Goal: Task Accomplishment & Management: Manage account settings

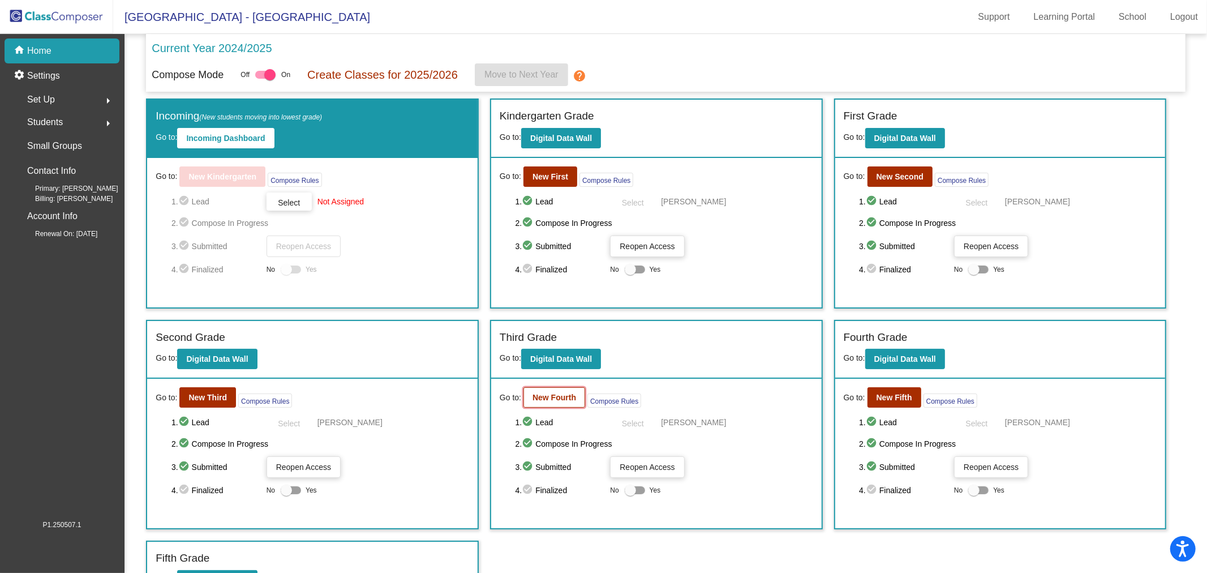
click at [557, 398] on b "New Fourth" at bounding box center [554, 397] width 44 height 9
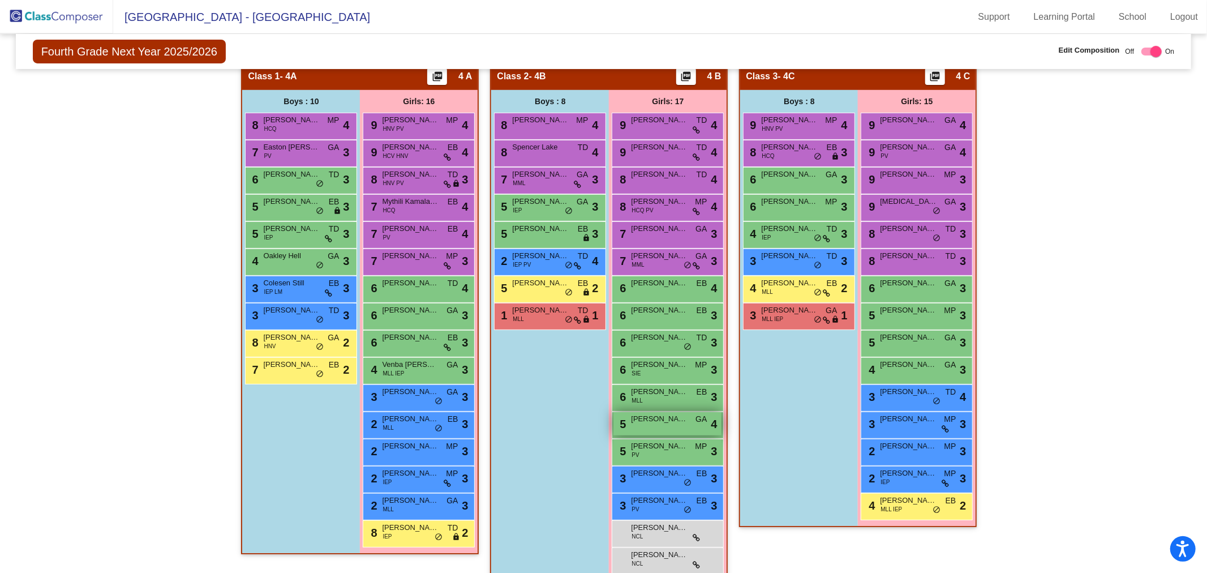
scroll to position [239, 0]
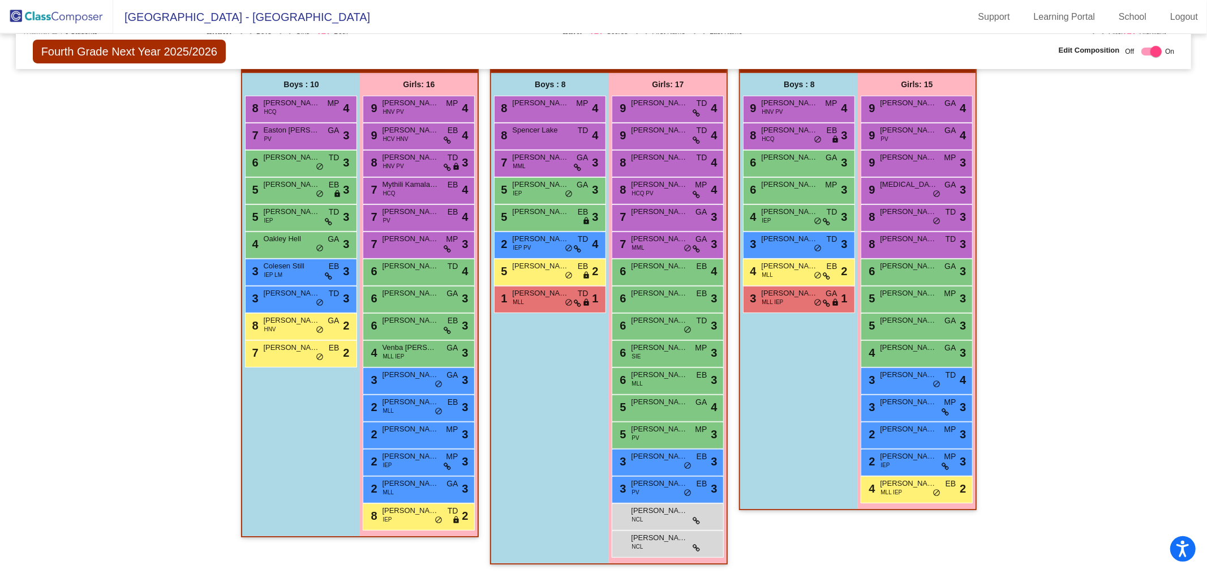
click at [61, 7] on img at bounding box center [56, 16] width 113 height 33
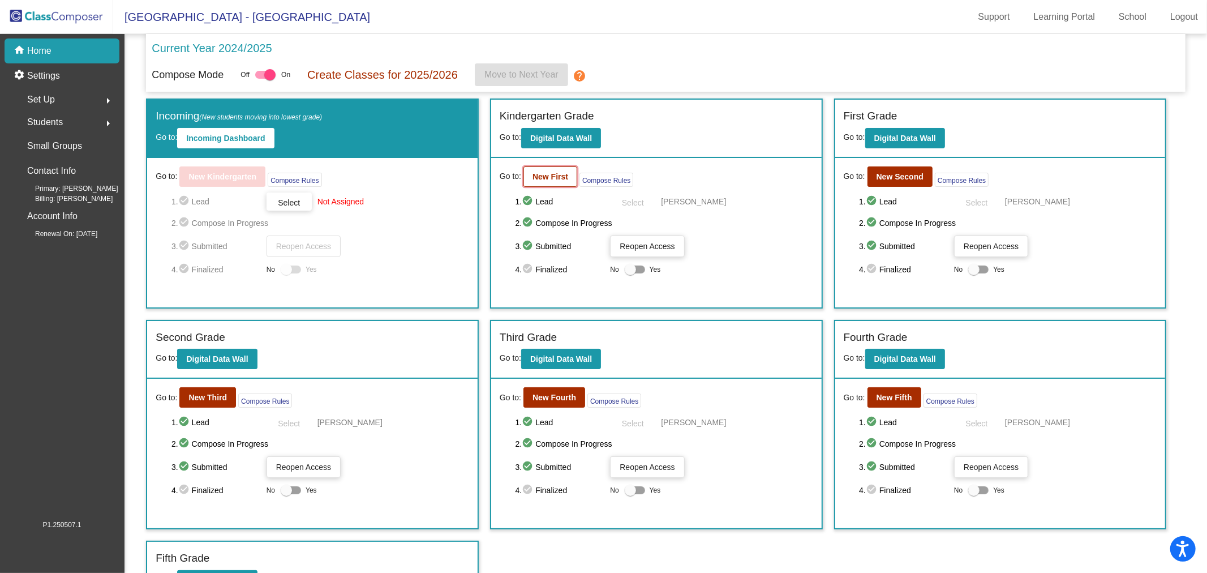
click at [538, 174] on b "New First" at bounding box center [550, 176] width 36 height 9
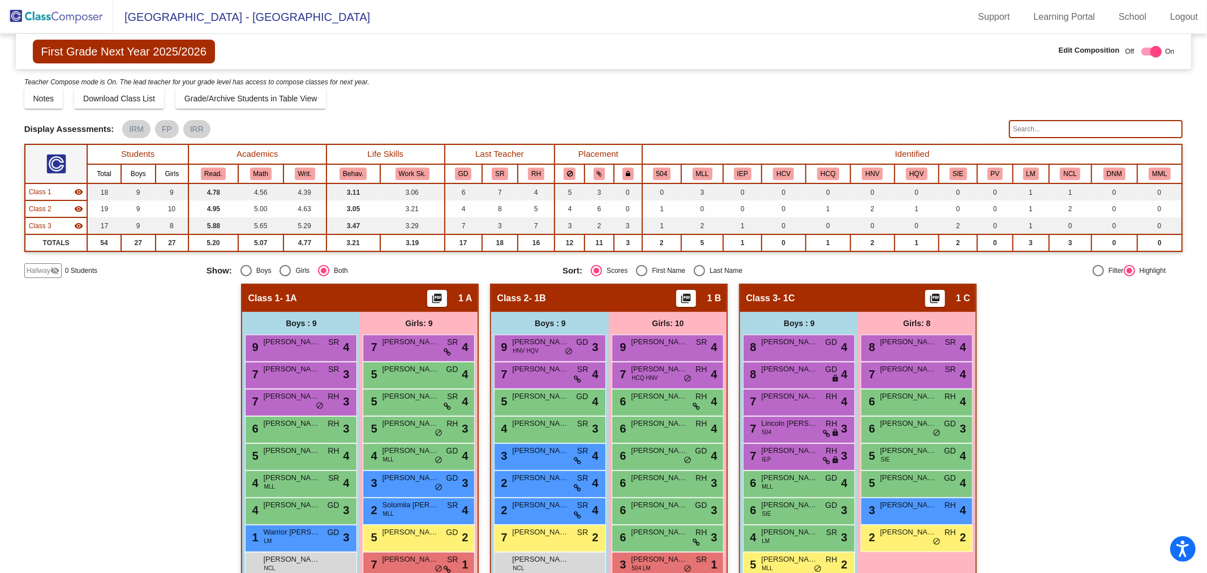
click at [54, 270] on mat-icon "visibility_off" at bounding box center [54, 270] width 9 height 9
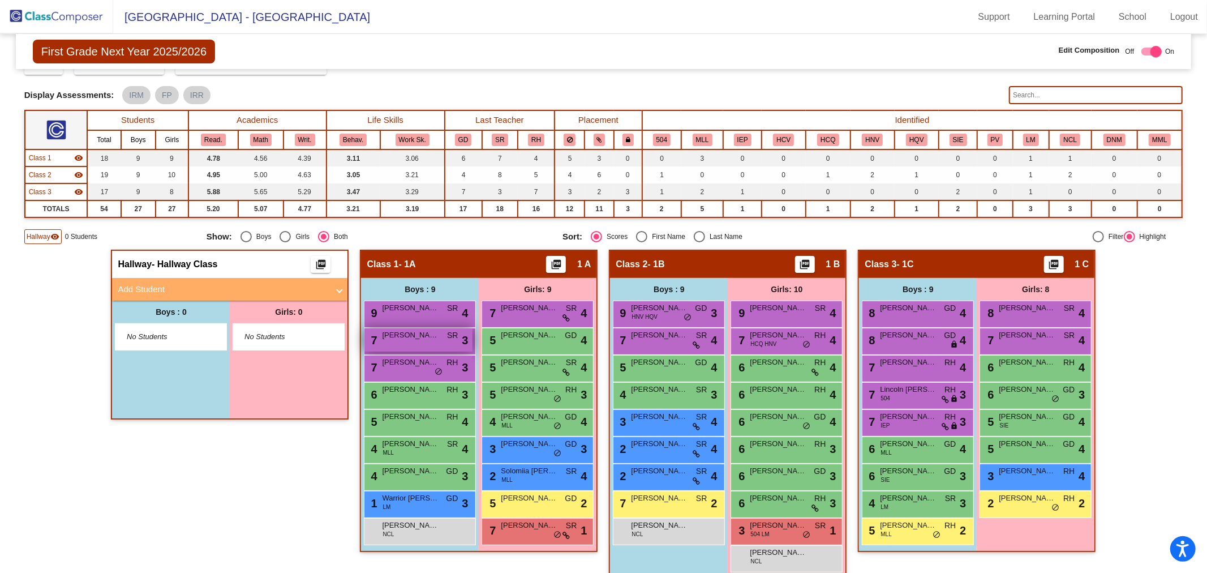
scroll to position [49, 0]
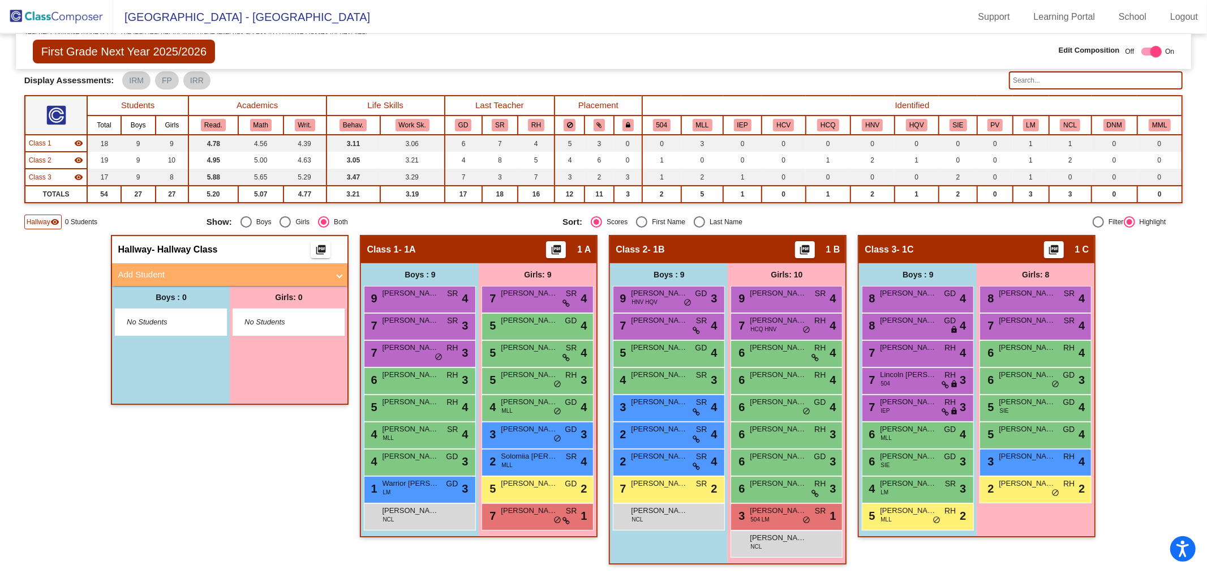
click at [53, 15] on img at bounding box center [56, 16] width 113 height 33
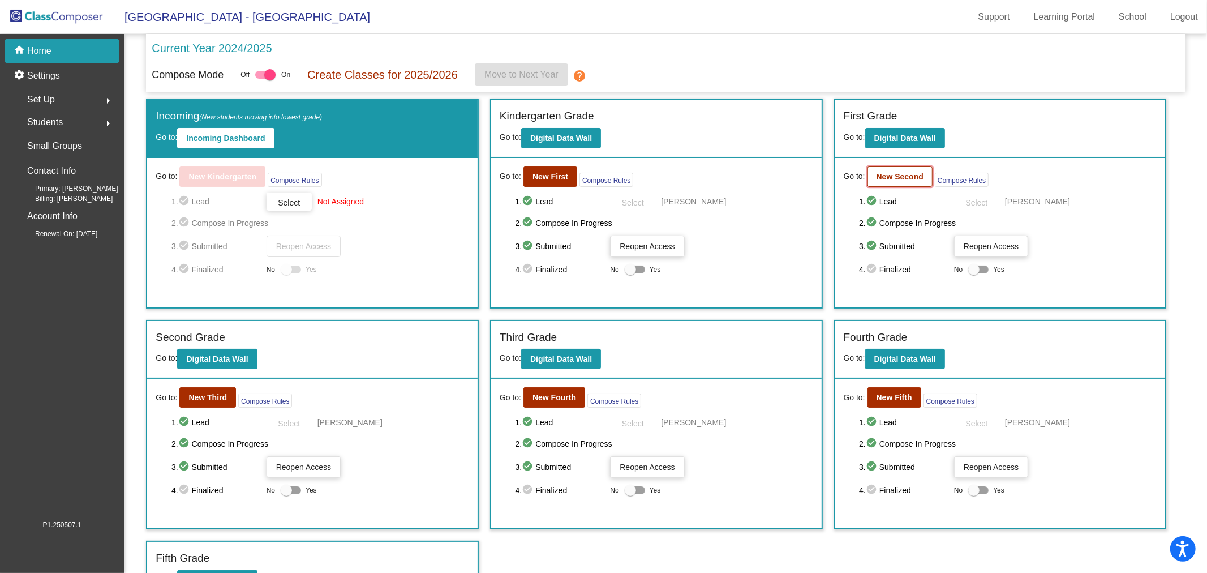
click at [911, 179] on b "New Second" at bounding box center [899, 176] width 47 height 9
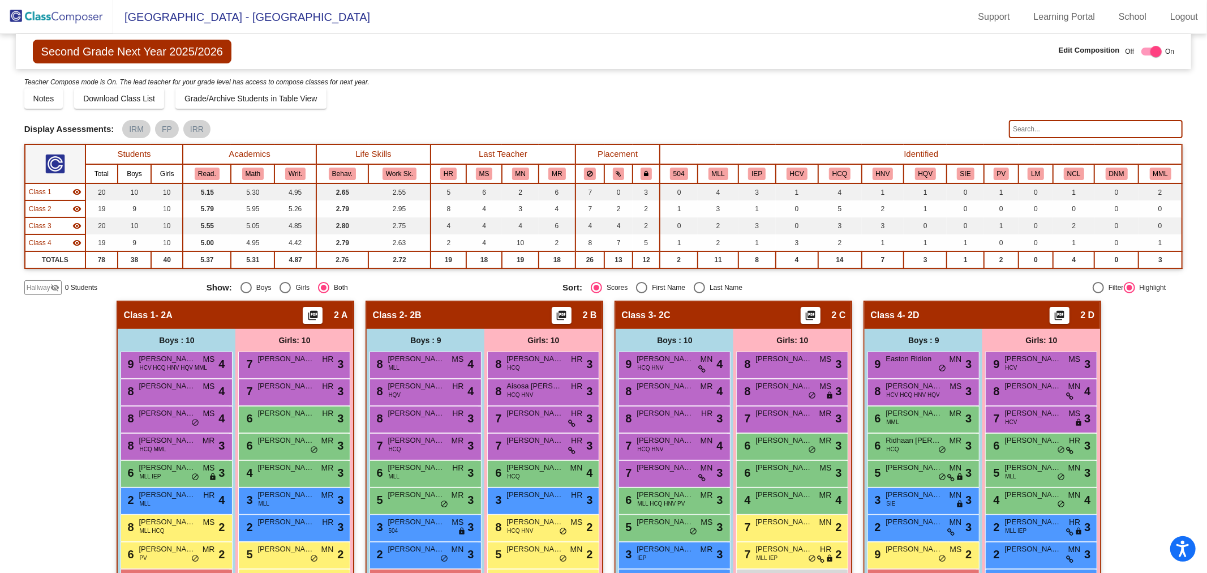
click at [57, 20] on img at bounding box center [56, 16] width 113 height 33
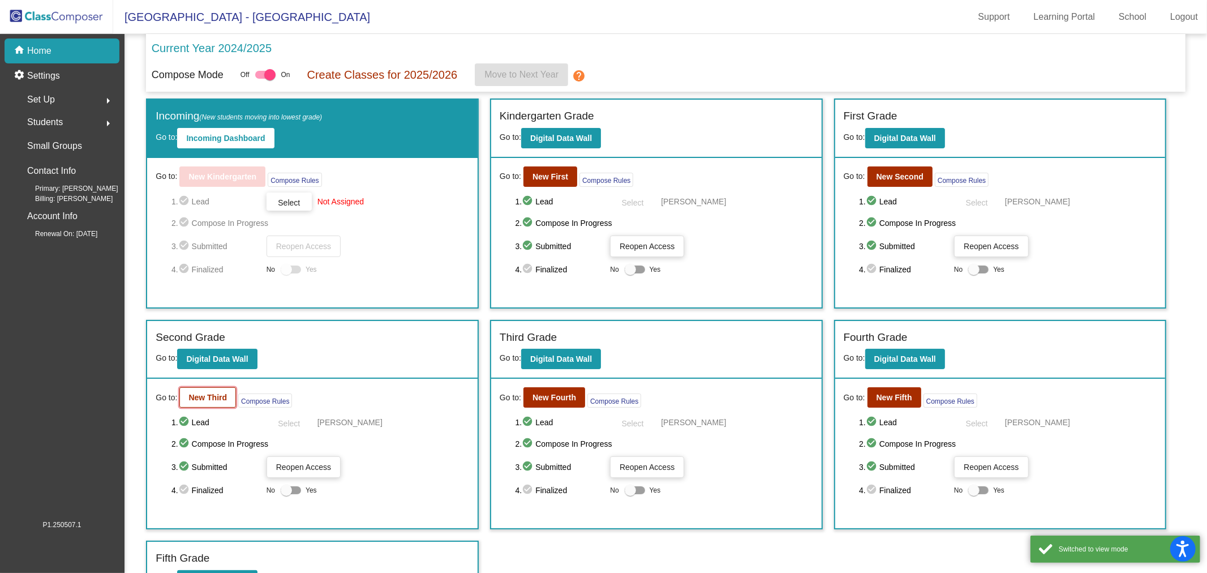
click at [201, 399] on b "New Third" at bounding box center [207, 397] width 38 height 9
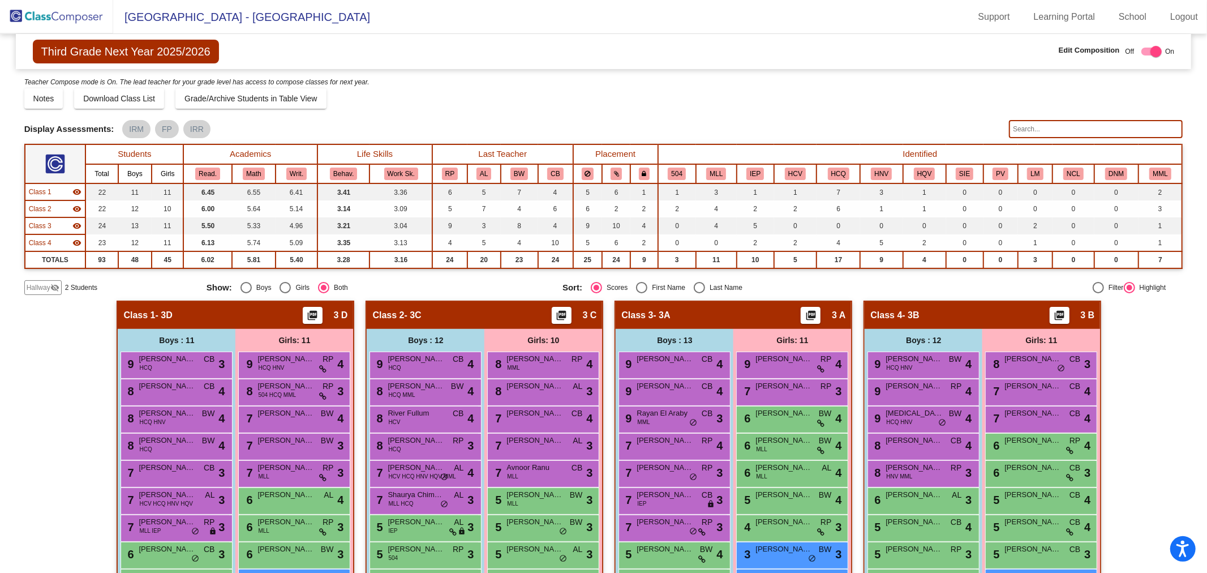
click at [42, 289] on span "Hallway" at bounding box center [39, 287] width 24 height 10
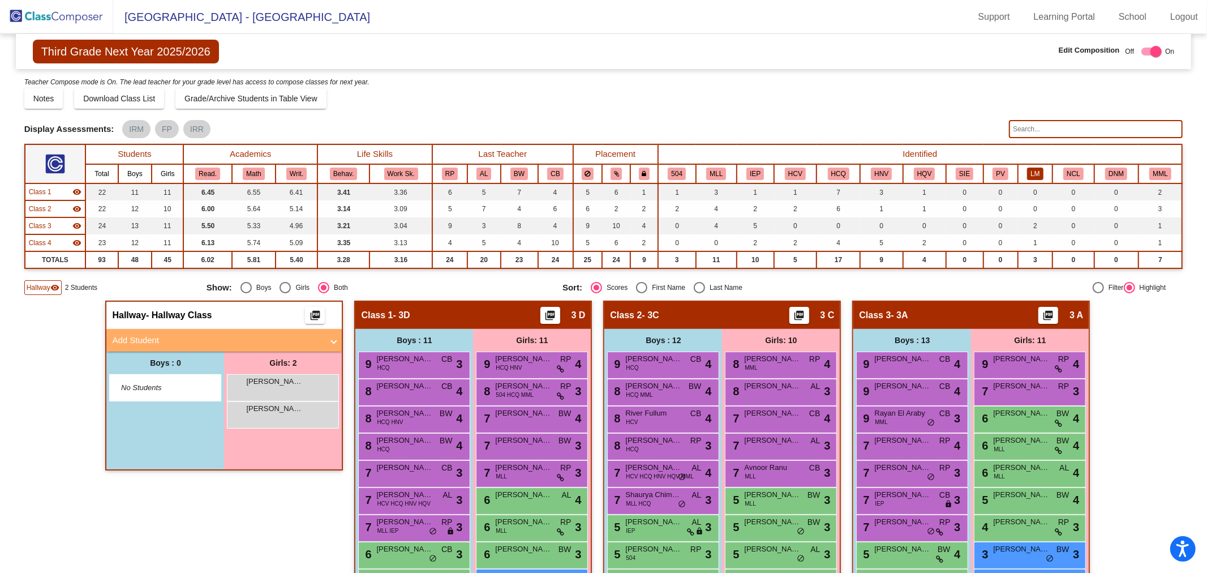
click at [1027, 171] on button "LM" at bounding box center [1035, 173] width 16 height 12
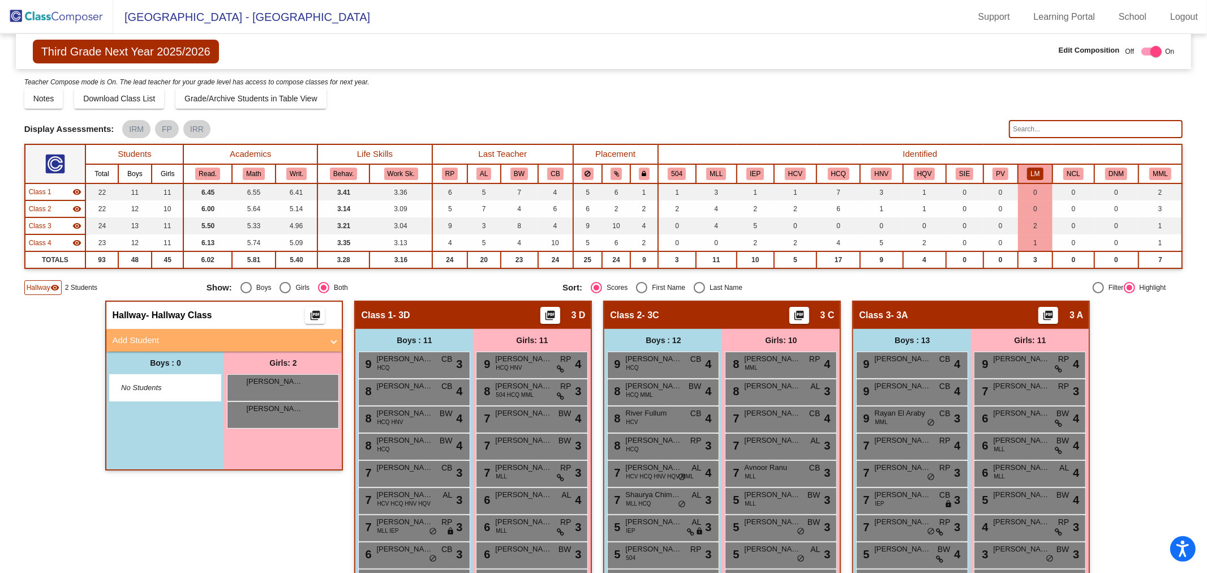
click at [1036, 172] on button "LM" at bounding box center [1035, 173] width 16 height 12
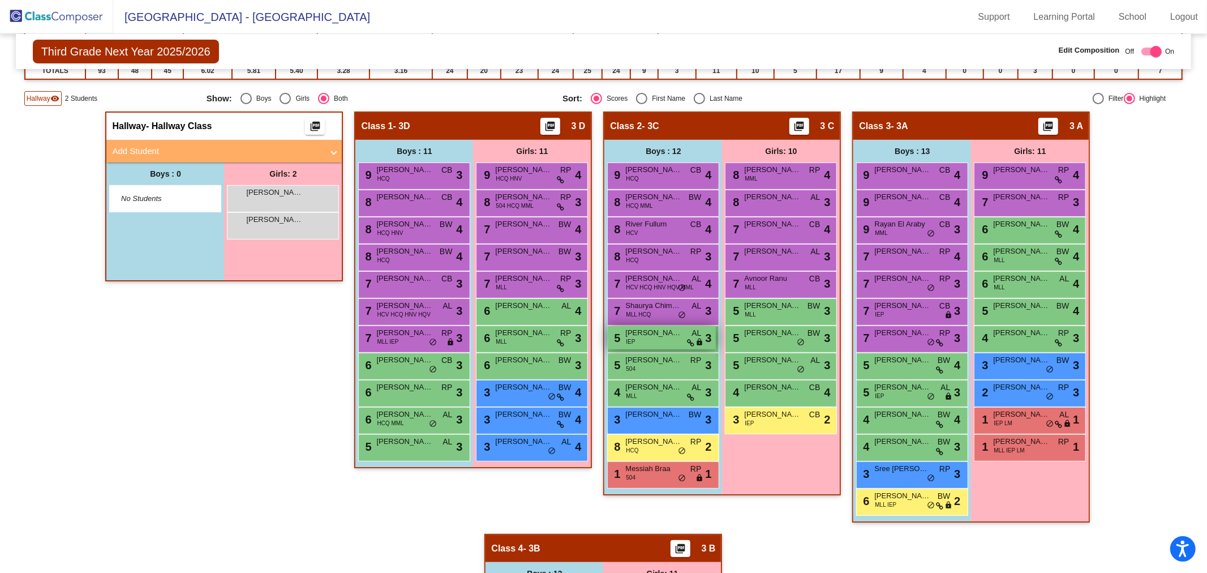
scroll to position [188, 0]
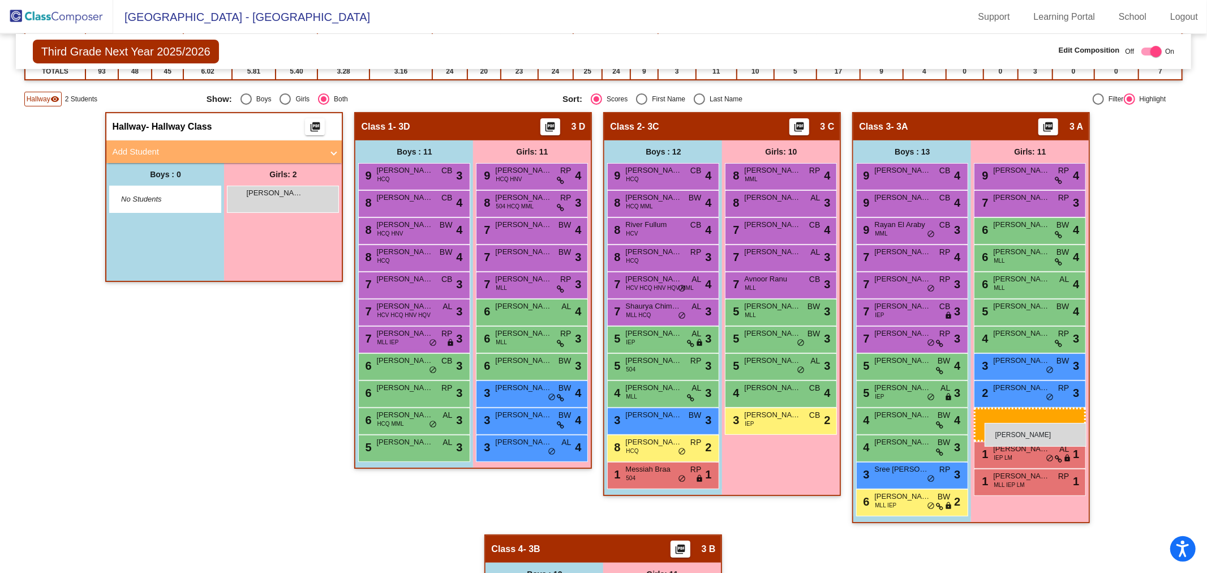
drag, startPoint x: 285, startPoint y: 196, endPoint x: 984, endPoint y: 423, distance: 735.0
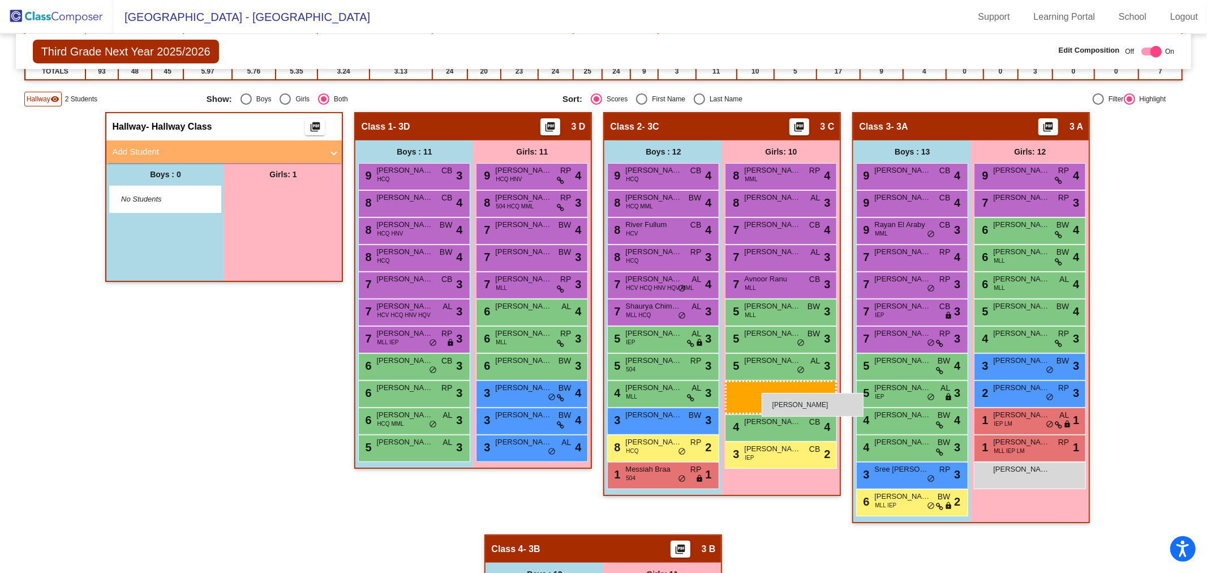
drag, startPoint x: 274, startPoint y: 198, endPoint x: 762, endPoint y: 393, distance: 524.6
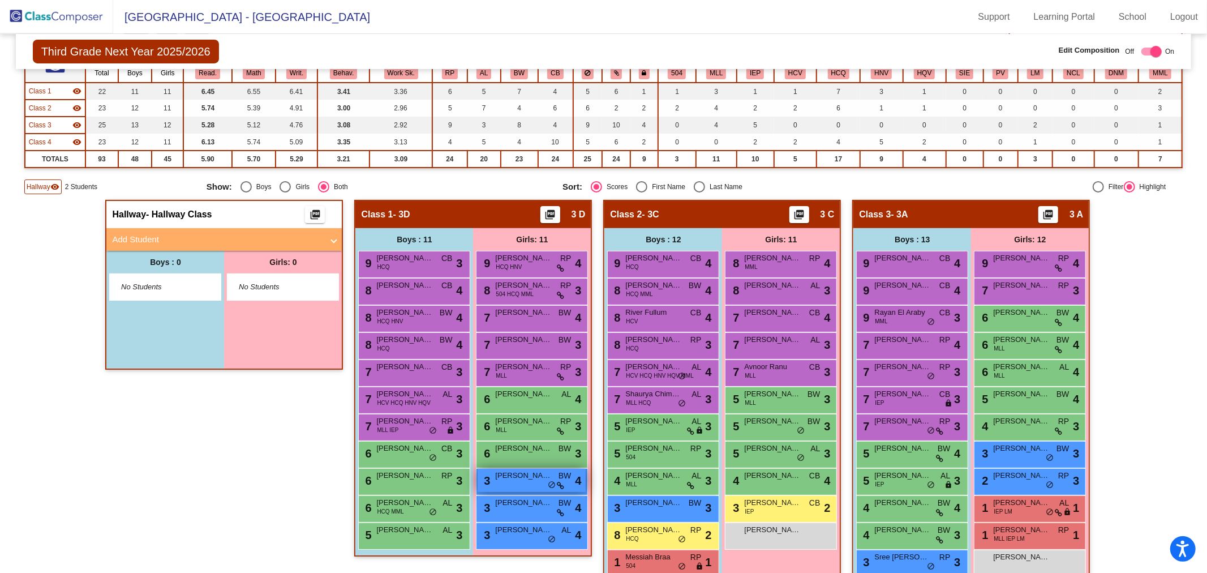
scroll to position [0, 0]
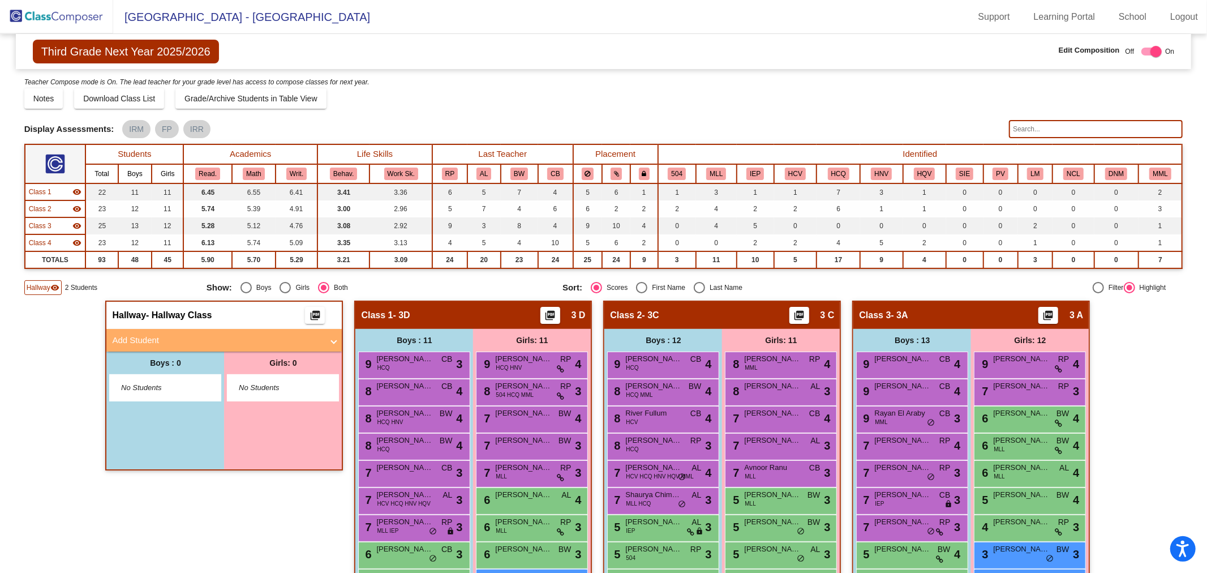
click at [88, 24] on img at bounding box center [56, 16] width 113 height 33
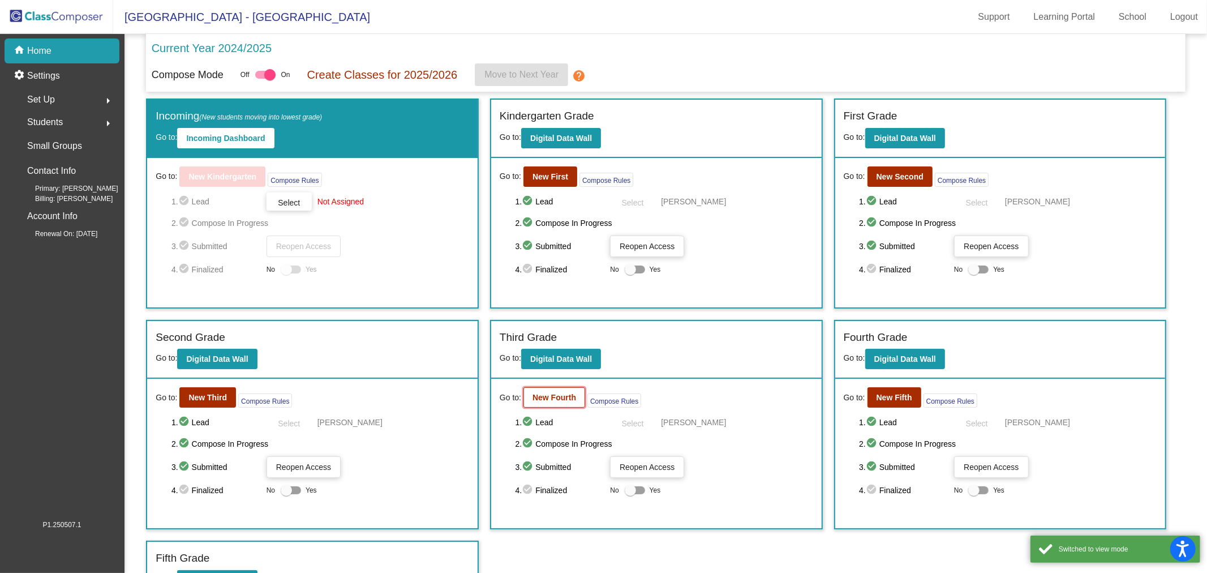
click at [565, 397] on b "New Fourth" at bounding box center [554, 397] width 44 height 9
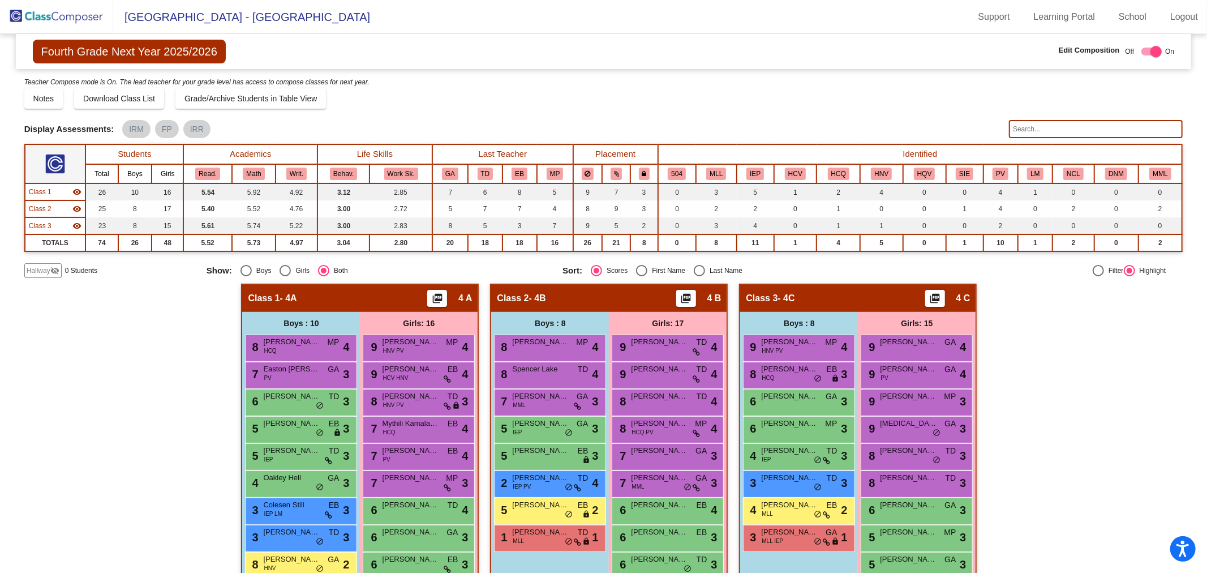
click at [83, 21] on img at bounding box center [56, 16] width 113 height 33
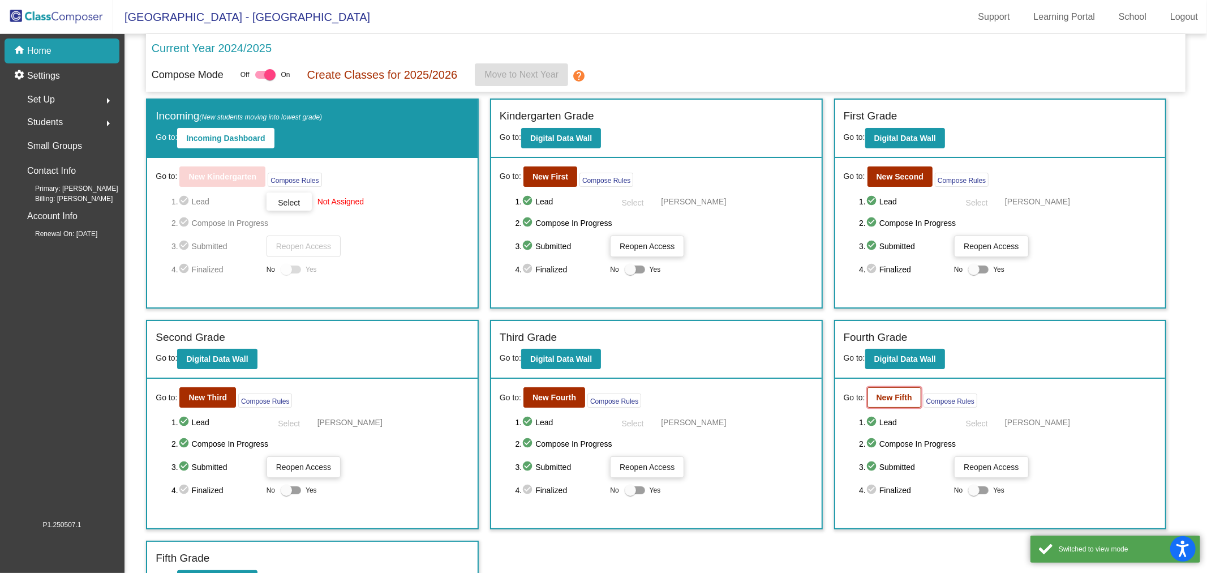
click at [879, 399] on b "New Fifth" at bounding box center [894, 397] width 36 height 9
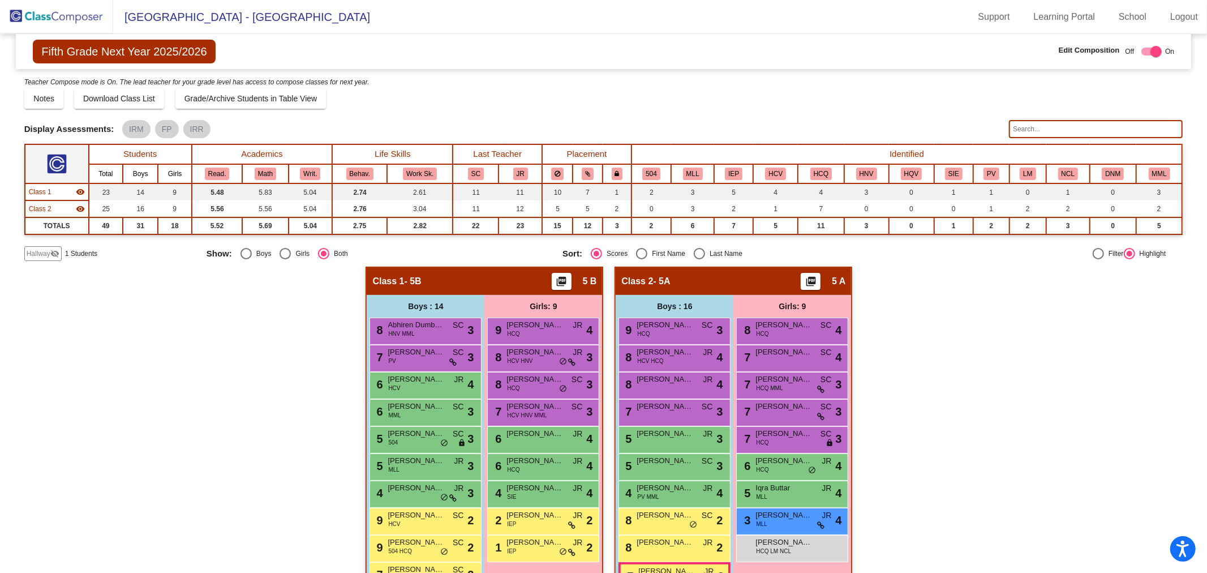
click at [38, 255] on span "Hallway" at bounding box center [39, 253] width 24 height 10
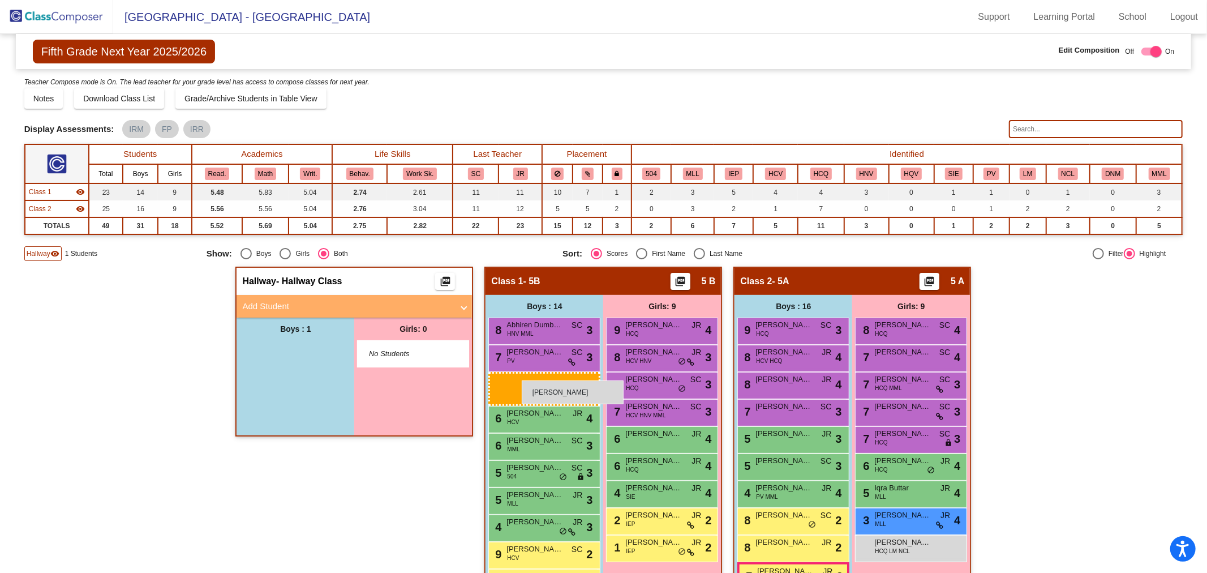
drag, startPoint x: 304, startPoint y: 354, endPoint x: 522, endPoint y: 380, distance: 219.4
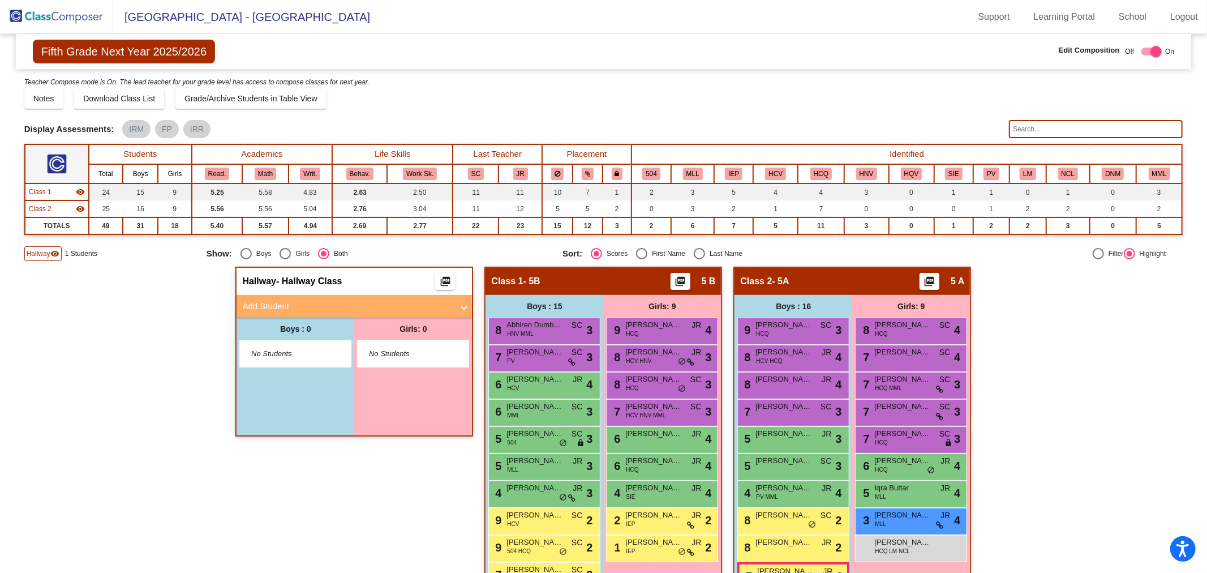
click at [74, 15] on img at bounding box center [56, 16] width 113 height 33
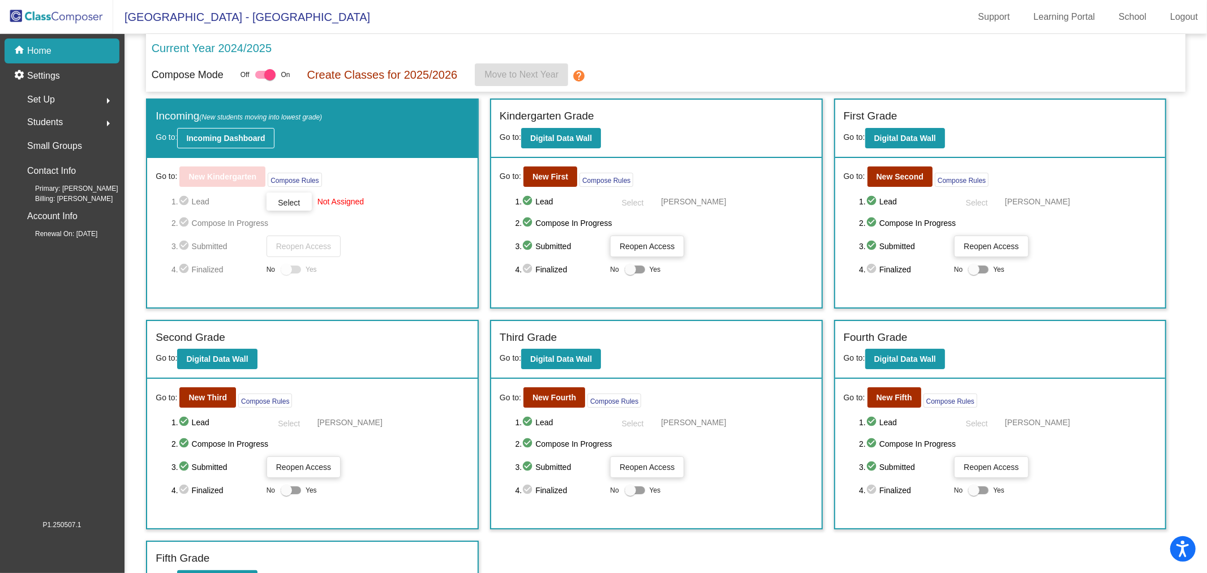
click at [239, 141] on b "Incoming Dashboard" at bounding box center [225, 138] width 79 height 9
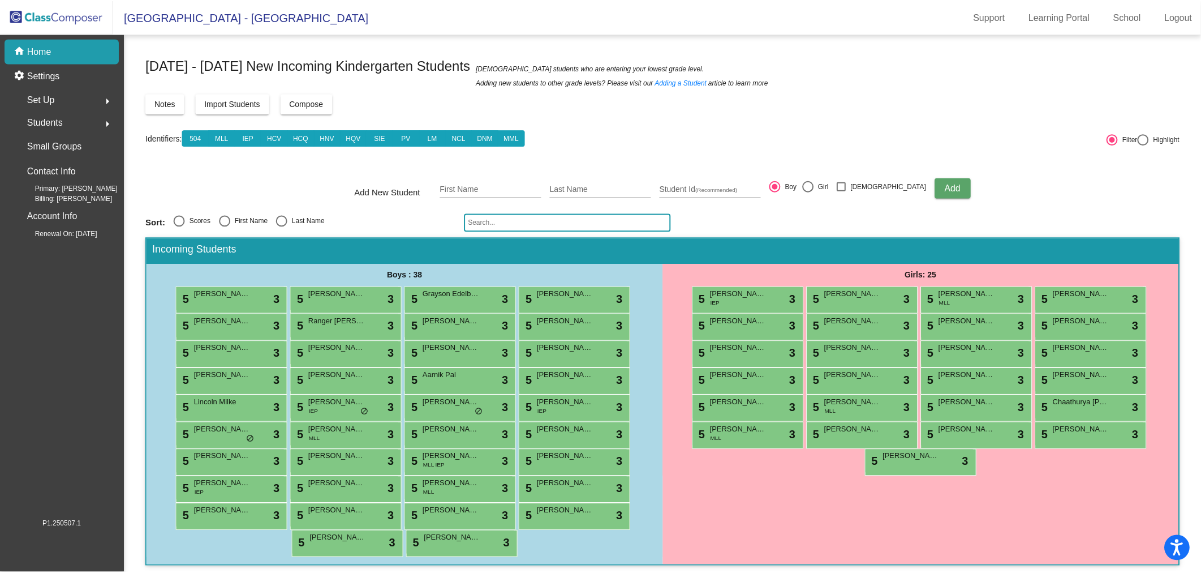
scroll to position [3, 0]
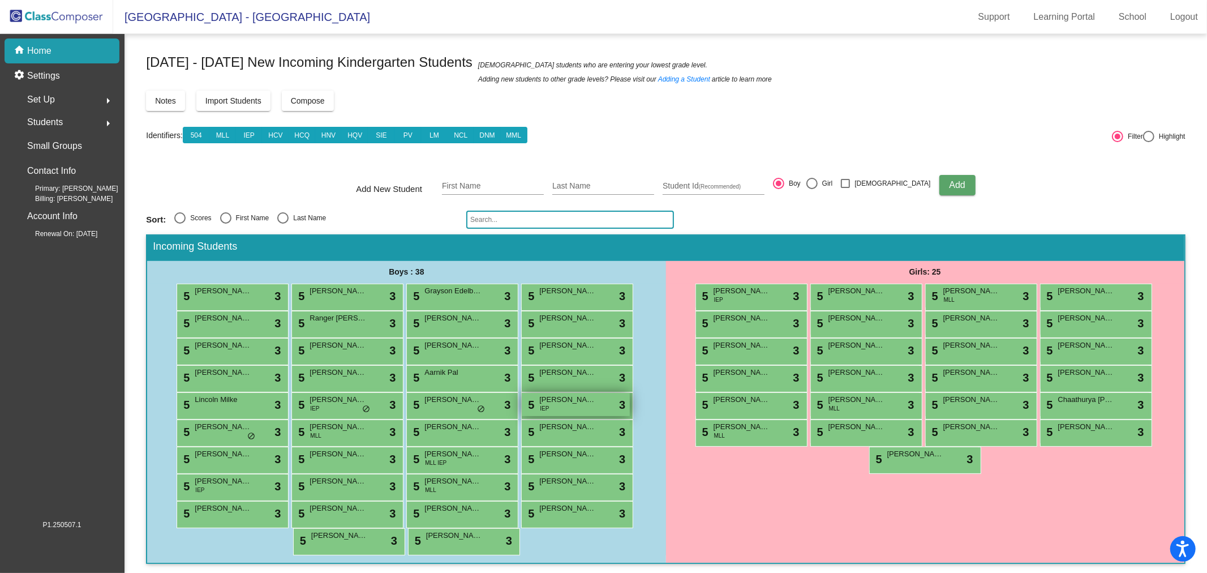
click at [574, 397] on span "[PERSON_NAME]" at bounding box center [567, 399] width 57 height 11
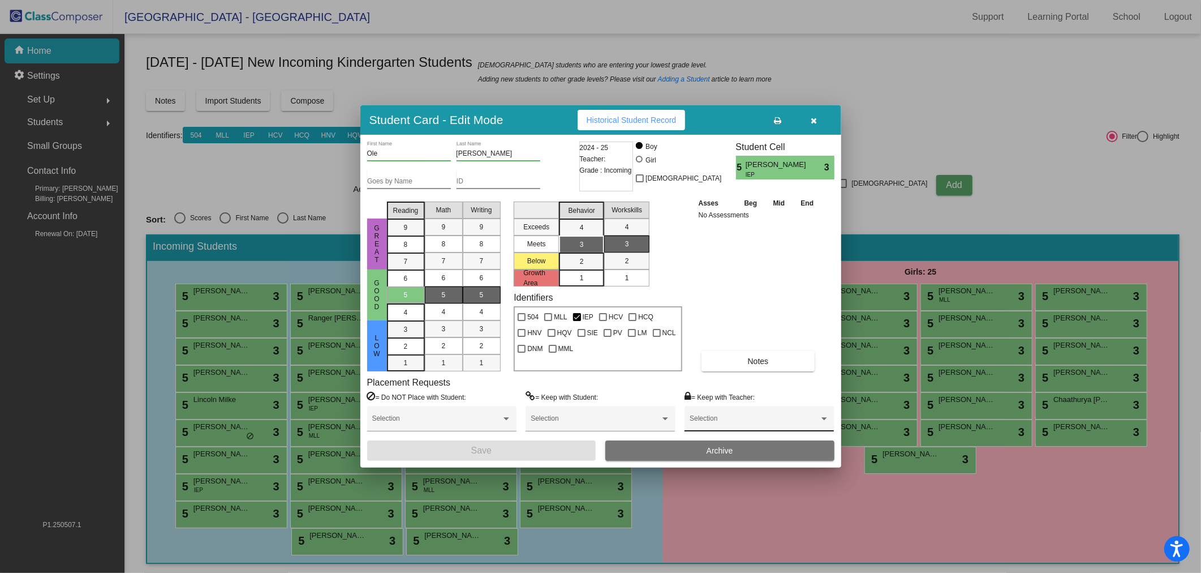
click at [715, 408] on div "Selection" at bounding box center [759, 418] width 149 height 25
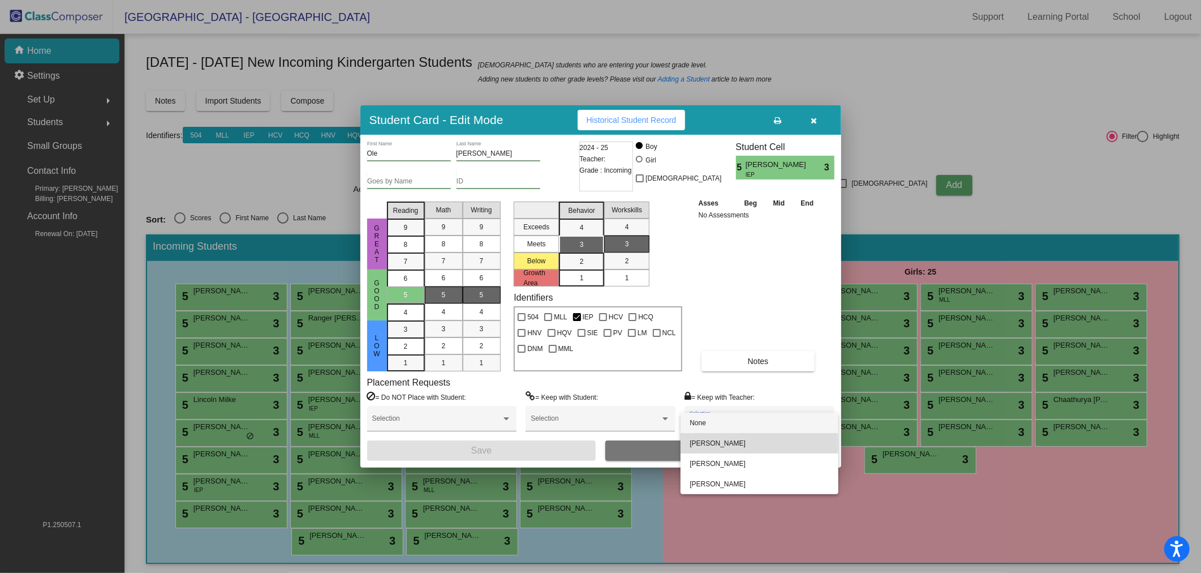
click at [706, 444] on span "[PERSON_NAME]" at bounding box center [759, 443] width 139 height 20
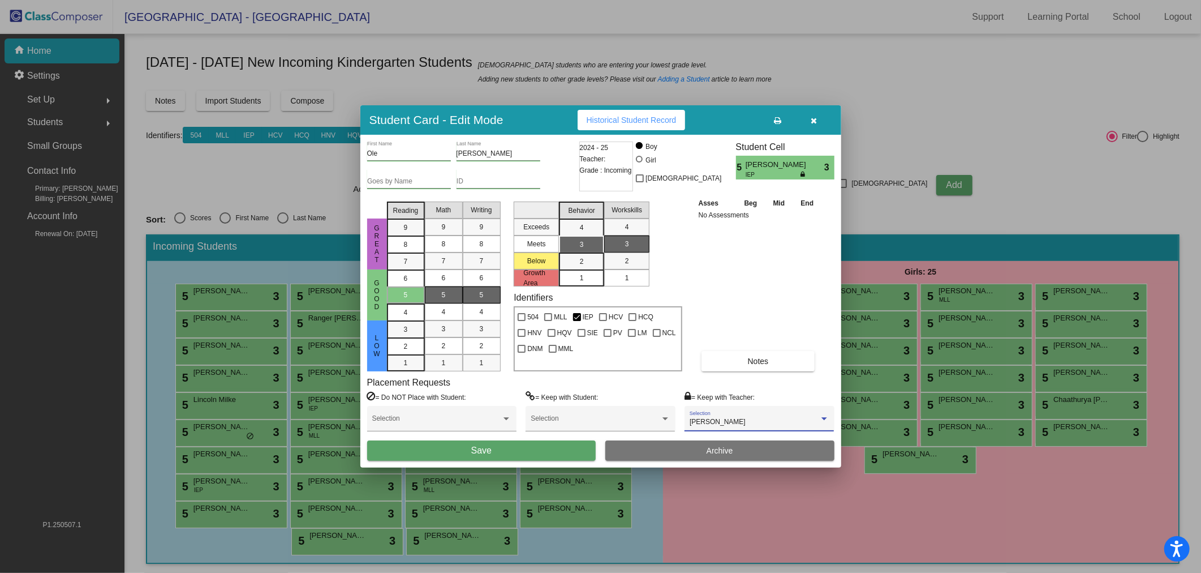
click at [567, 456] on button "Save" at bounding box center [481, 450] width 229 height 20
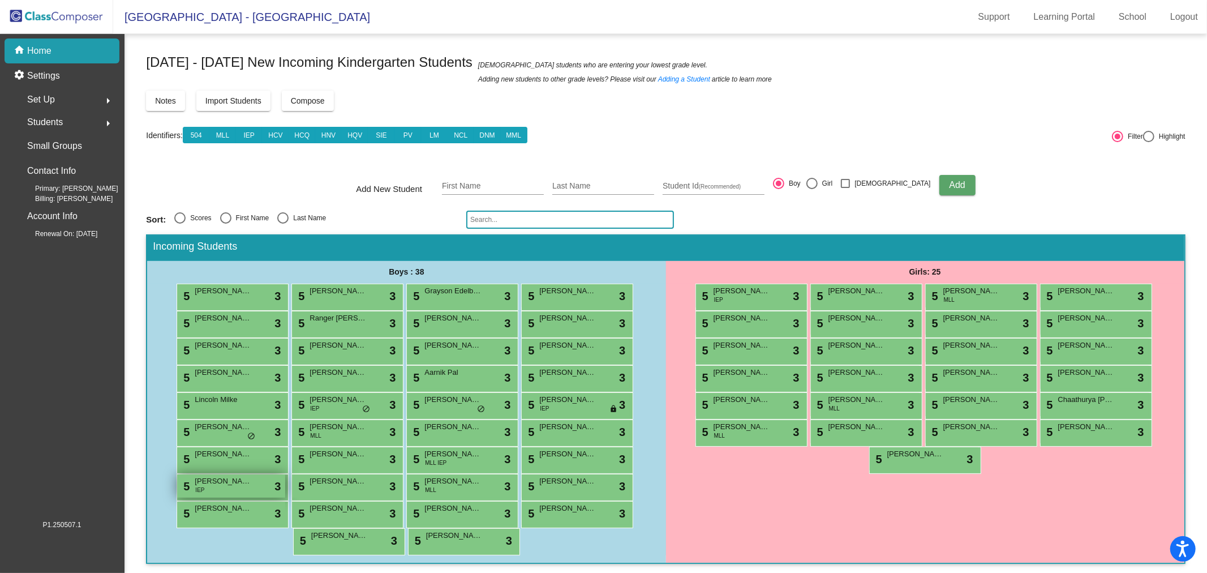
click at [251, 488] on div "5 [PERSON_NAME] IEP lock do_not_disturb_alt 3" at bounding box center [231, 485] width 108 height 23
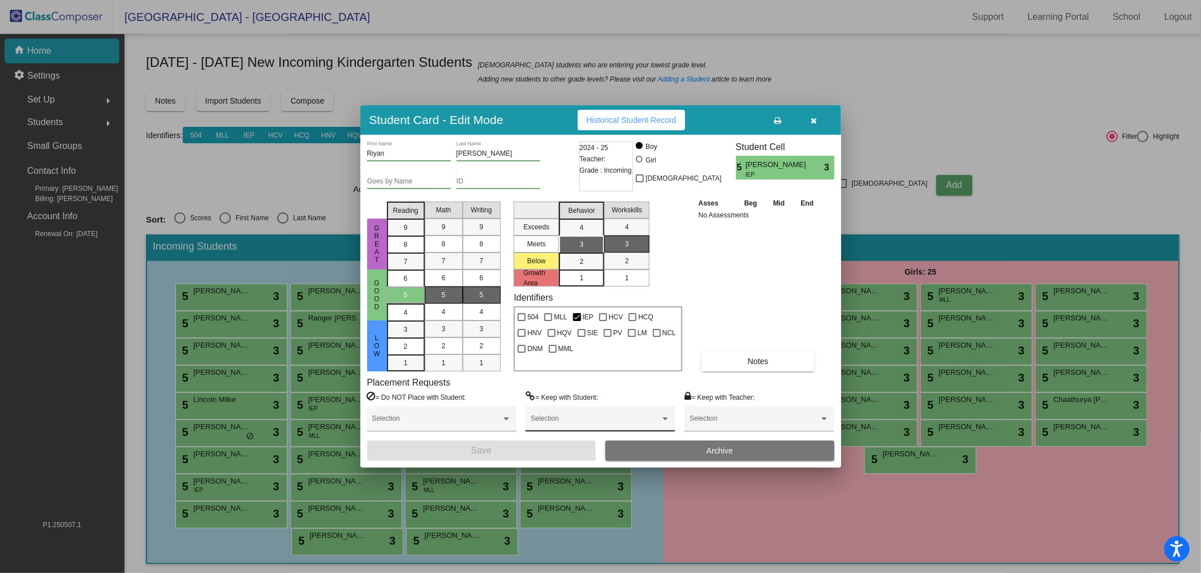
click at [548, 409] on div "Selection" at bounding box center [600, 418] width 149 height 25
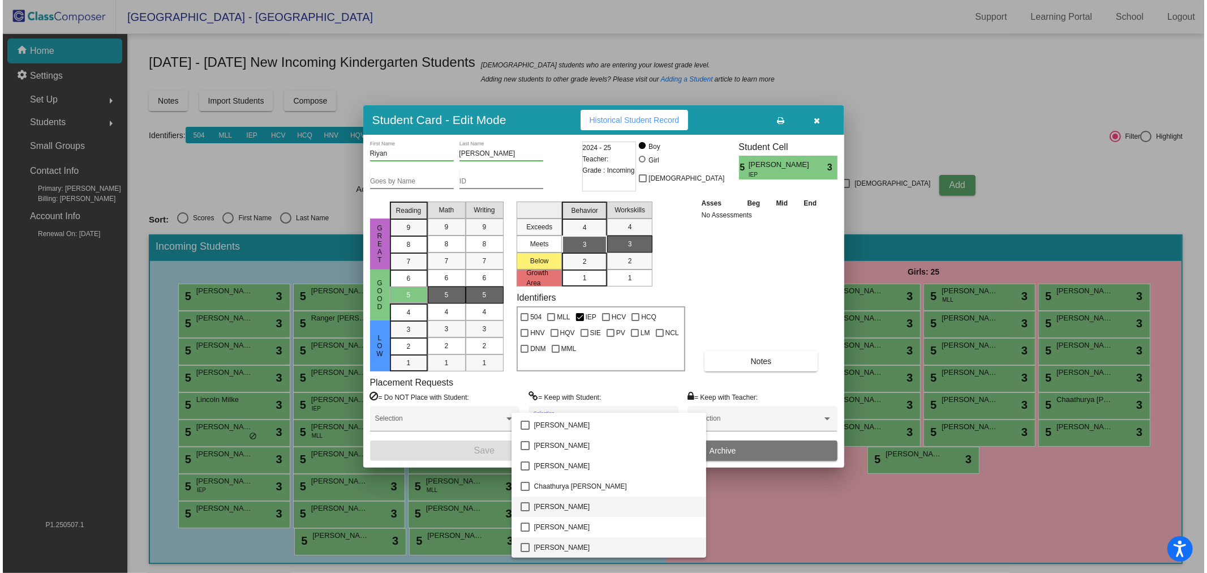
scroll to position [223, 0]
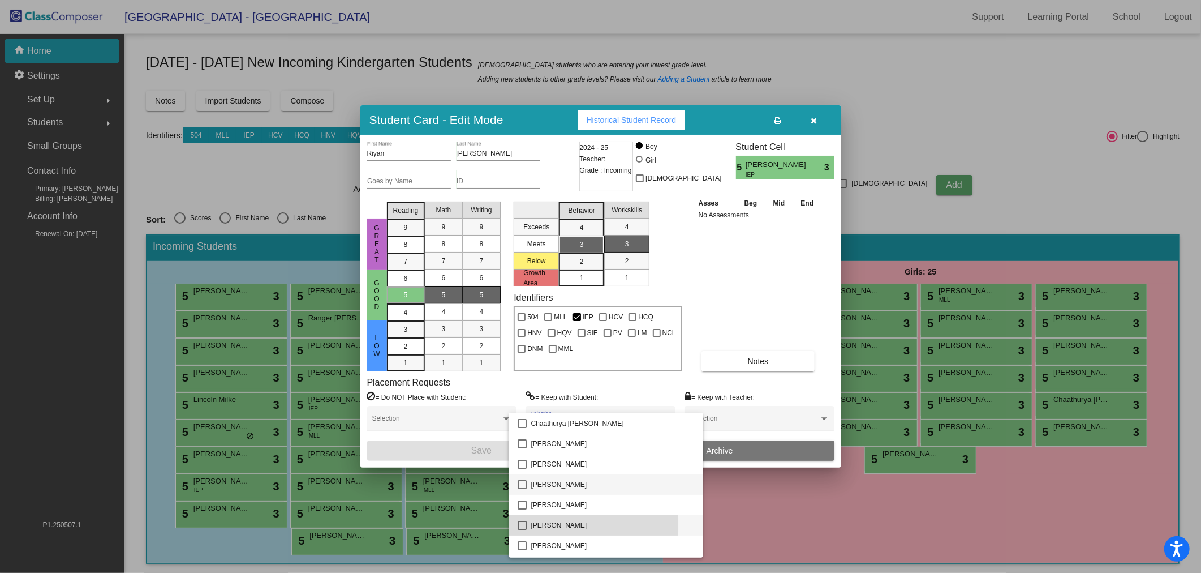
click at [522, 524] on mat-pseudo-checkbox at bounding box center [522, 525] width 9 height 9
click at [470, 459] on div at bounding box center [600, 286] width 1201 height 573
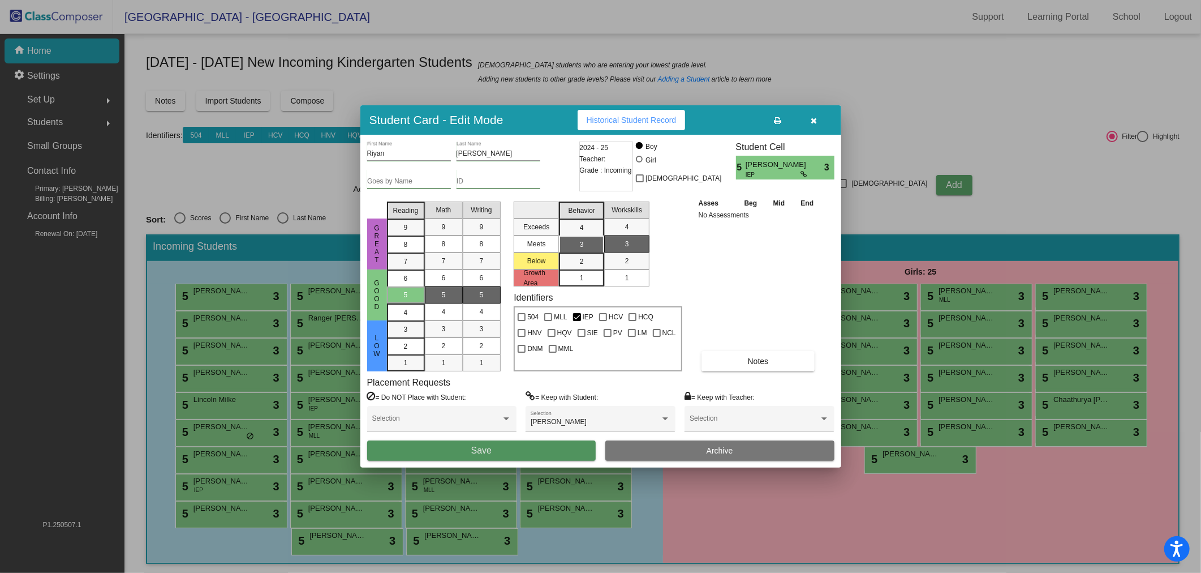
click at [468, 454] on button "Save" at bounding box center [481, 450] width 229 height 20
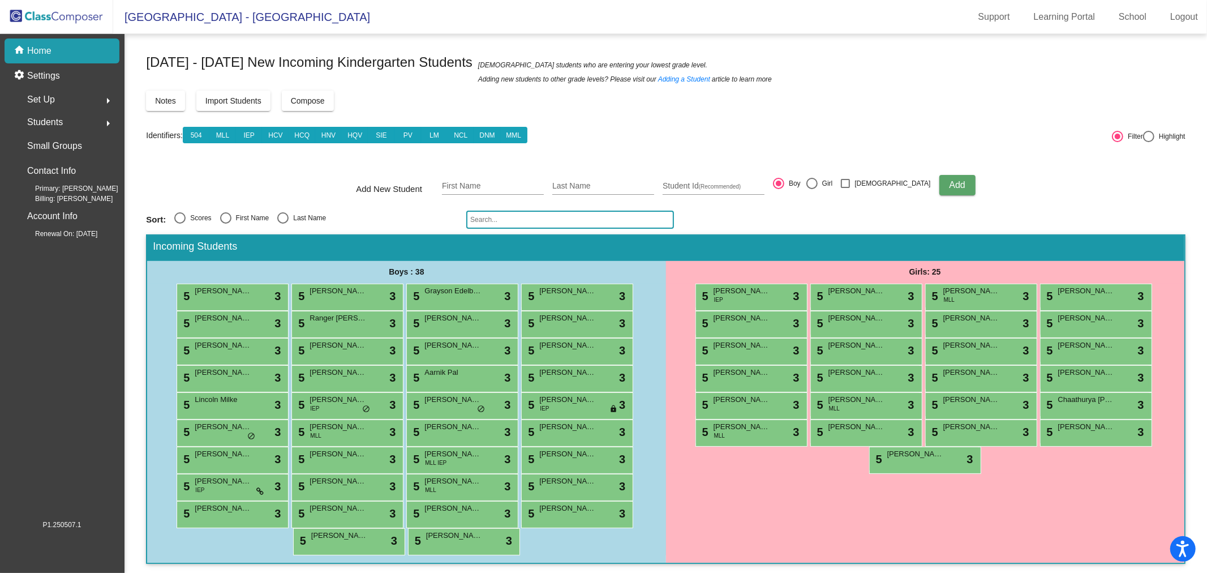
click at [70, 53] on div "home Home" at bounding box center [62, 50] width 115 height 25
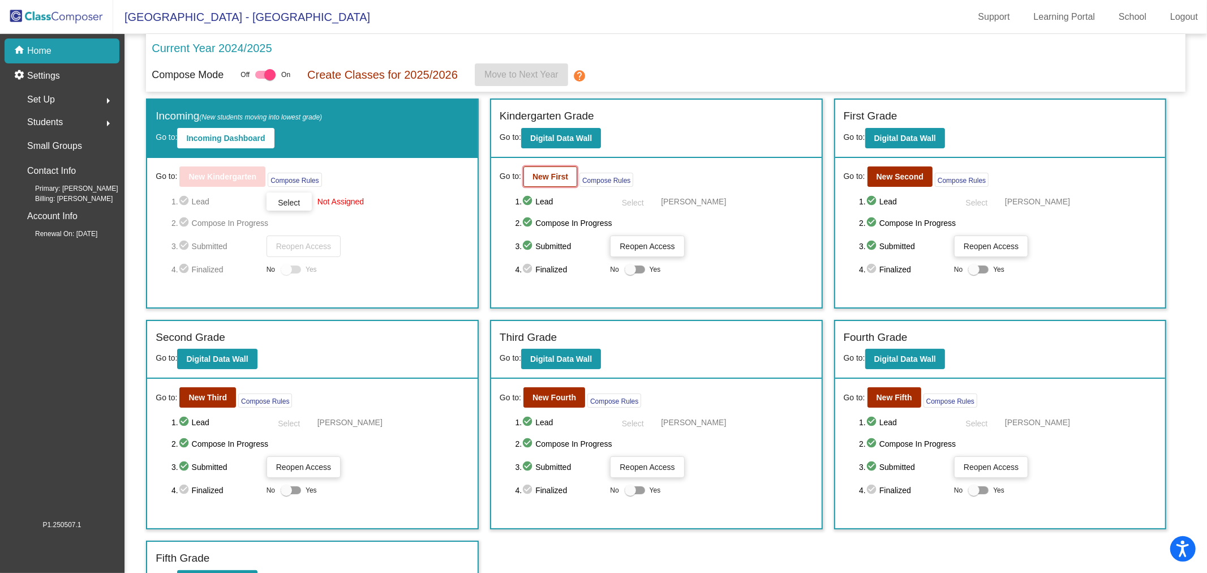
click at [550, 179] on b "New First" at bounding box center [550, 176] width 36 height 9
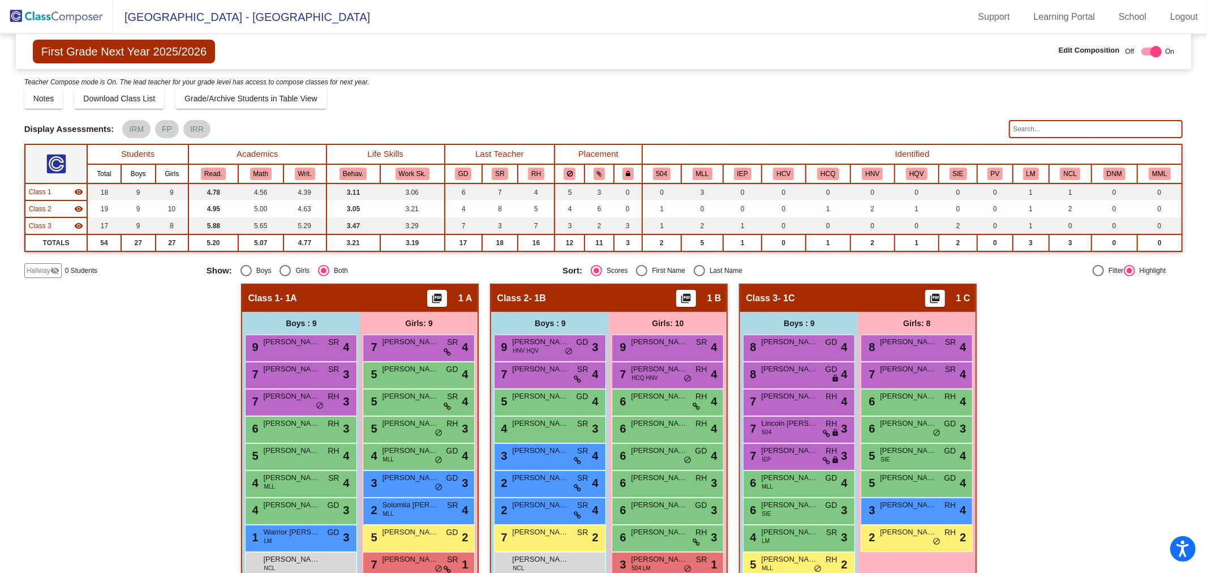
click at [1034, 168] on th "LM" at bounding box center [1031, 173] width 36 height 19
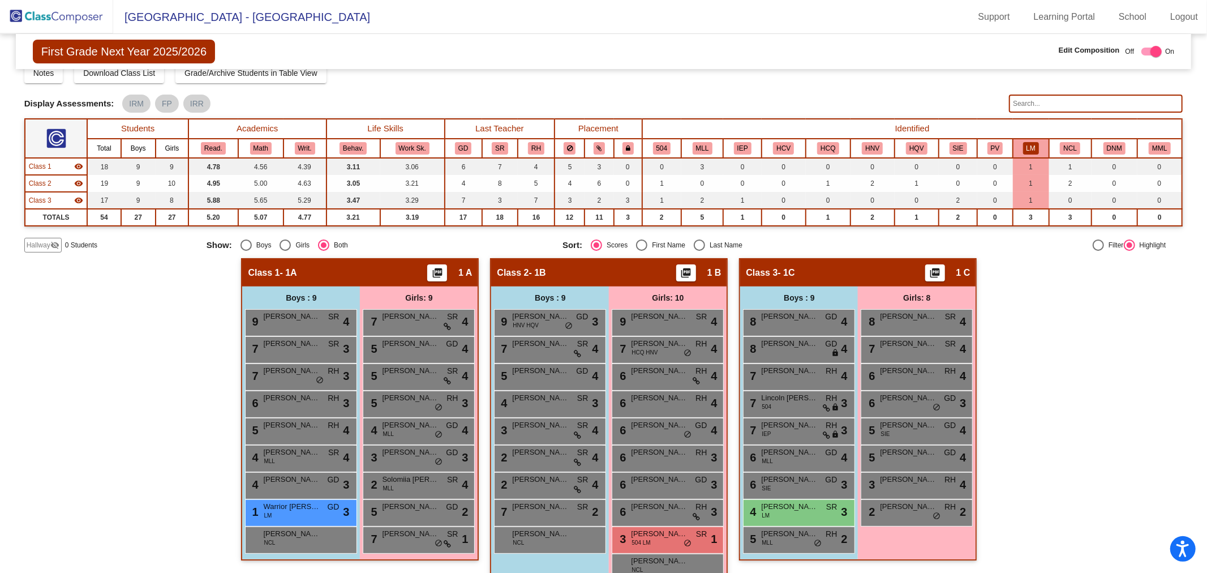
scroll to position [49, 0]
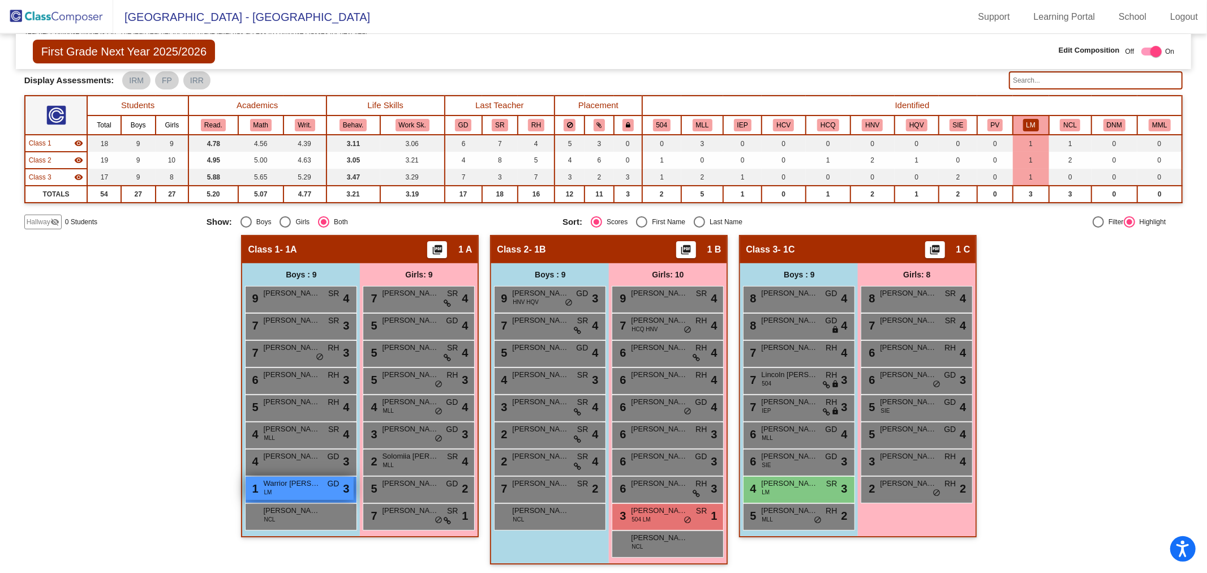
click at [317, 482] on div "1 Warrior [PERSON_NAME] GD lock do_not_disturb_alt 3" at bounding box center [300, 487] width 108 height 23
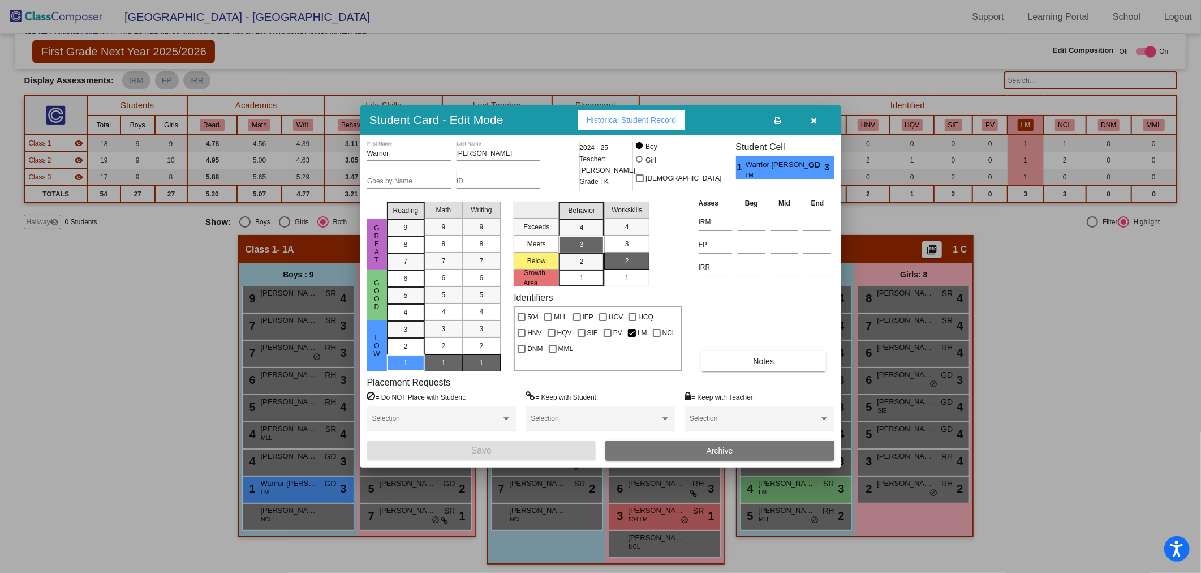
click at [819, 116] on button "button" at bounding box center [814, 120] width 36 height 20
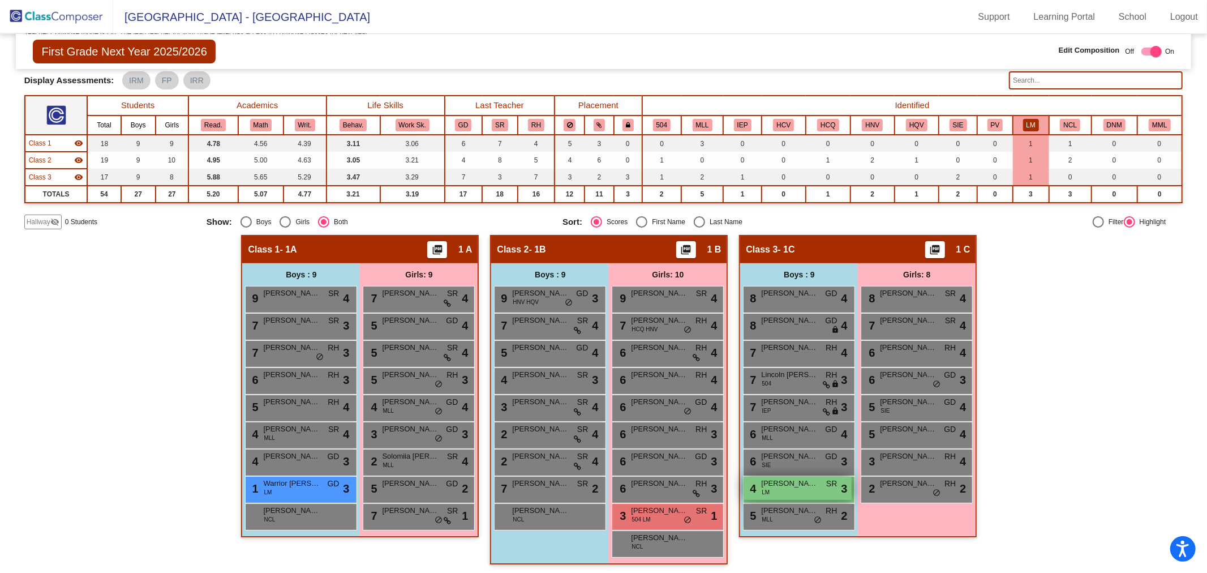
click at [799, 496] on div "4 [PERSON_NAME] [PERSON_NAME] lock do_not_disturb_alt 3" at bounding box center [797, 487] width 108 height 23
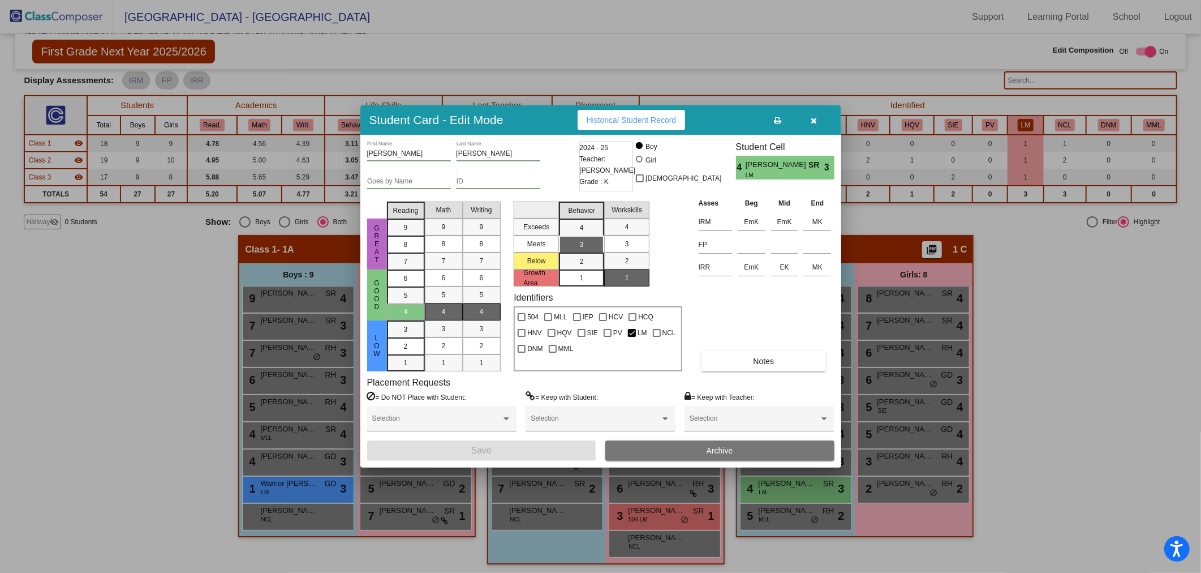
click at [745, 449] on button "Archive" at bounding box center [719, 450] width 229 height 20
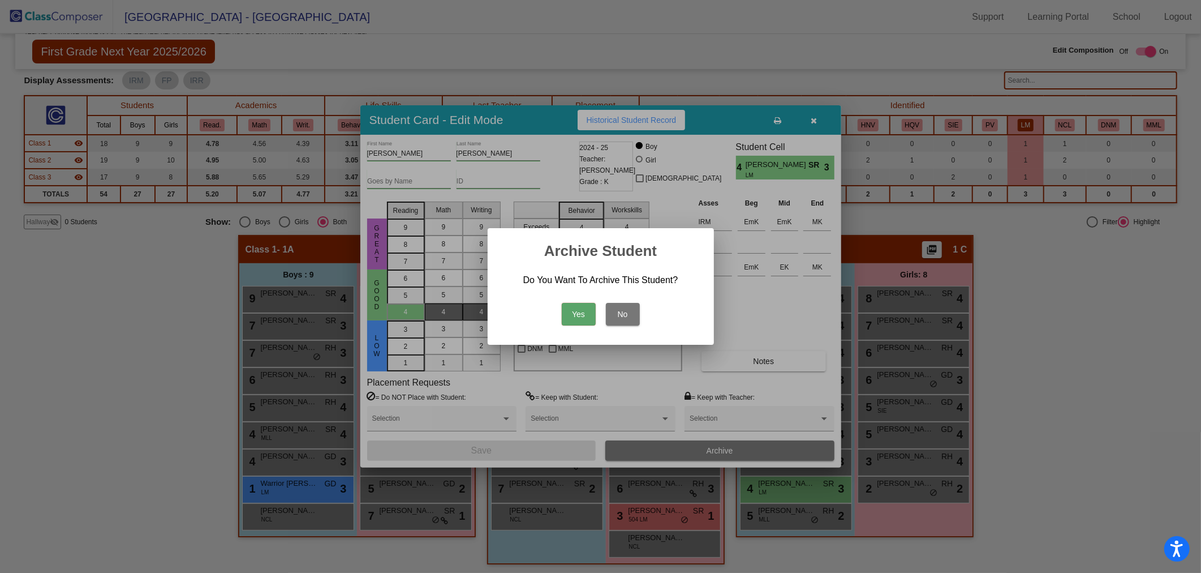
click at [578, 309] on button "Yes" at bounding box center [579, 314] width 34 height 23
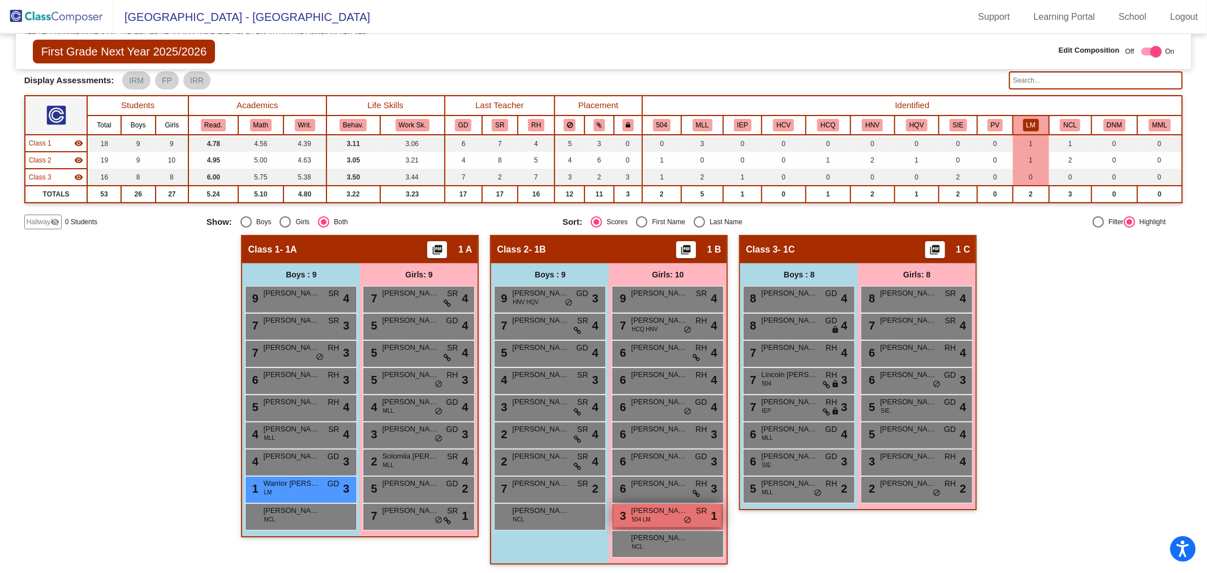
click at [670, 516] on div "3 [PERSON_NAME] 504 [PERSON_NAME] lock do_not_disturb_alt 1" at bounding box center [667, 515] width 108 height 23
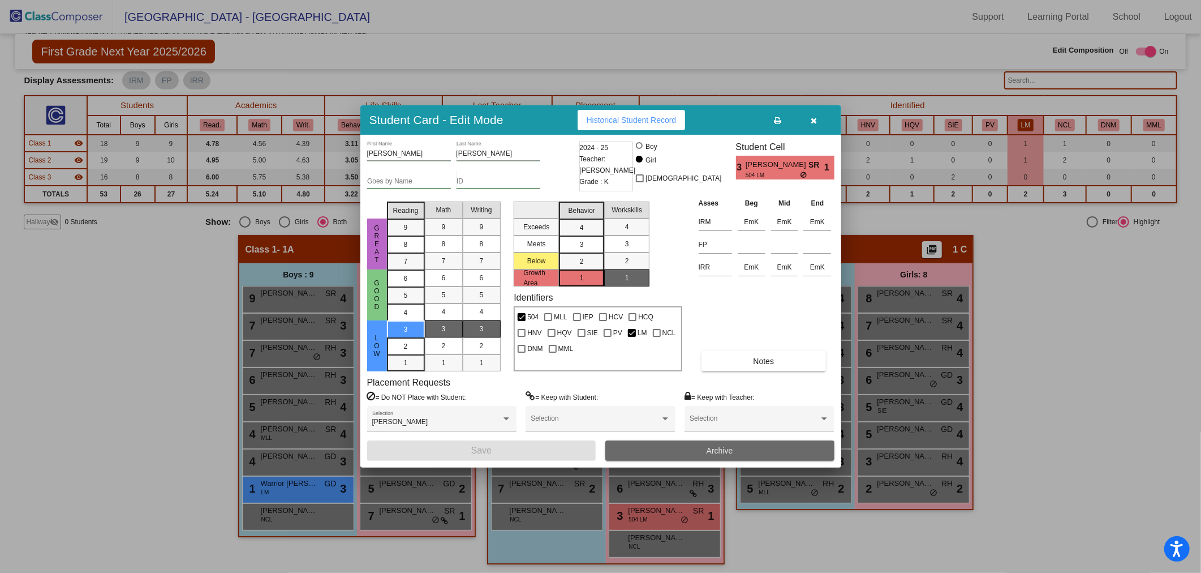
click at [685, 450] on button "Archive" at bounding box center [719, 450] width 229 height 20
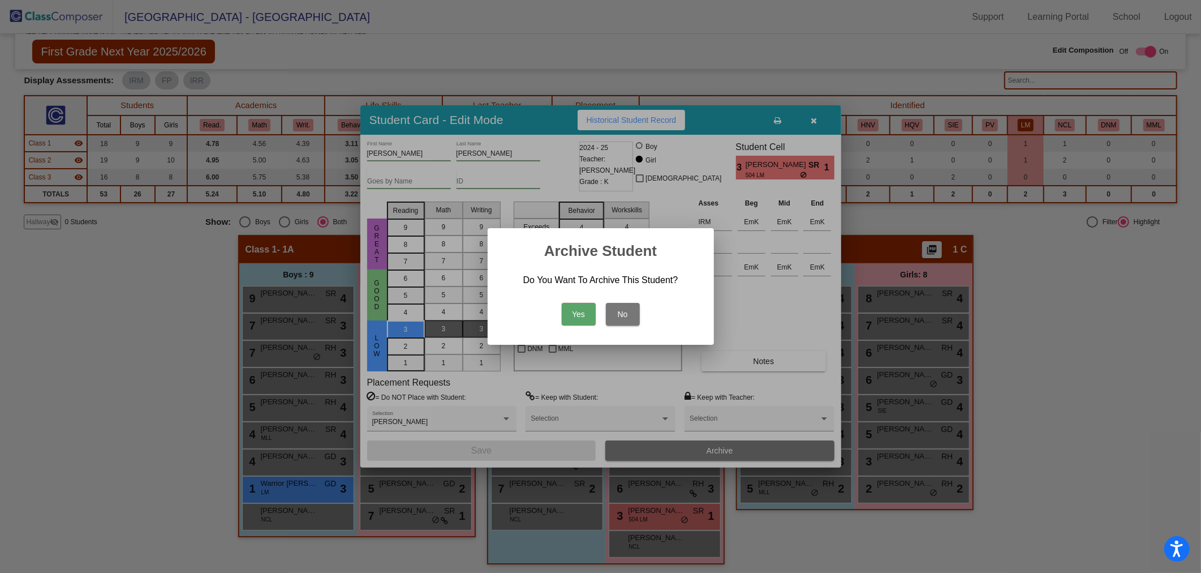
click at [579, 309] on button "Yes" at bounding box center [579, 314] width 34 height 23
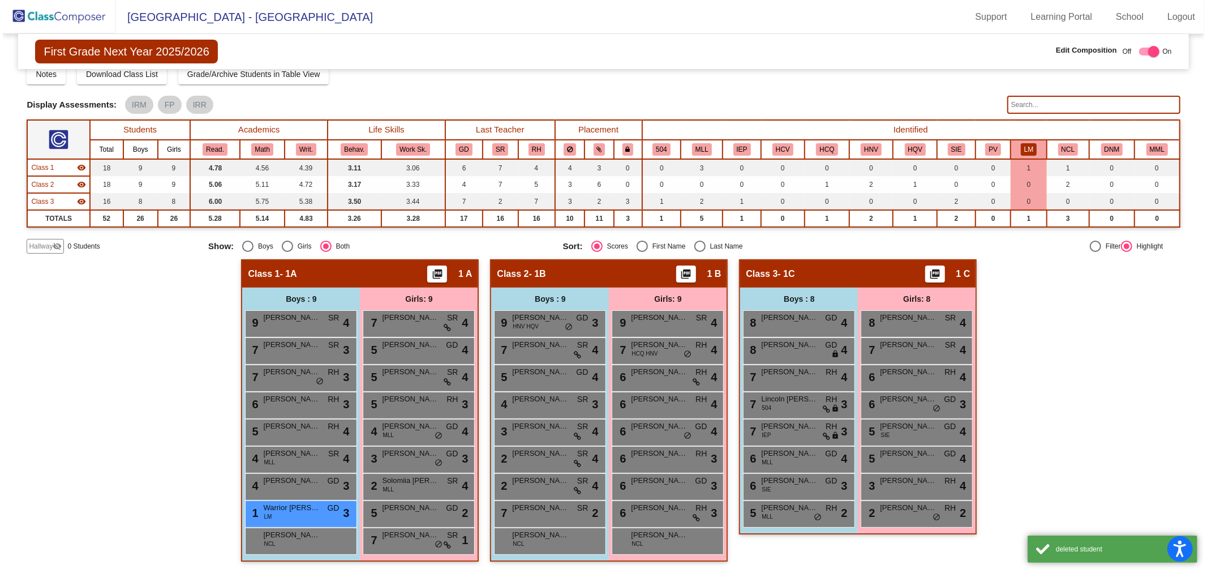
scroll to position [21, 0]
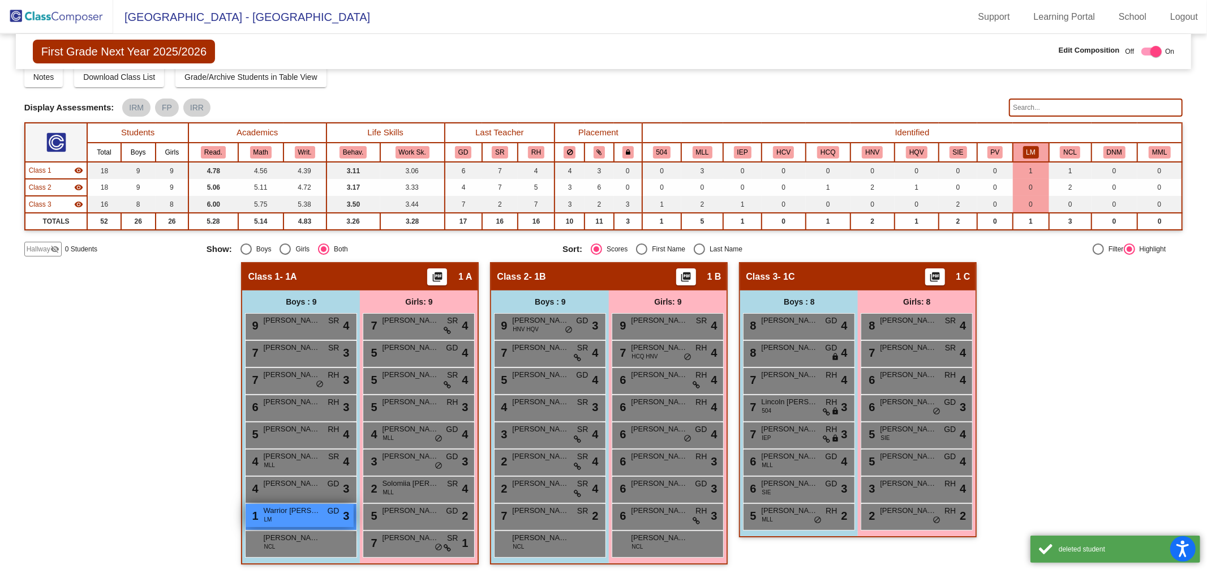
click at [322, 516] on div "1 Warrior [PERSON_NAME] GD lock do_not_disturb_alt 3" at bounding box center [300, 515] width 108 height 23
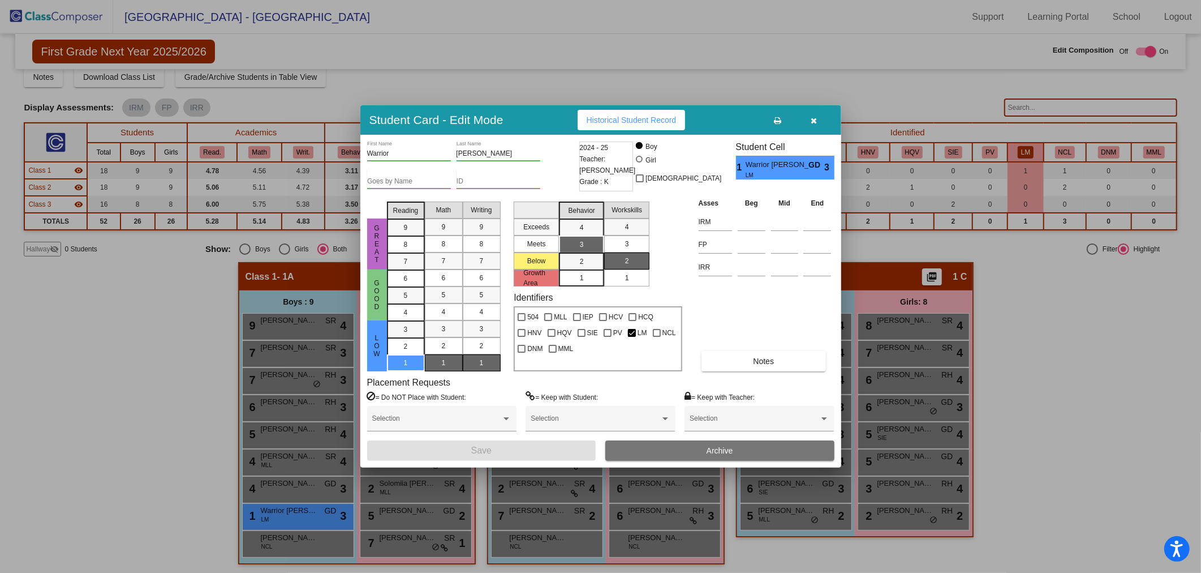
click at [689, 451] on button "Archive" at bounding box center [719, 450] width 229 height 20
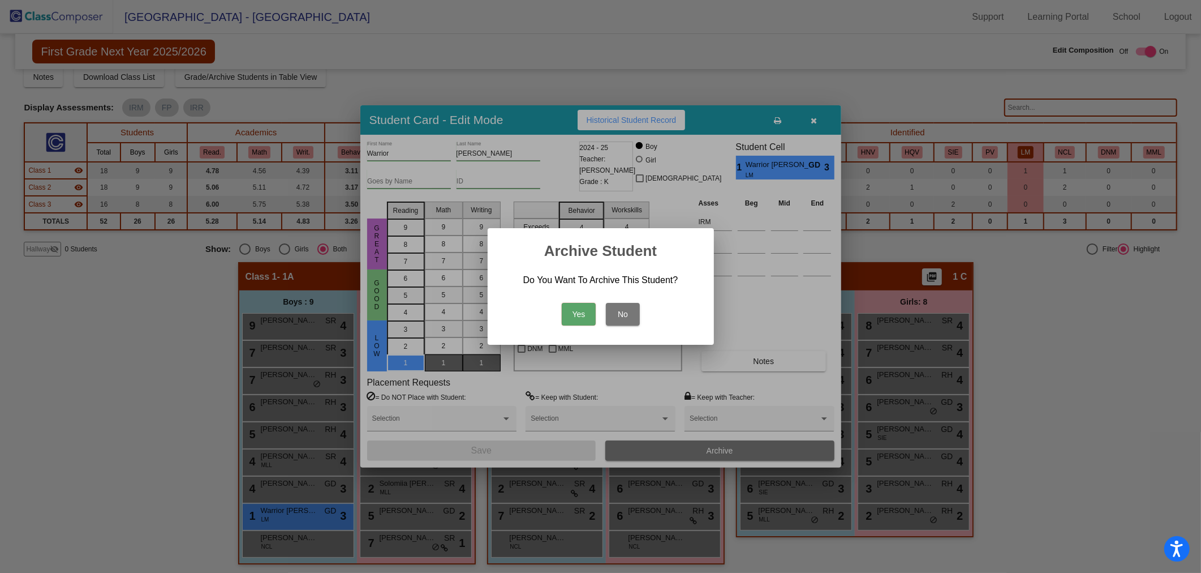
click at [570, 306] on button "Yes" at bounding box center [579, 314] width 34 height 23
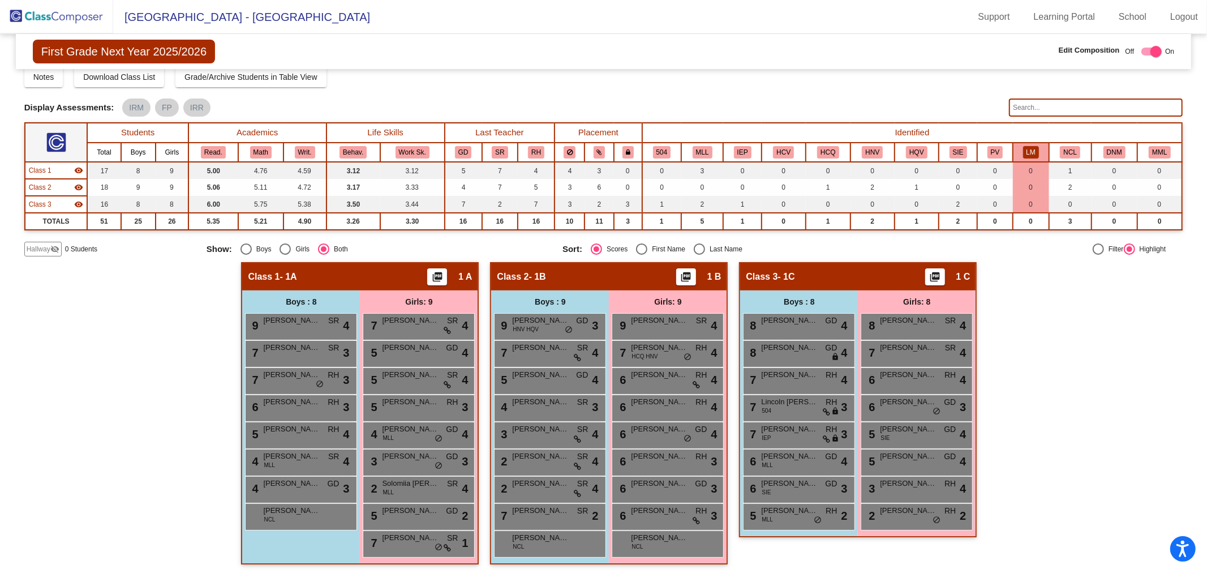
click at [1023, 150] on button "LM" at bounding box center [1031, 152] width 16 height 12
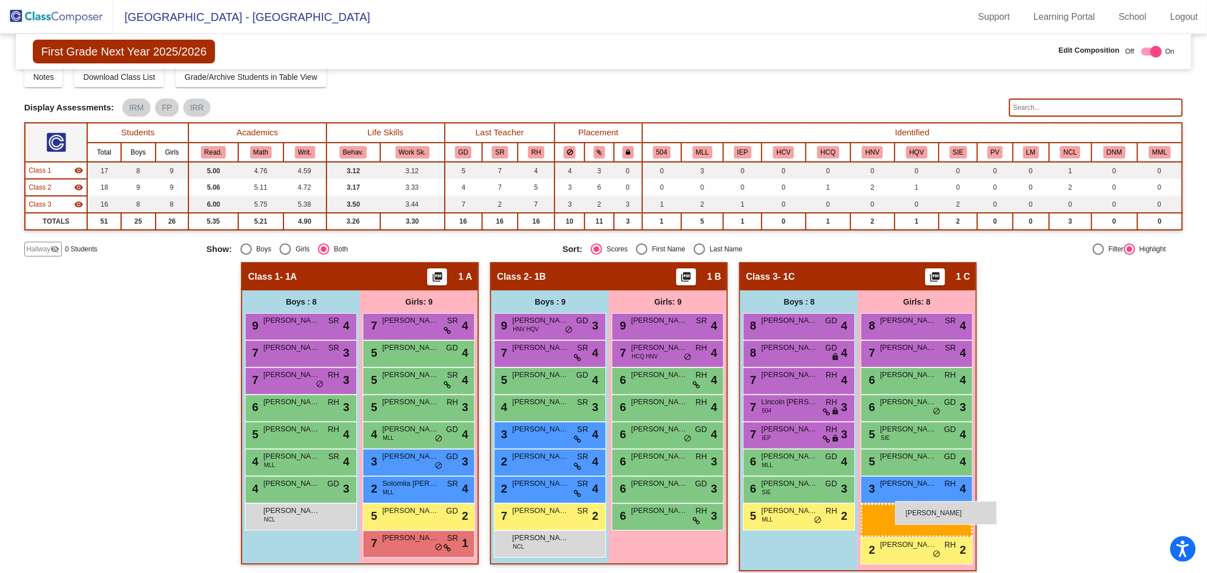
drag, startPoint x: 677, startPoint y: 544, endPoint x: 895, endPoint y: 501, distance: 222.7
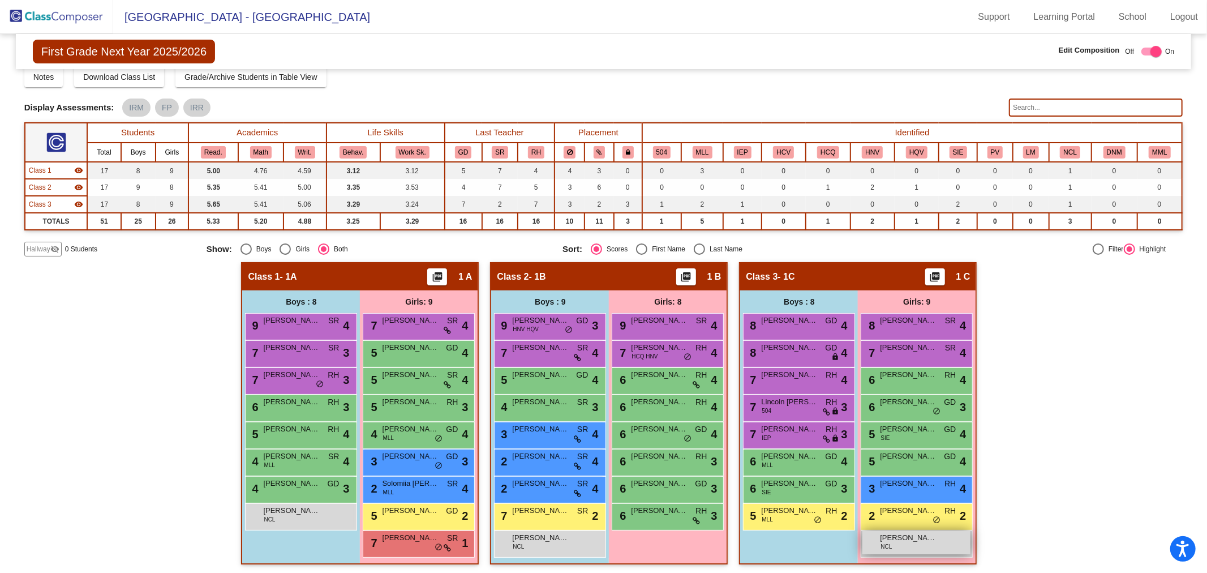
click at [901, 544] on div "[PERSON_NAME] NCL lock do_not_disturb_alt" at bounding box center [916, 542] width 108 height 23
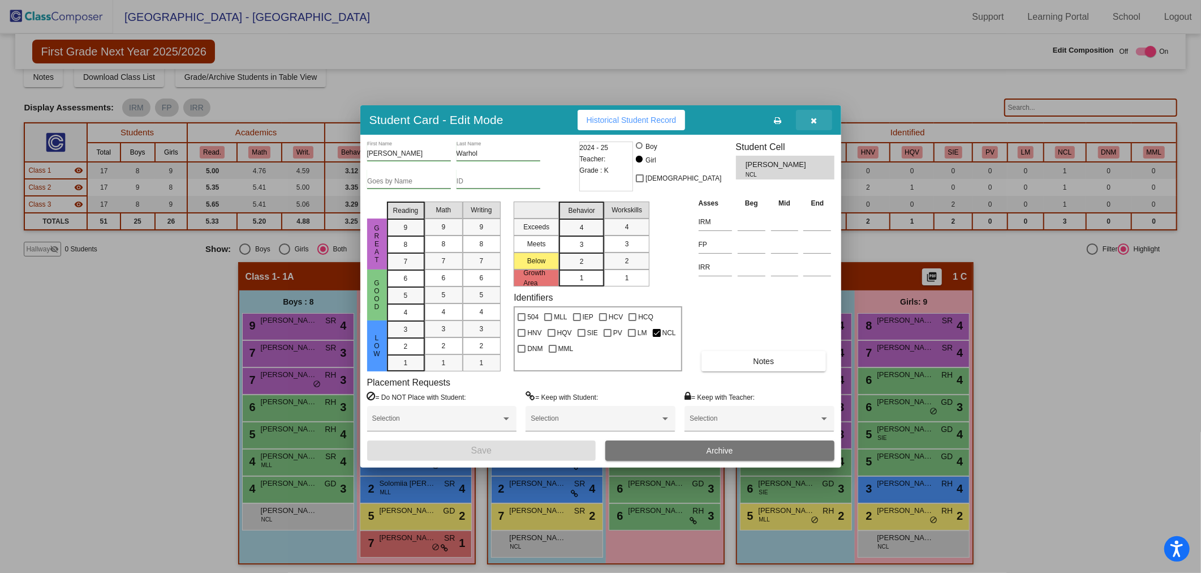
click at [813, 115] on button "button" at bounding box center [814, 120] width 36 height 20
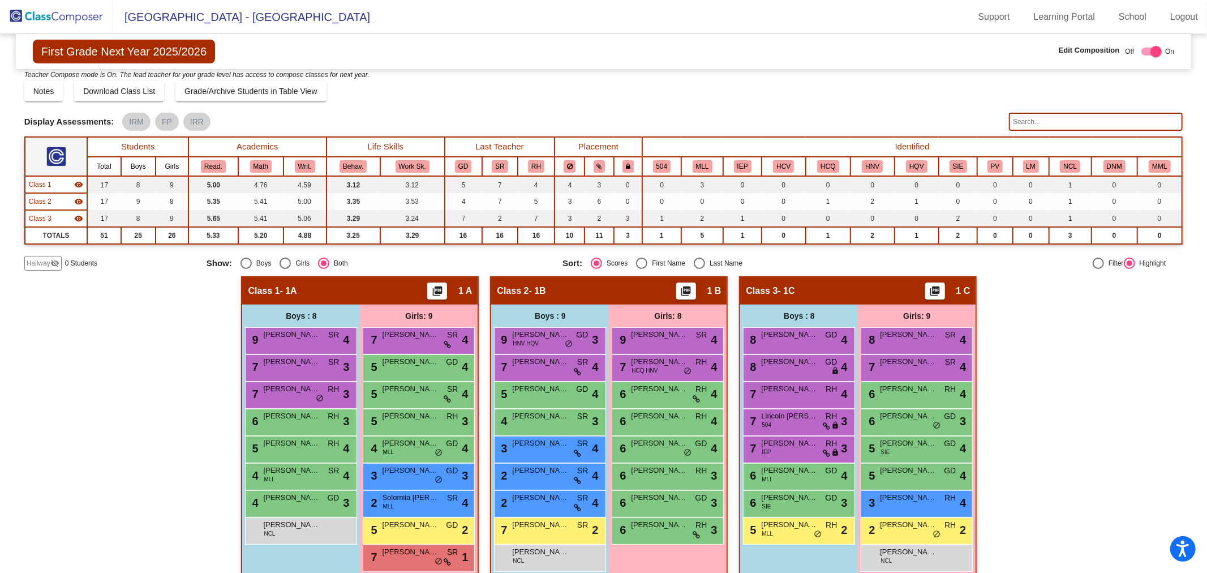
scroll to position [0, 0]
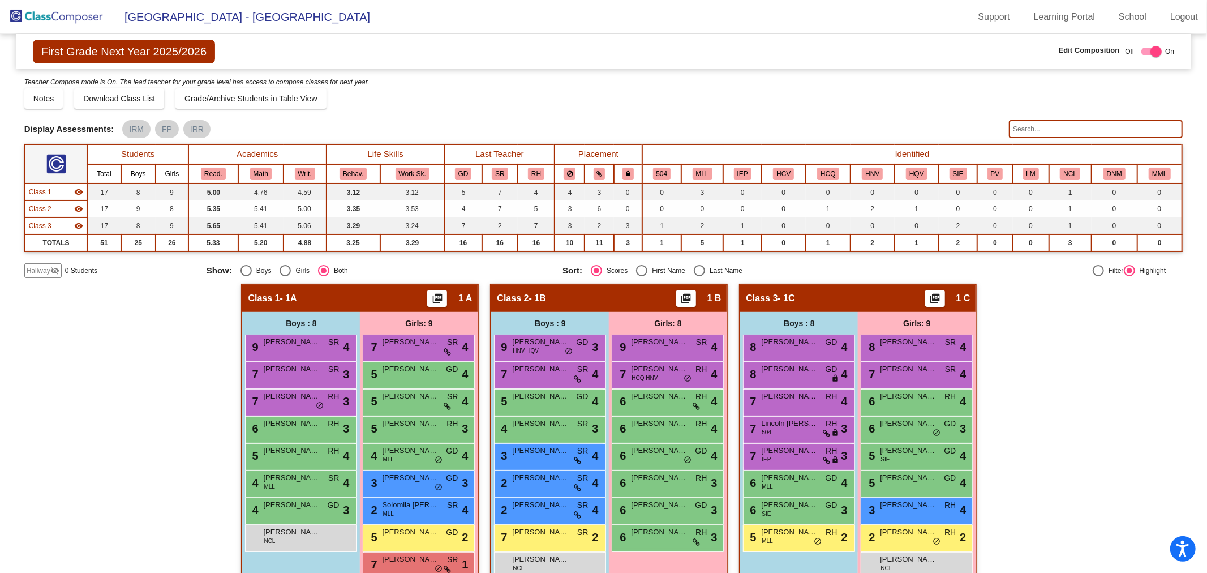
click at [61, 19] on img at bounding box center [56, 16] width 113 height 33
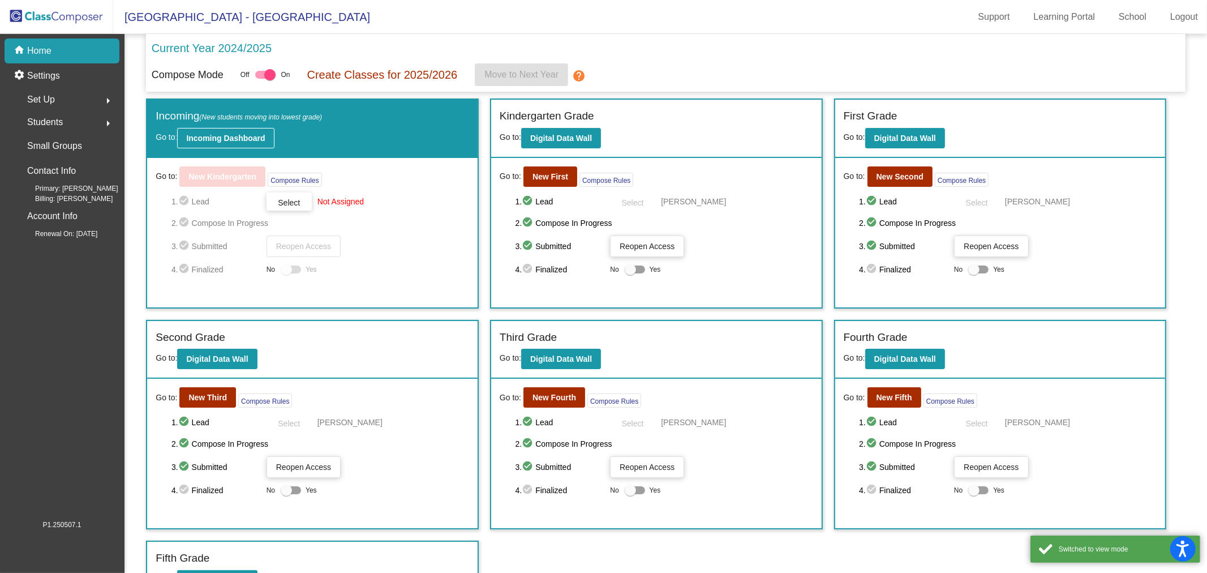
click at [253, 135] on b "Incoming Dashboard" at bounding box center [225, 138] width 79 height 9
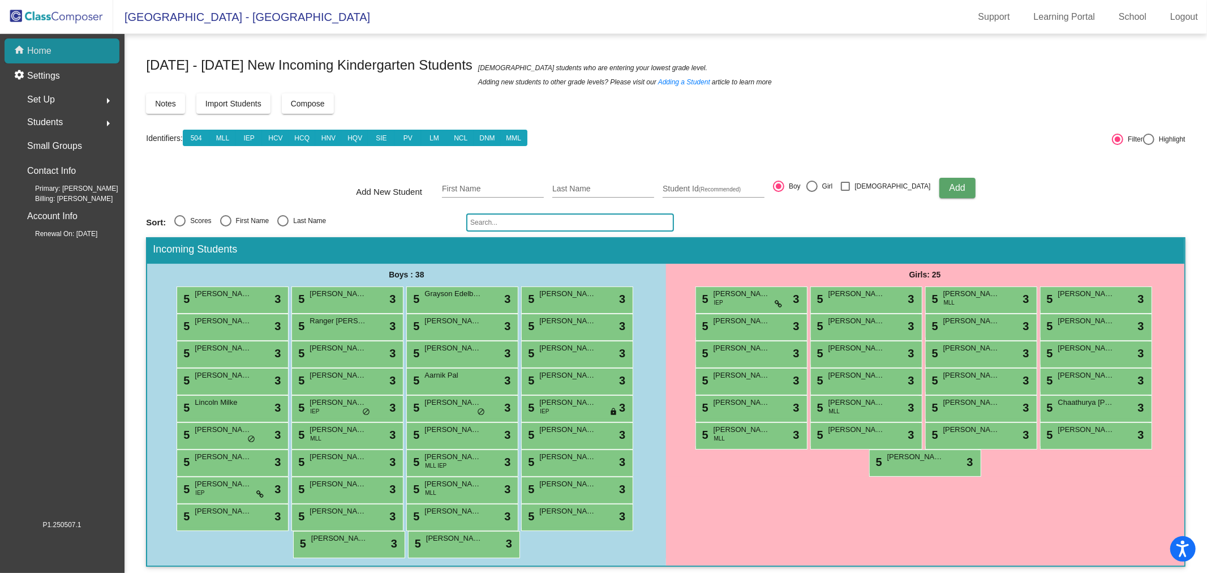
click at [96, 53] on div "home Home" at bounding box center [62, 50] width 115 height 25
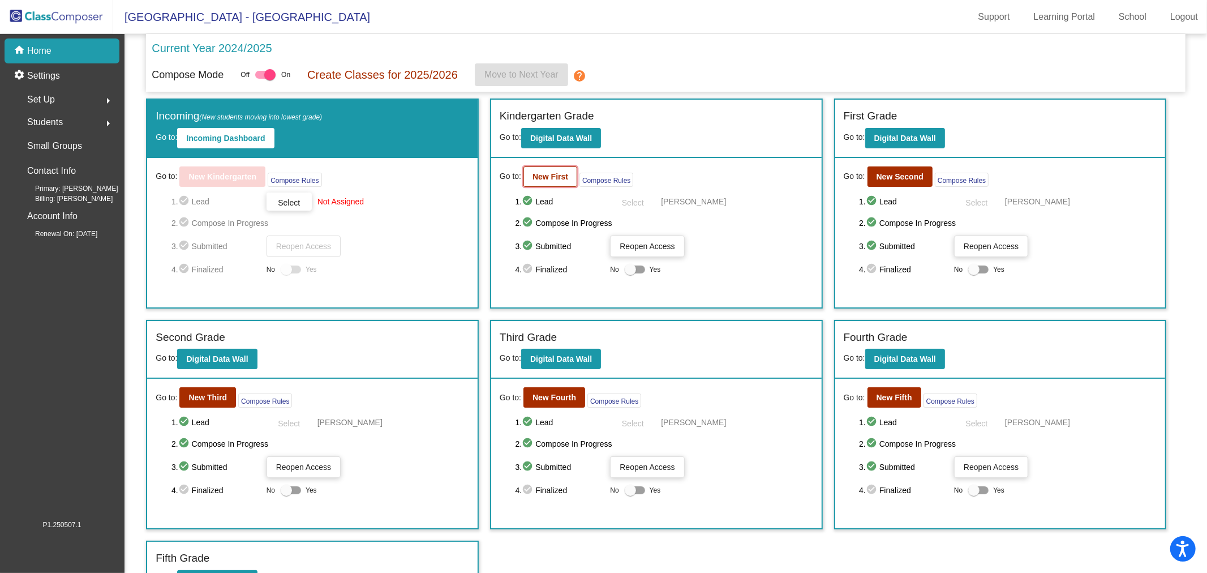
click at [538, 175] on b "New First" at bounding box center [550, 176] width 36 height 9
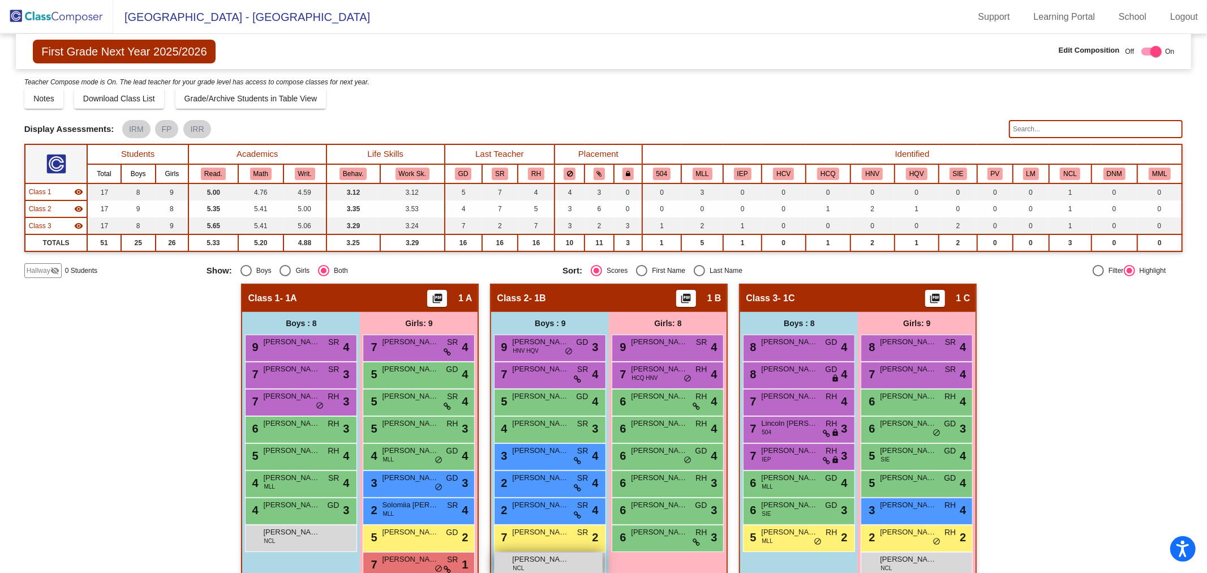
click at [545, 561] on span "[PERSON_NAME]" at bounding box center [540, 558] width 57 height 11
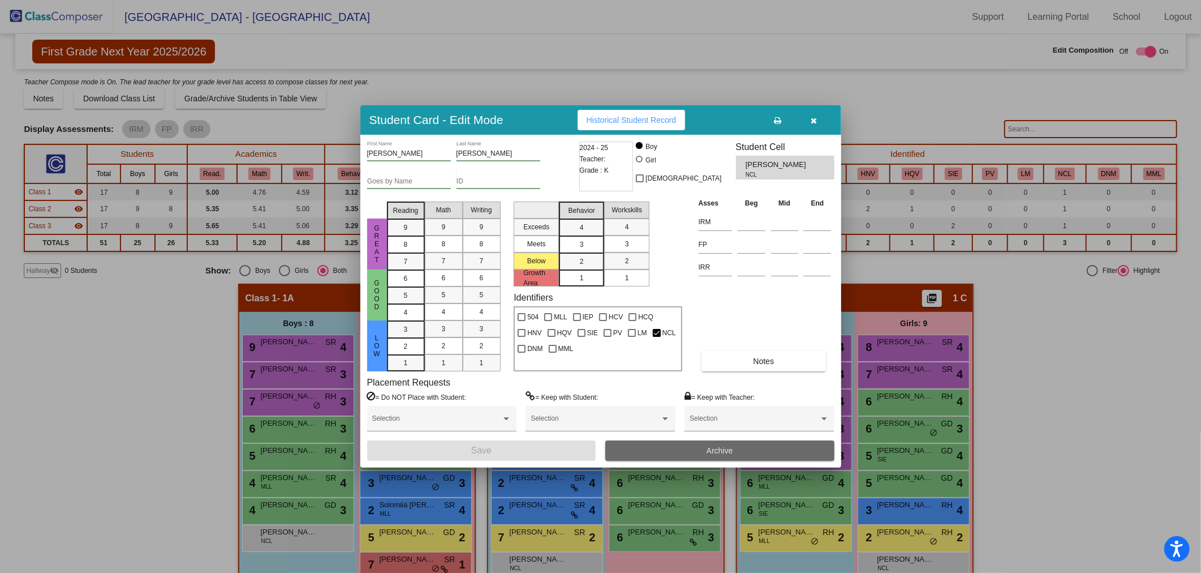
click at [755, 447] on button "Archive" at bounding box center [719, 450] width 229 height 20
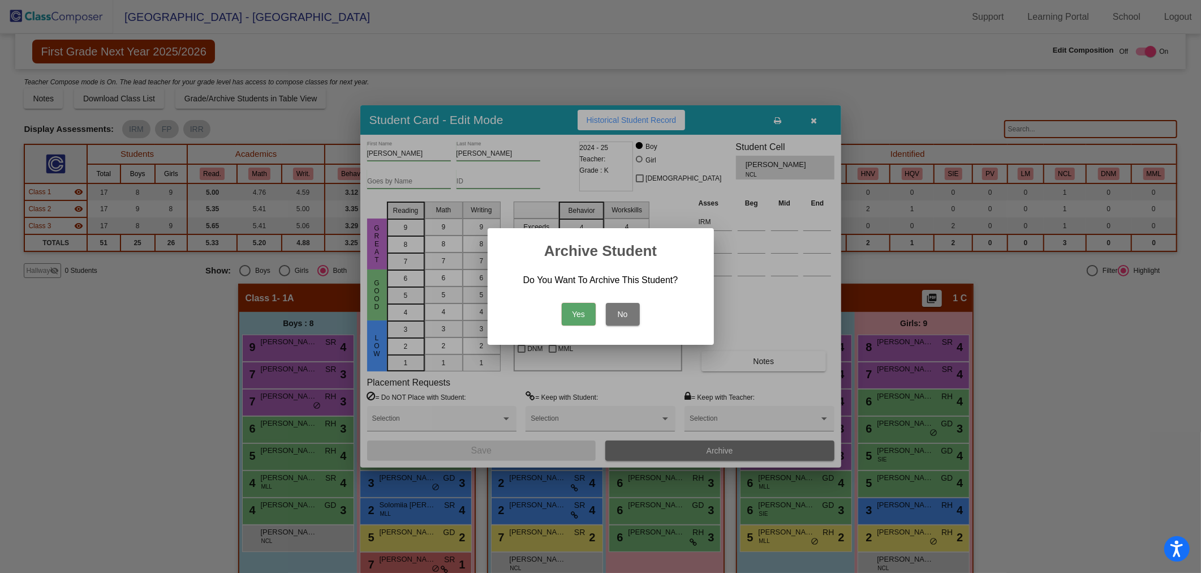
click at [584, 315] on button "Yes" at bounding box center [579, 314] width 34 height 23
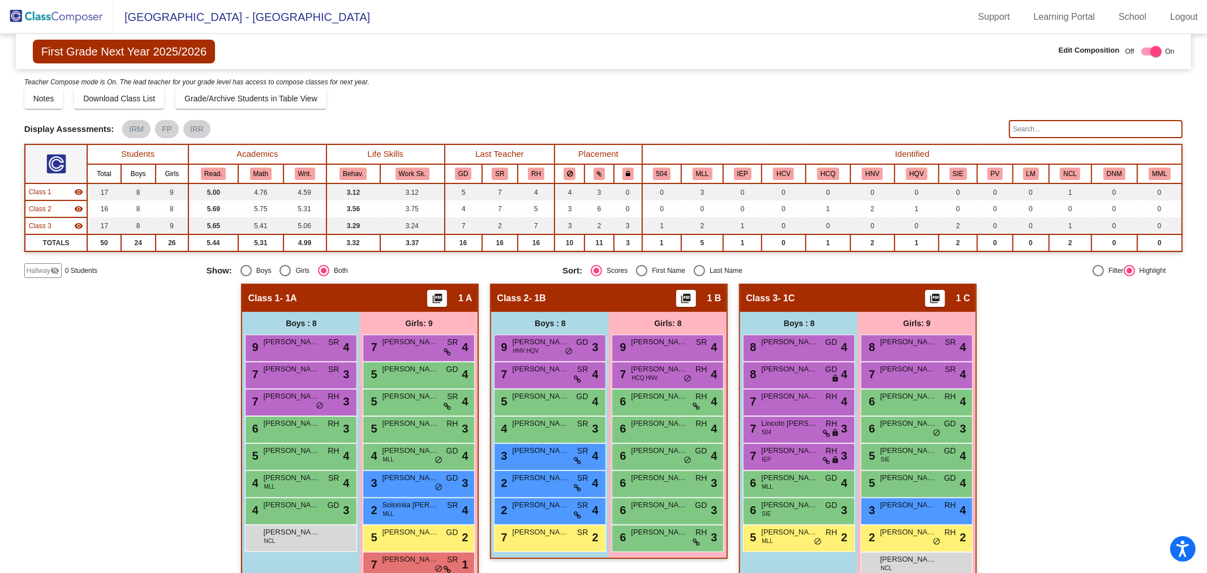
scroll to position [21, 0]
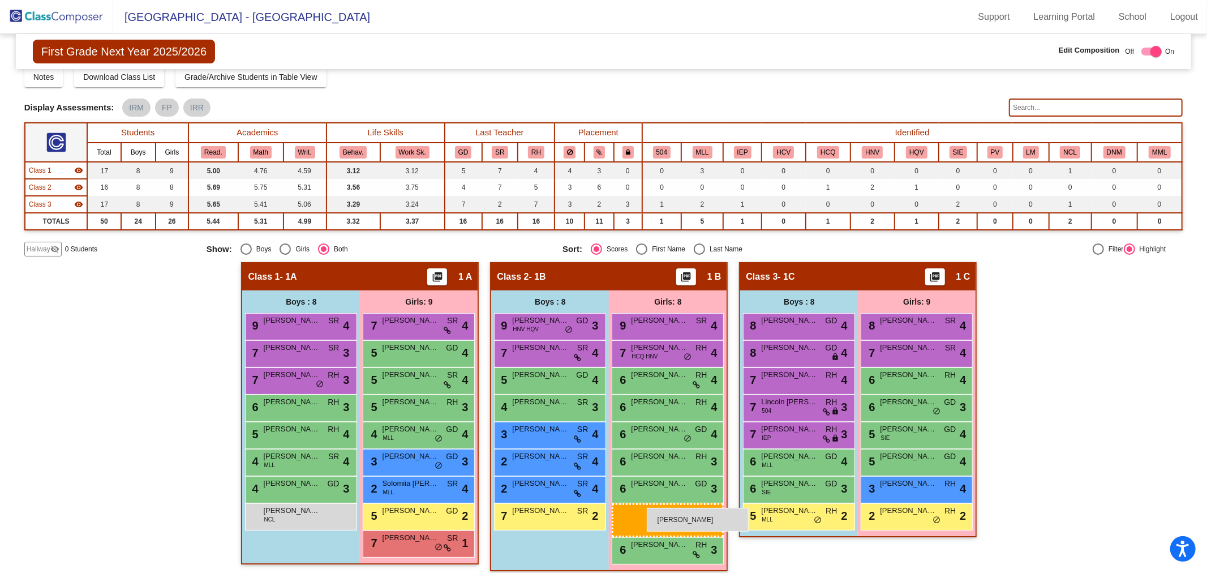
drag, startPoint x: 943, startPoint y: 540, endPoint x: 647, endPoint y: 507, distance: 298.3
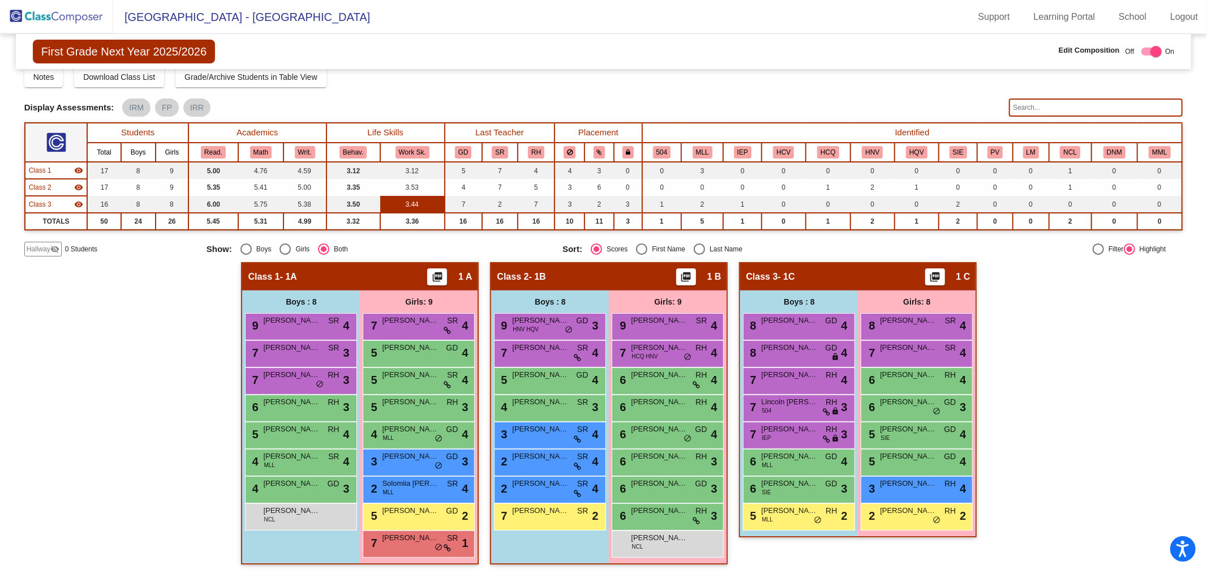
scroll to position [0, 0]
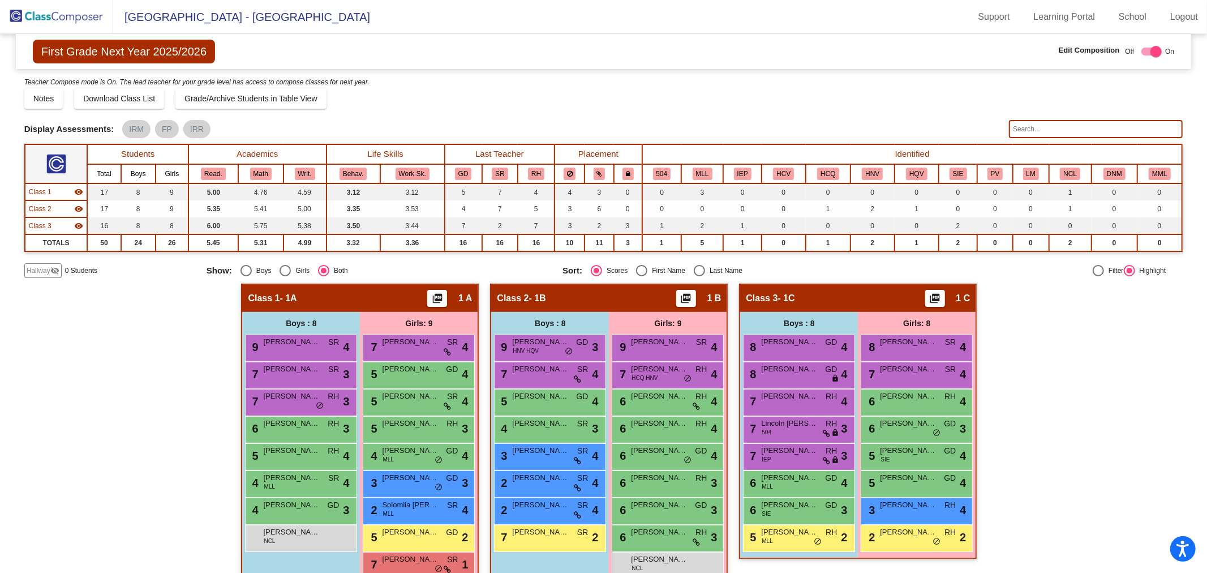
click at [87, 10] on img at bounding box center [56, 16] width 113 height 33
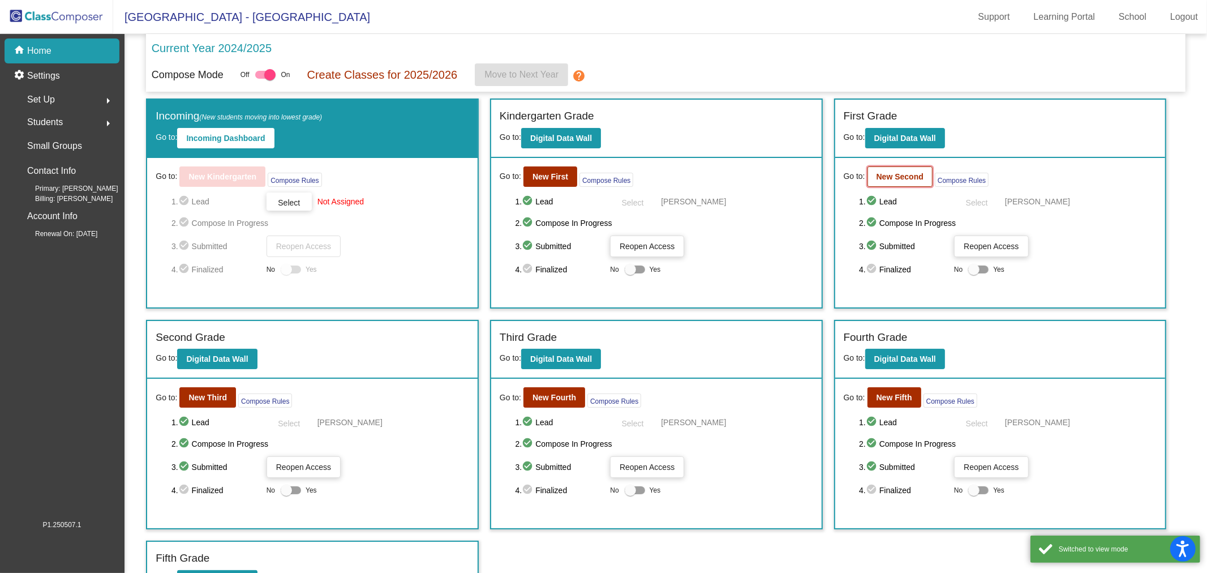
click at [908, 177] on b "New Second" at bounding box center [899, 176] width 47 height 9
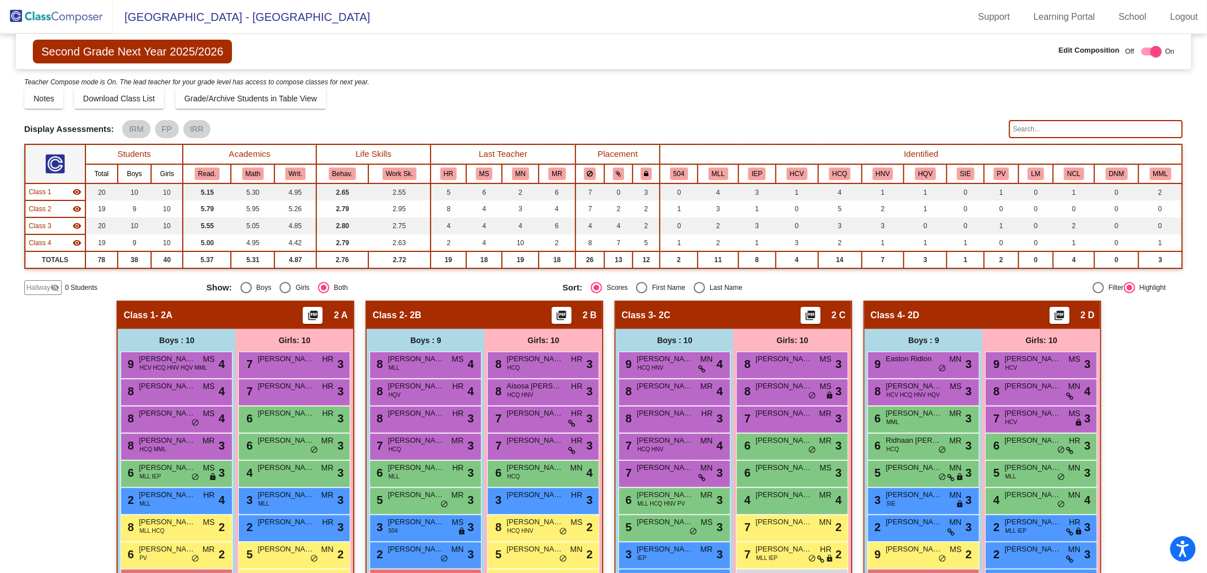
click at [81, 11] on img at bounding box center [56, 16] width 113 height 33
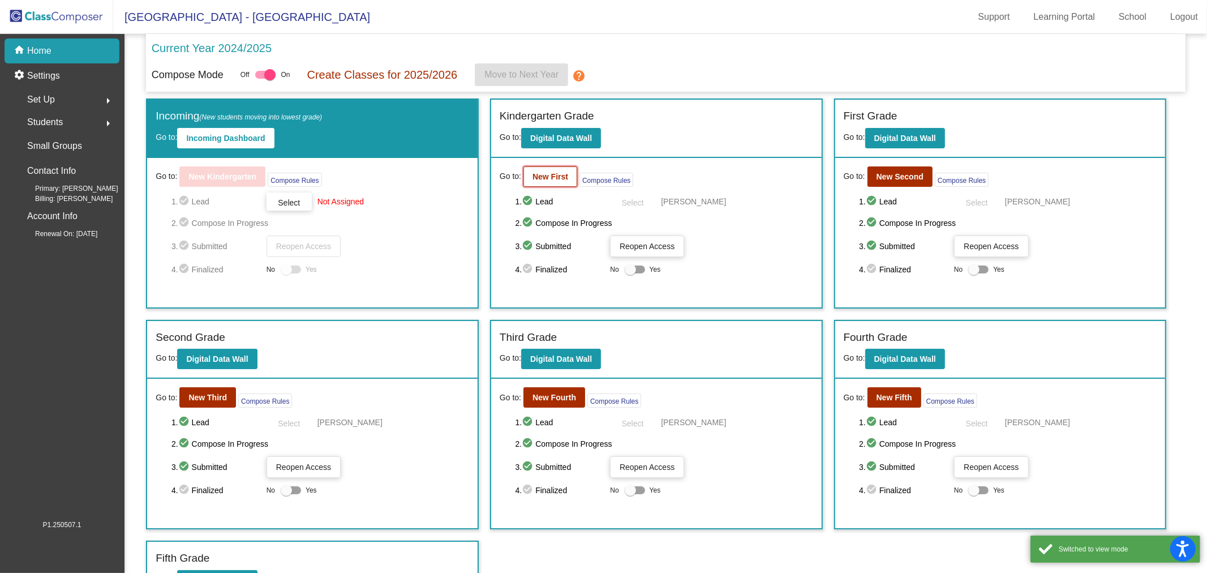
click at [545, 177] on b "New First" at bounding box center [550, 176] width 36 height 9
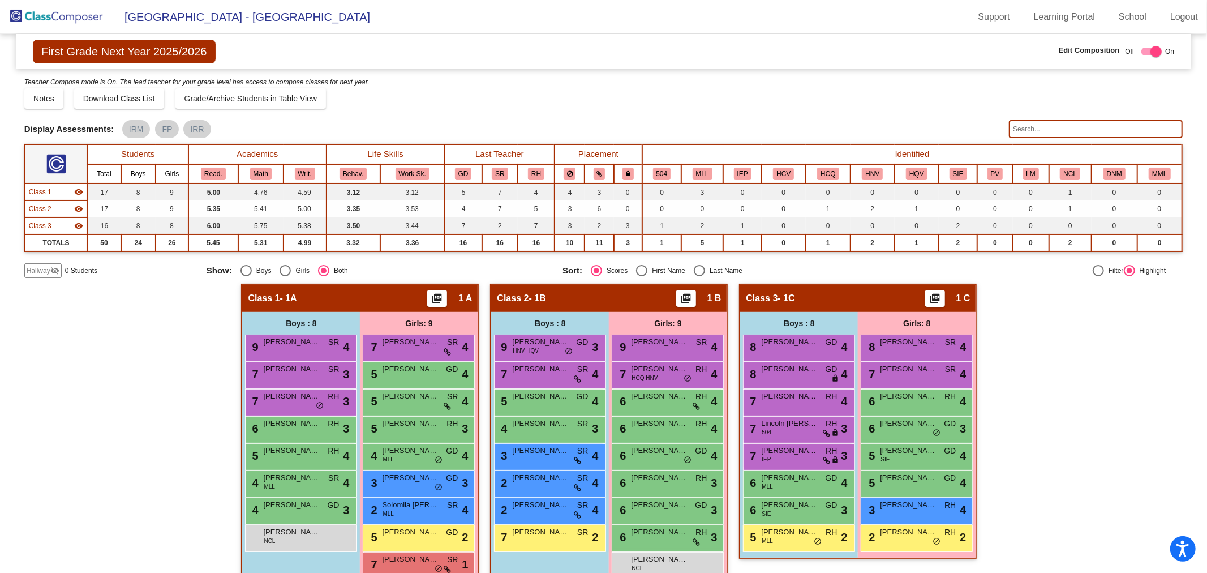
click at [48, 19] on img at bounding box center [56, 16] width 113 height 33
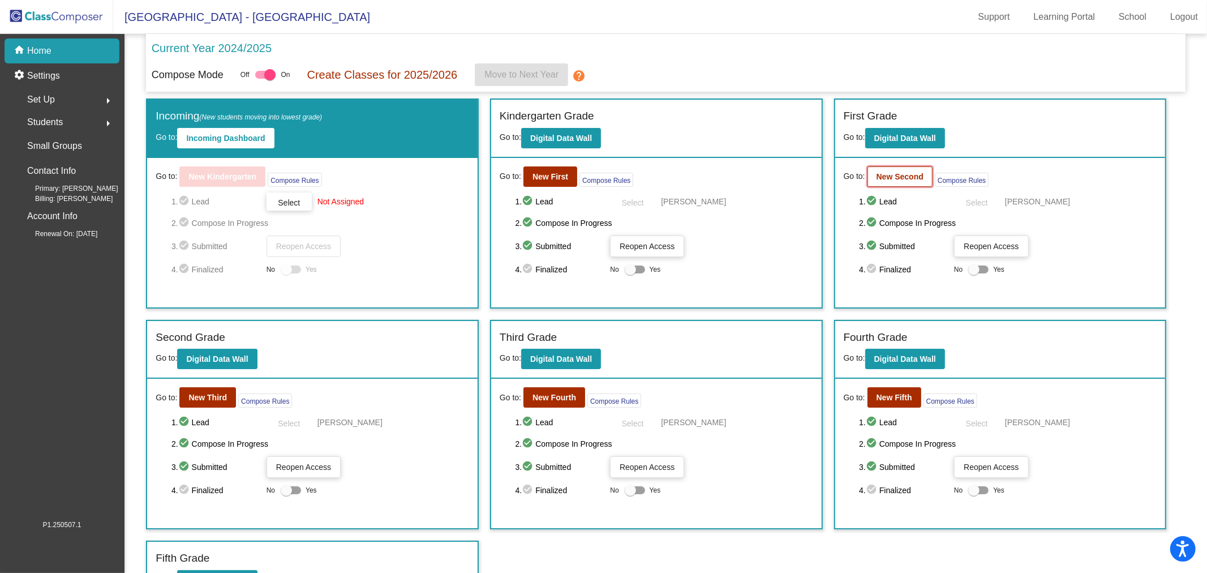
click at [876, 179] on b "New Second" at bounding box center [899, 176] width 47 height 9
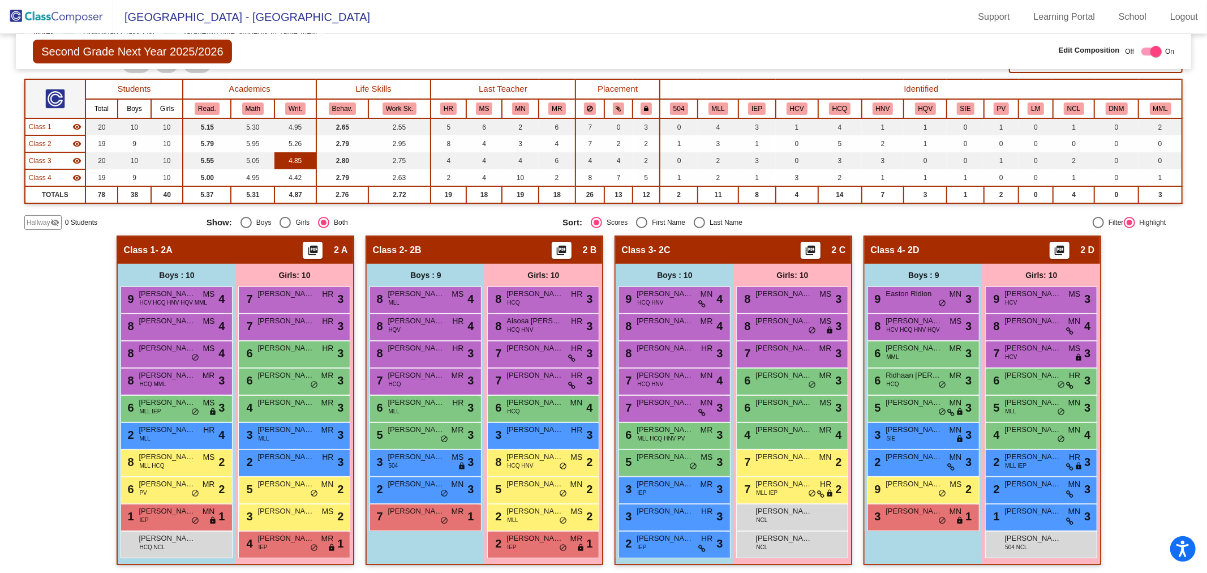
scroll to position [66, 0]
click at [76, 20] on img at bounding box center [56, 16] width 113 height 33
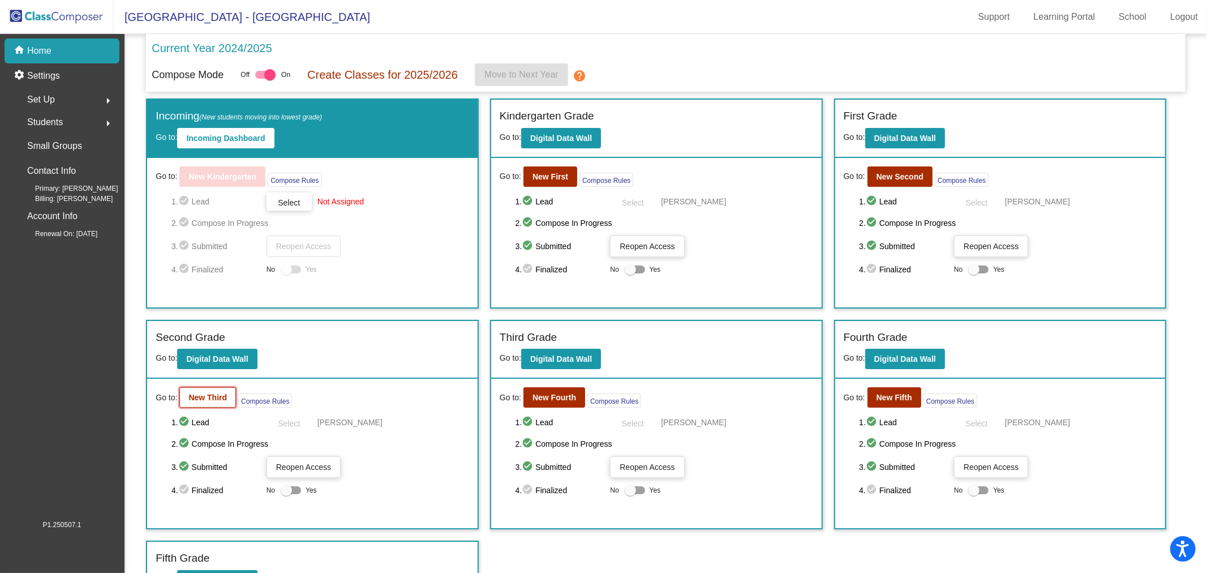
click at [206, 393] on b "New Third" at bounding box center [207, 397] width 38 height 9
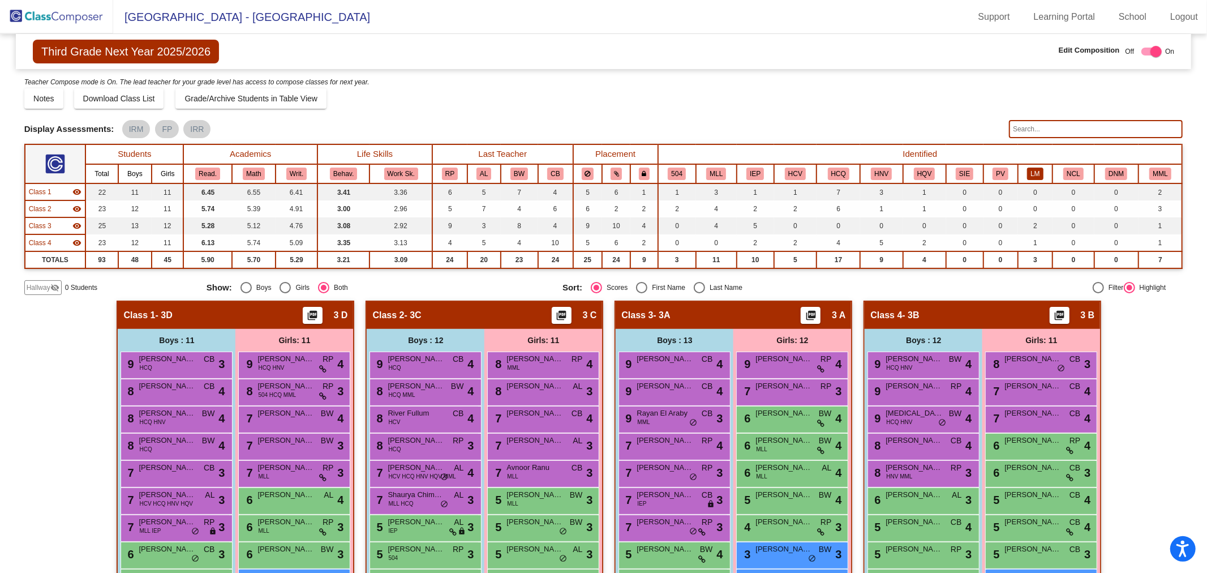
click at [1030, 169] on button "LM" at bounding box center [1035, 173] width 16 height 12
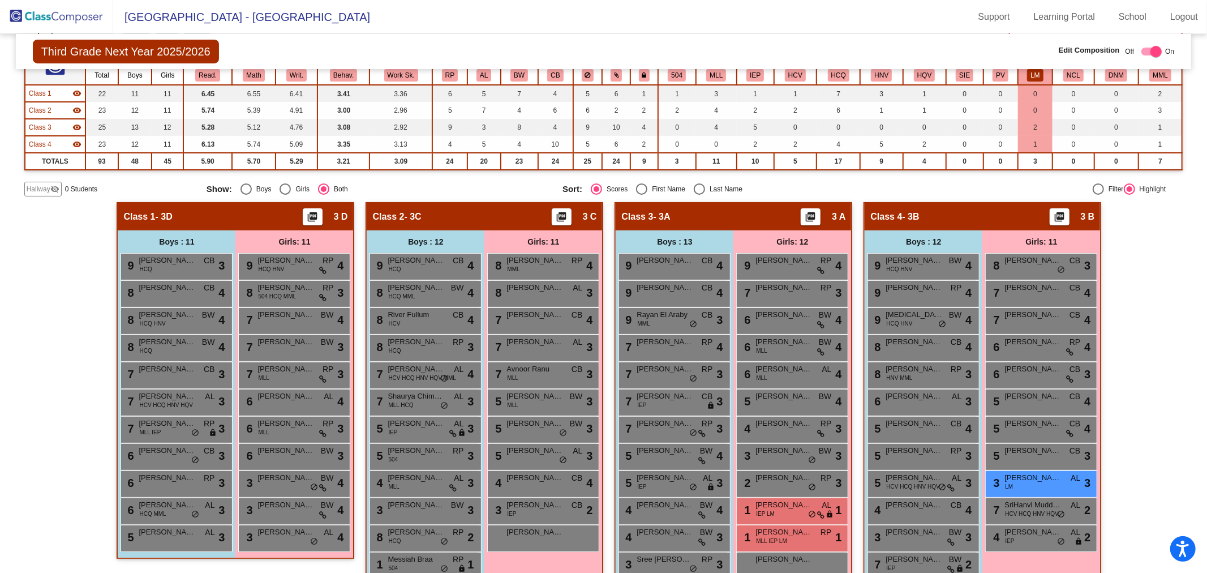
scroll to position [85, 0]
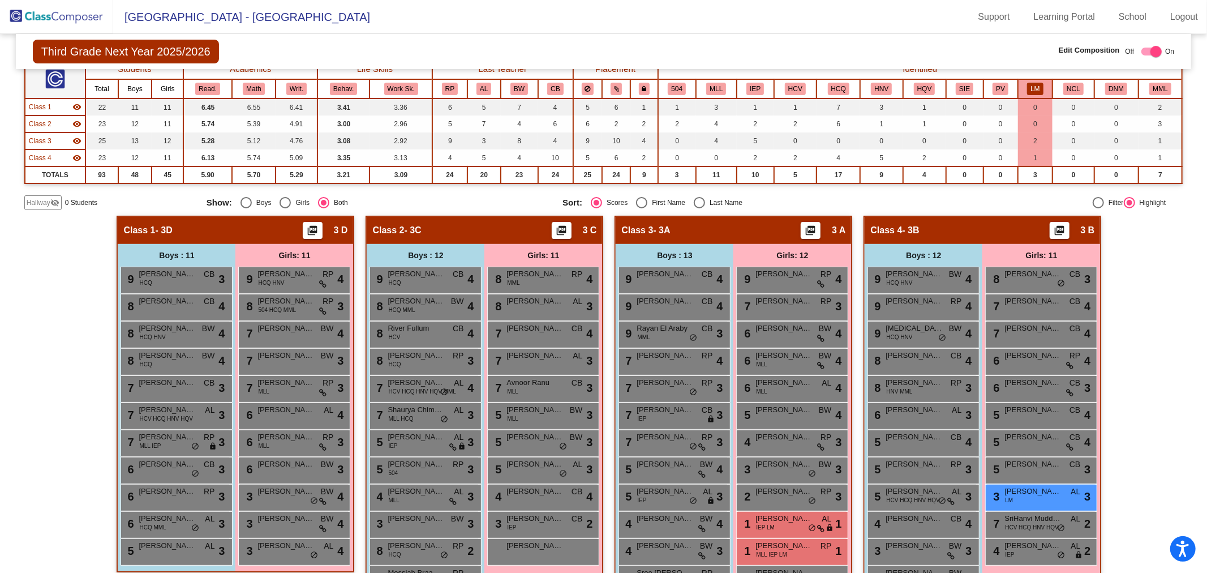
click at [1027, 85] on button "LM" at bounding box center [1035, 89] width 16 height 12
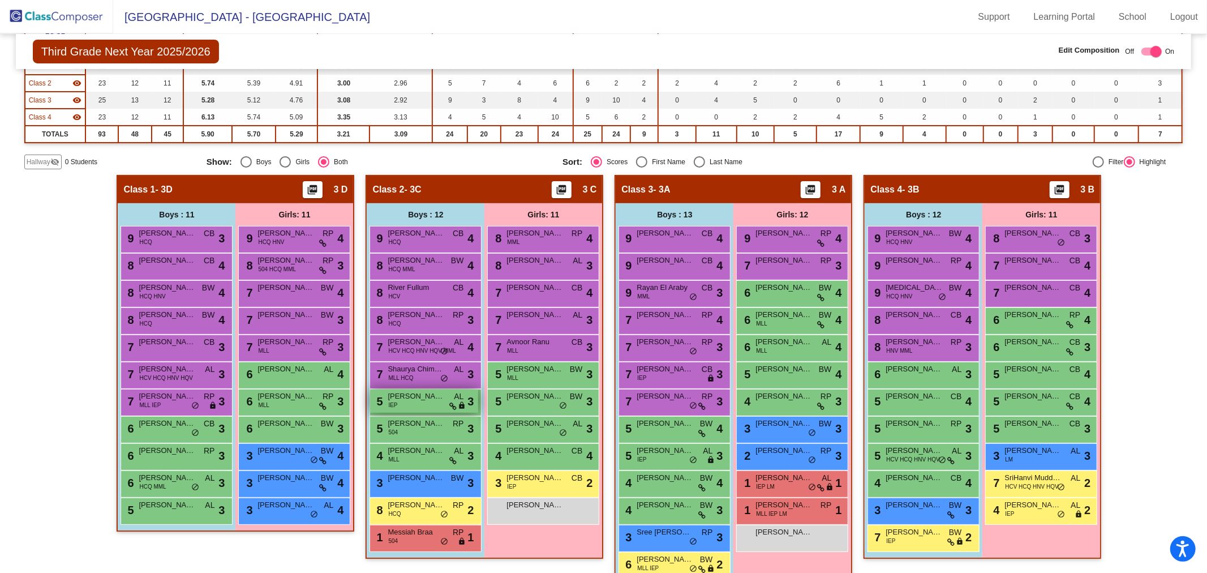
scroll to position [147, 0]
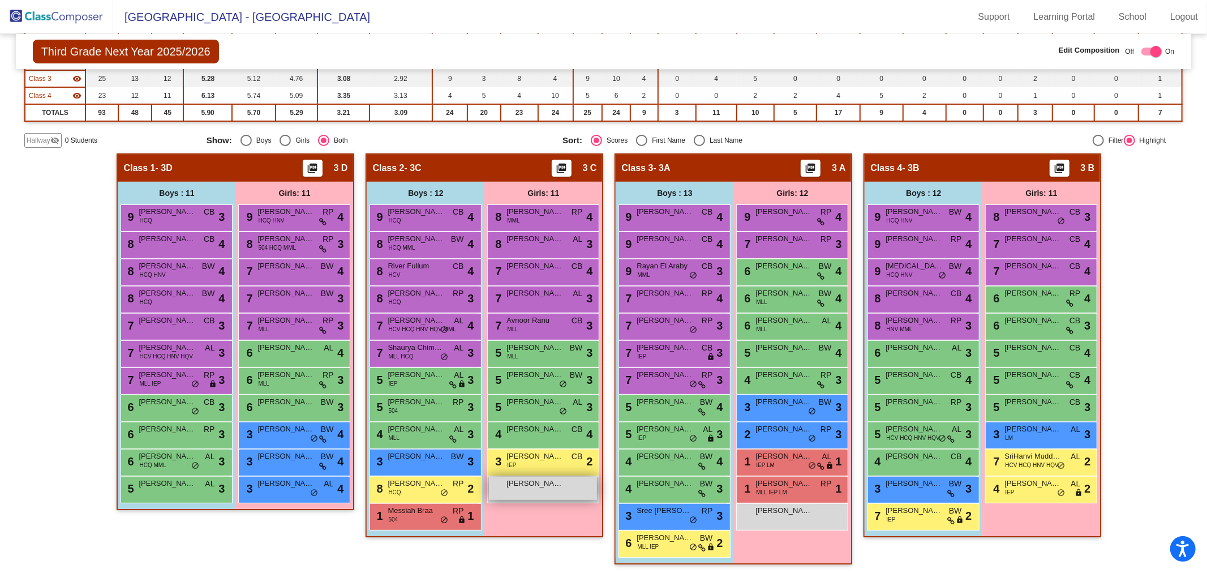
click at [528, 489] on div "[PERSON_NAME] lock do_not_disturb_alt" at bounding box center [543, 487] width 108 height 23
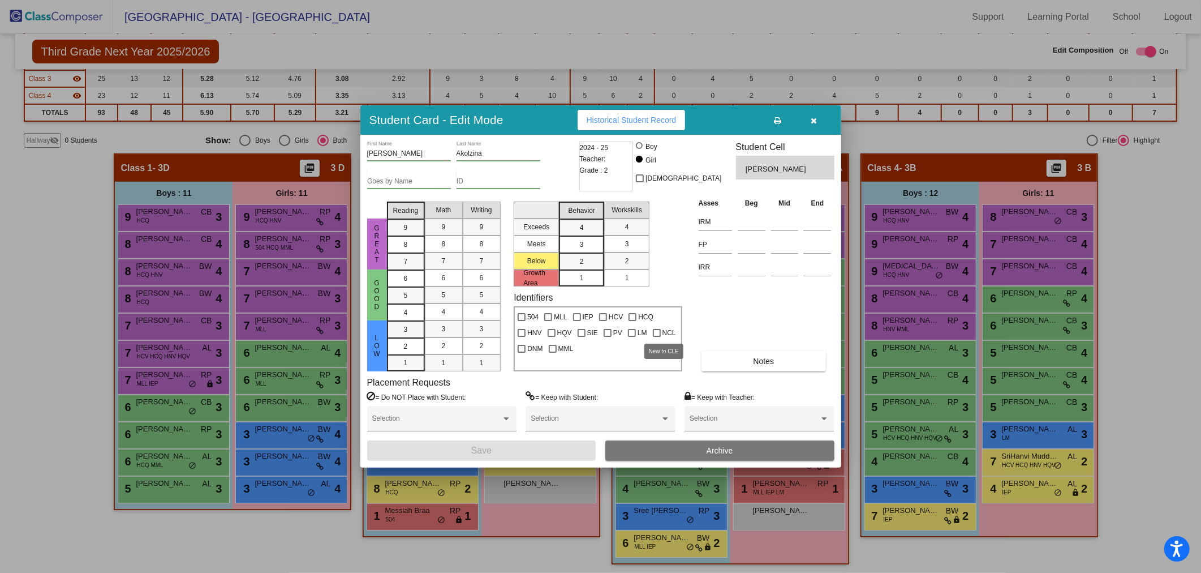
click at [669, 334] on span "NCL" at bounding box center [670, 333] width 14 height 14
click at [657, 337] on input "NCL" at bounding box center [656, 337] width 1 height 1
checkbox input "true"
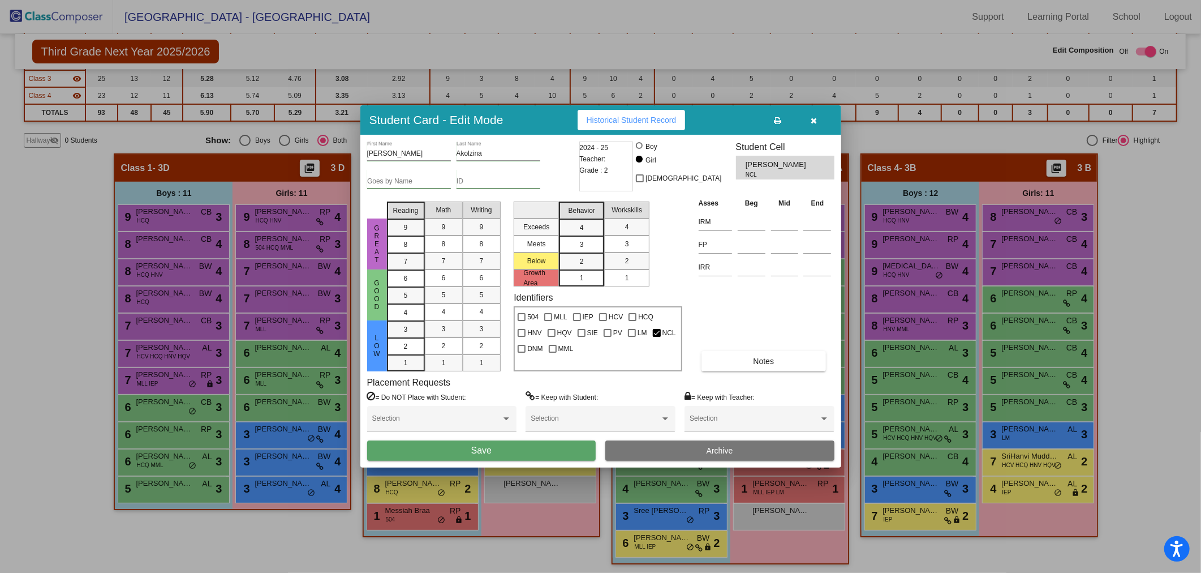
click at [549, 442] on button "Save" at bounding box center [481, 450] width 229 height 20
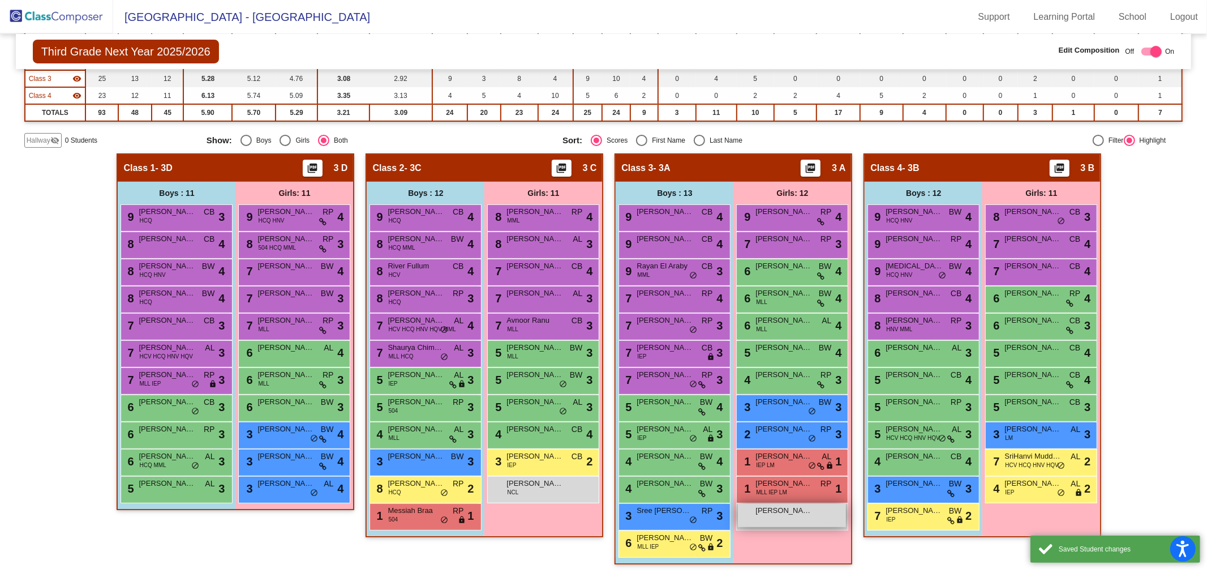
click at [755, 521] on div "[PERSON_NAME] lock do_not_disturb_alt" at bounding box center [792, 515] width 108 height 23
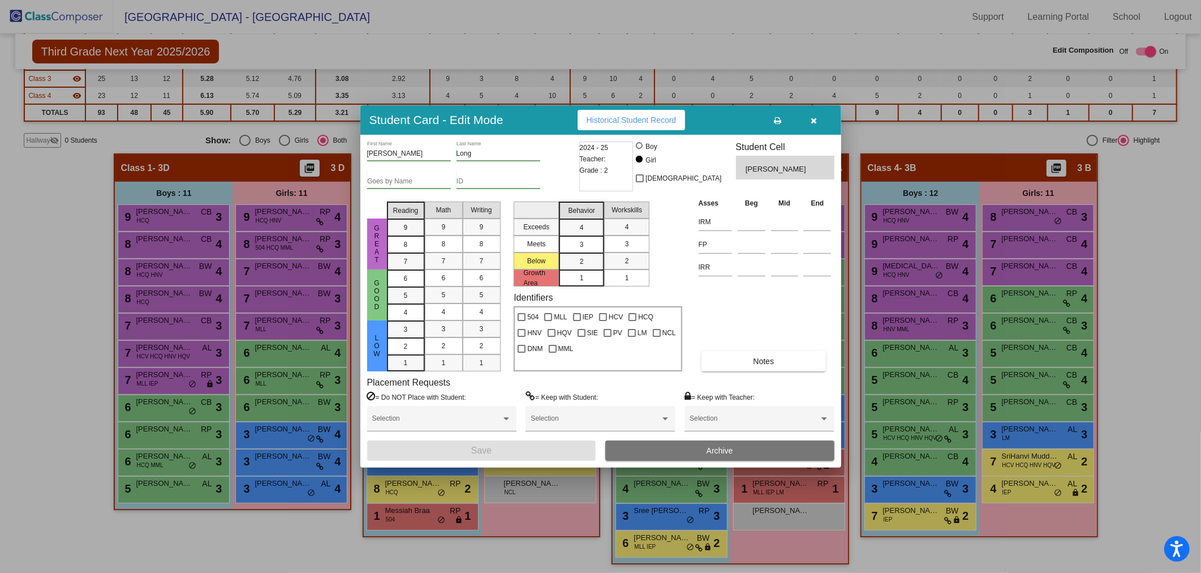
click at [653, 330] on div at bounding box center [657, 333] width 8 height 8
click at [656, 337] on input "NCL" at bounding box center [656, 337] width 1 height 1
checkbox input "true"
click at [534, 445] on button "Save" at bounding box center [481, 450] width 229 height 20
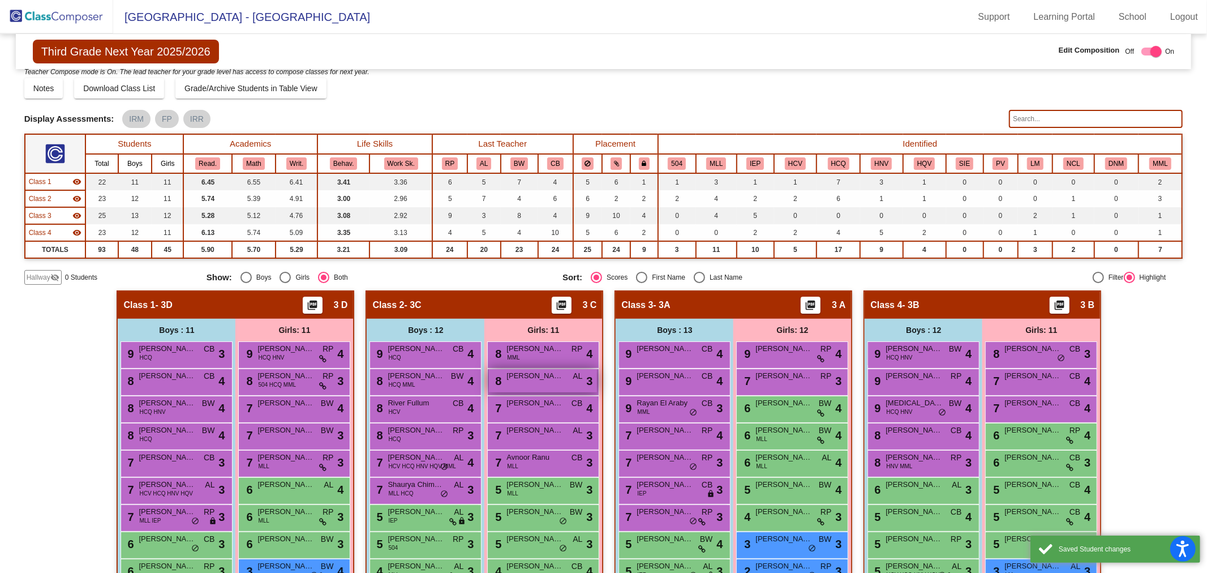
scroll to position [0, 0]
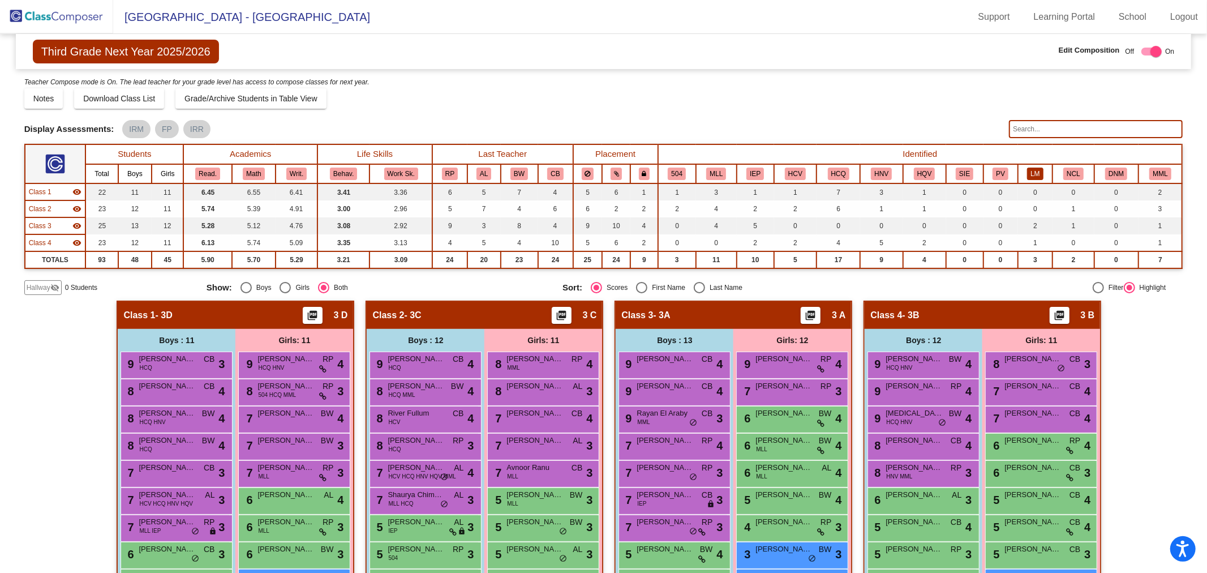
click at [1027, 167] on button "LM" at bounding box center [1035, 173] width 16 height 12
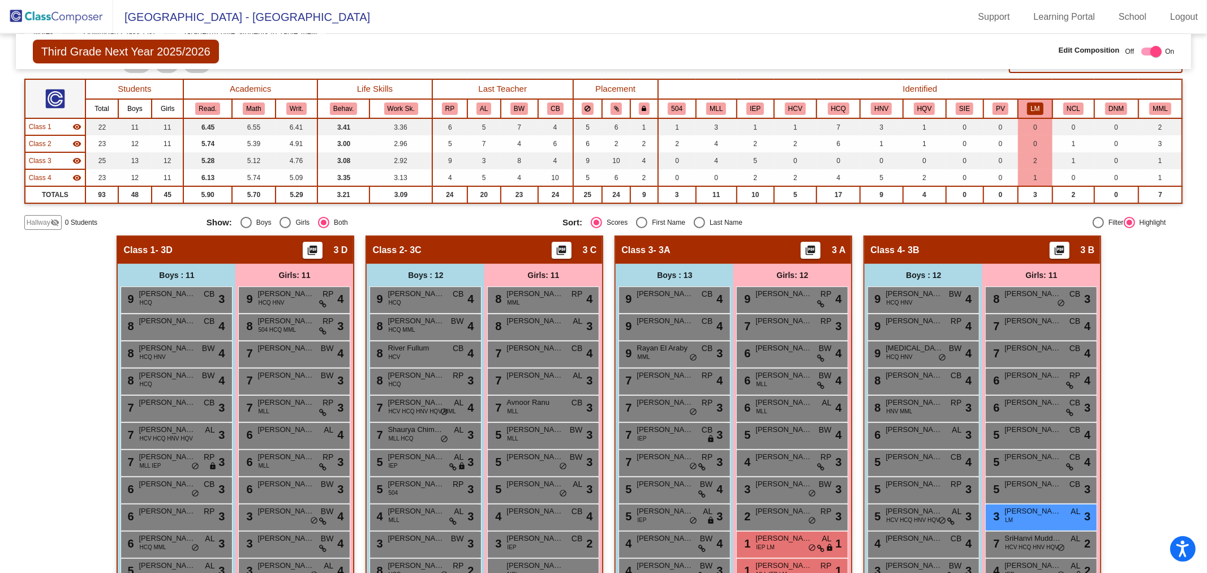
scroll to position [84, 0]
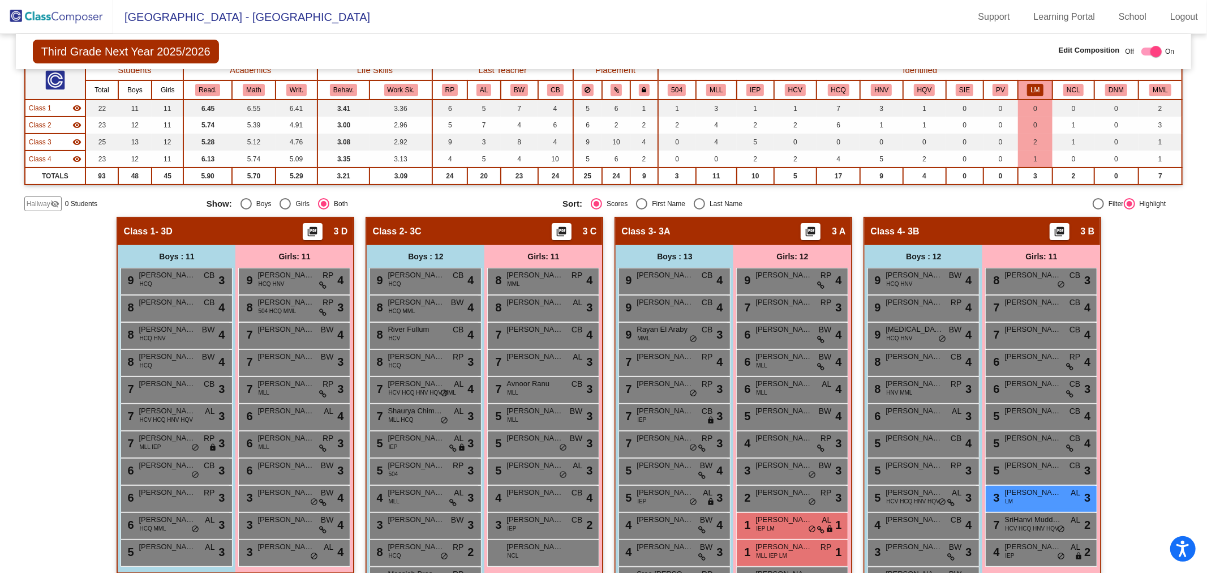
click at [87, 8] on img at bounding box center [56, 16] width 113 height 33
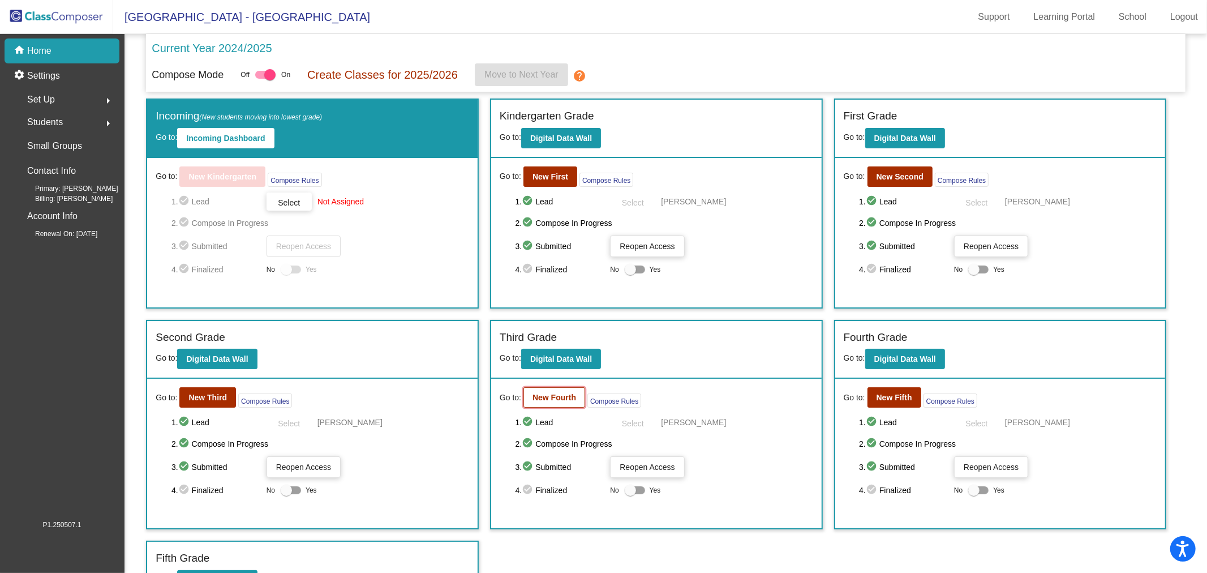
click at [561, 402] on button "New Fourth" at bounding box center [554, 397] width 62 height 20
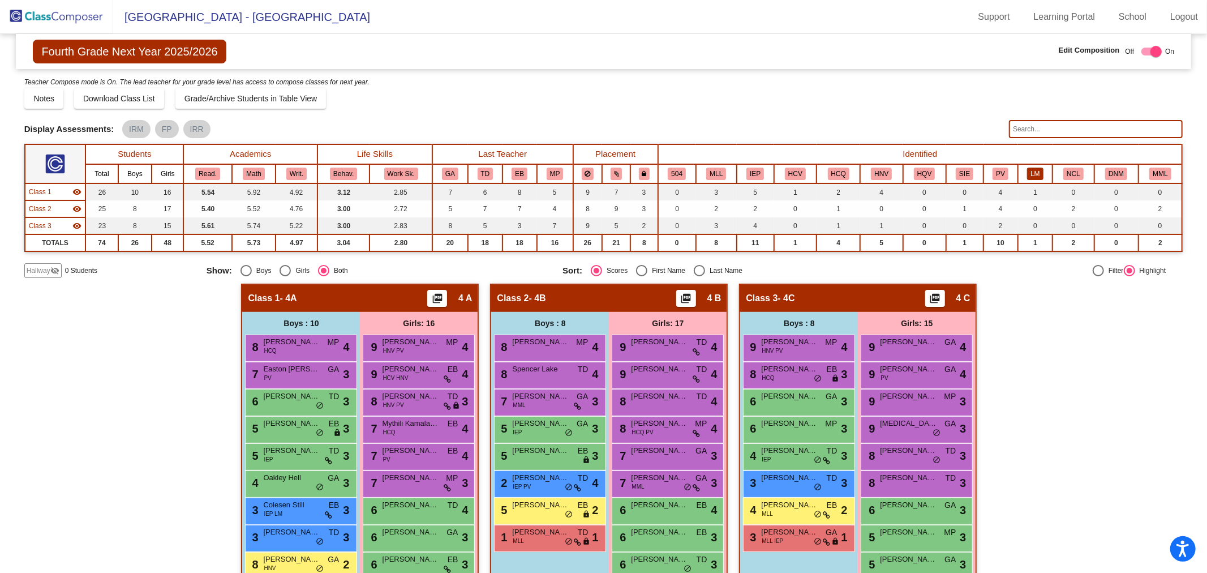
click at [1027, 176] on button "LM" at bounding box center [1035, 173] width 16 height 12
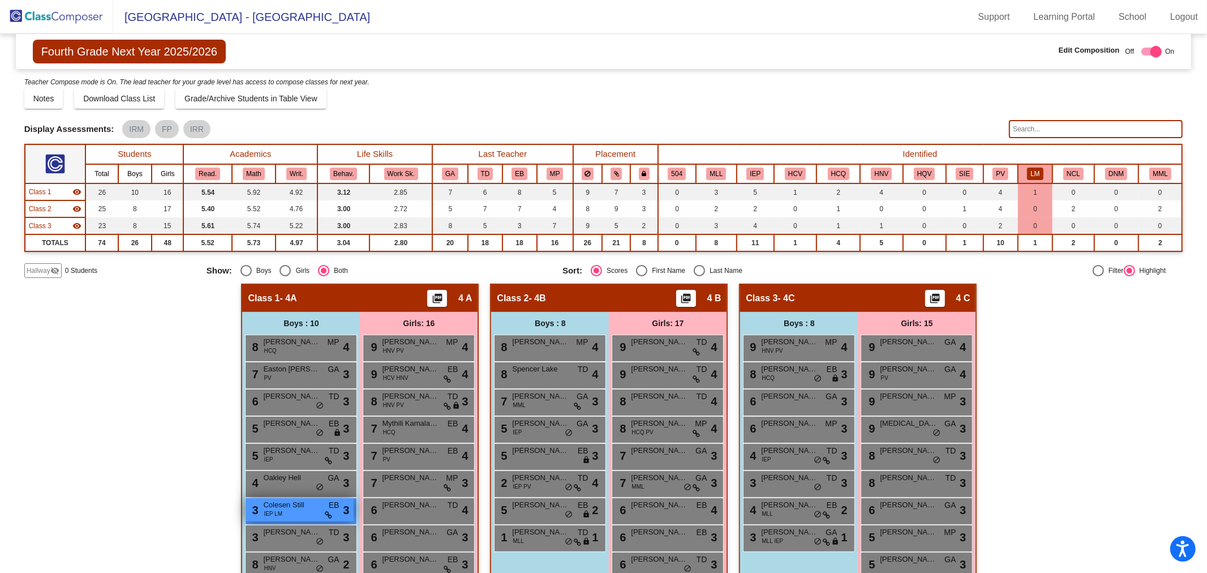
click at [296, 508] on div "3 Colesen Still IEP LM EB lock do_not_disturb_alt 3" at bounding box center [300, 509] width 108 height 23
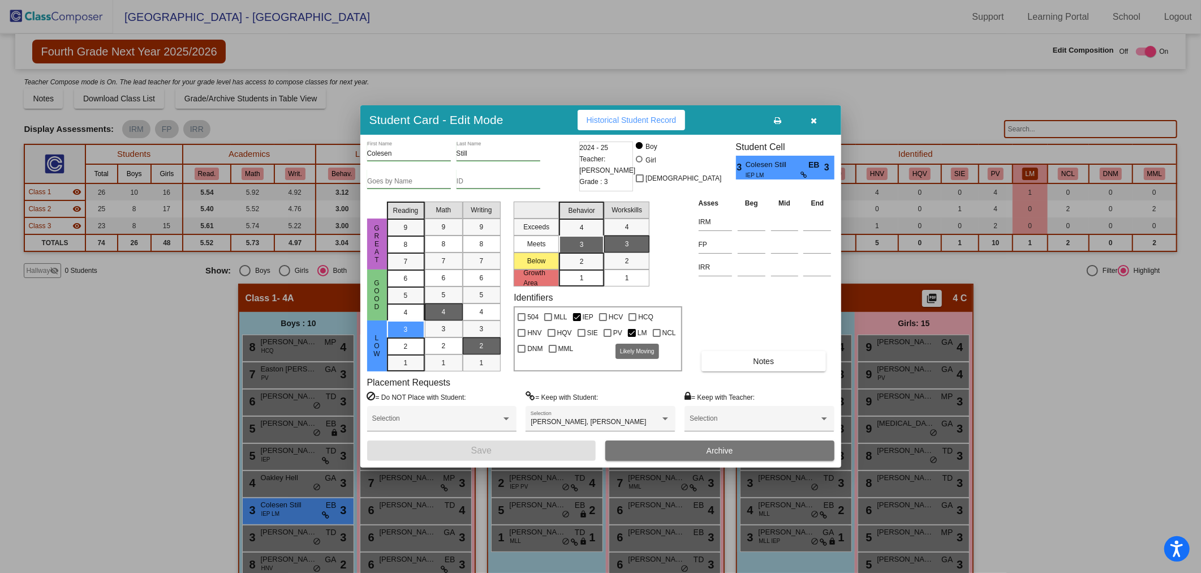
click at [629, 332] on div at bounding box center [632, 333] width 8 height 8
click at [631, 337] on input "LM" at bounding box center [631, 337] width 1 height 1
checkbox input "false"
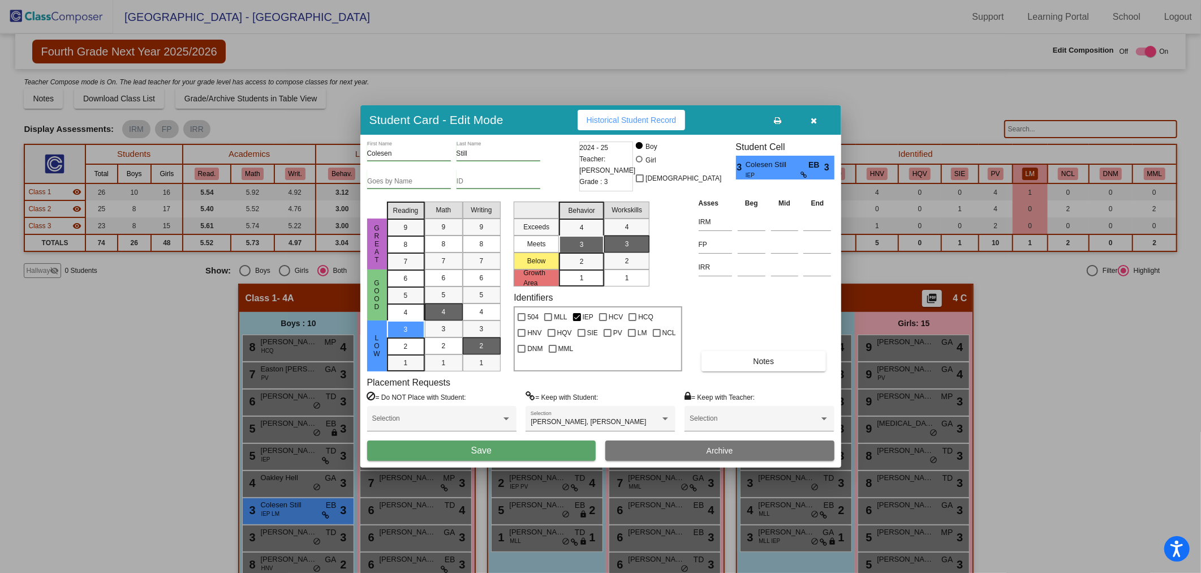
click at [527, 445] on button "Save" at bounding box center [481, 450] width 229 height 20
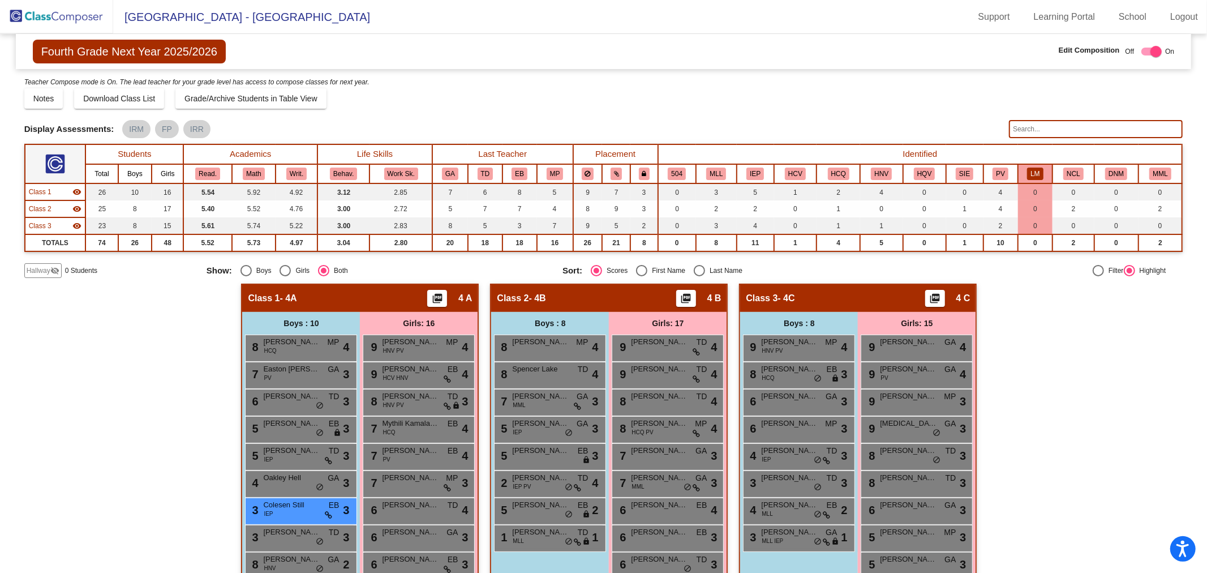
click at [1027, 167] on button "LM" at bounding box center [1035, 173] width 16 height 12
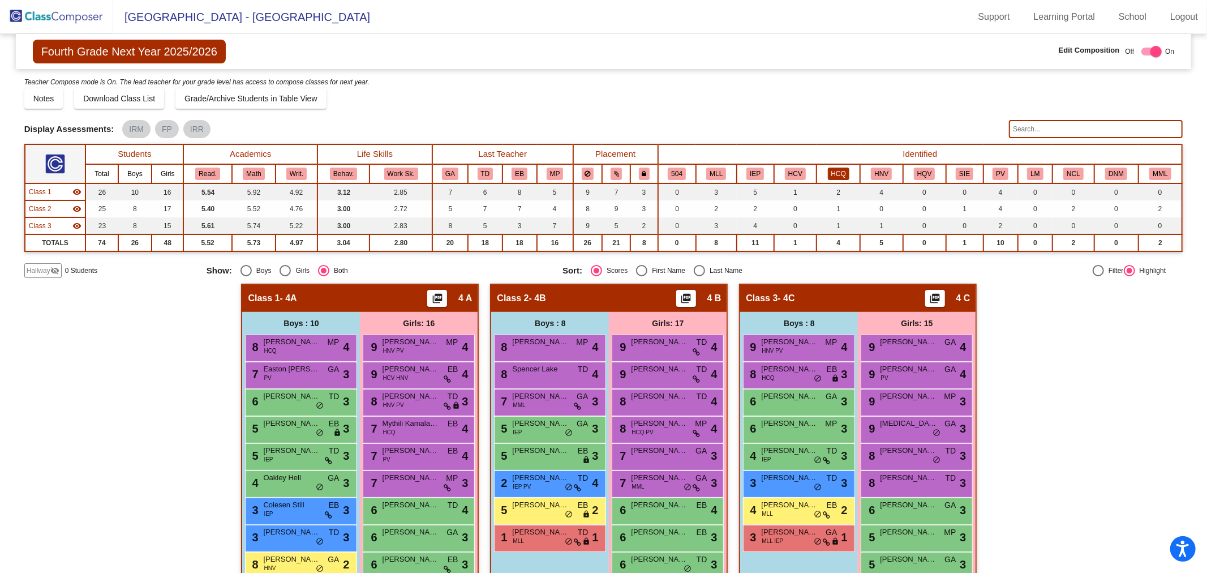
click at [837, 168] on button "HCQ" at bounding box center [838, 173] width 21 height 12
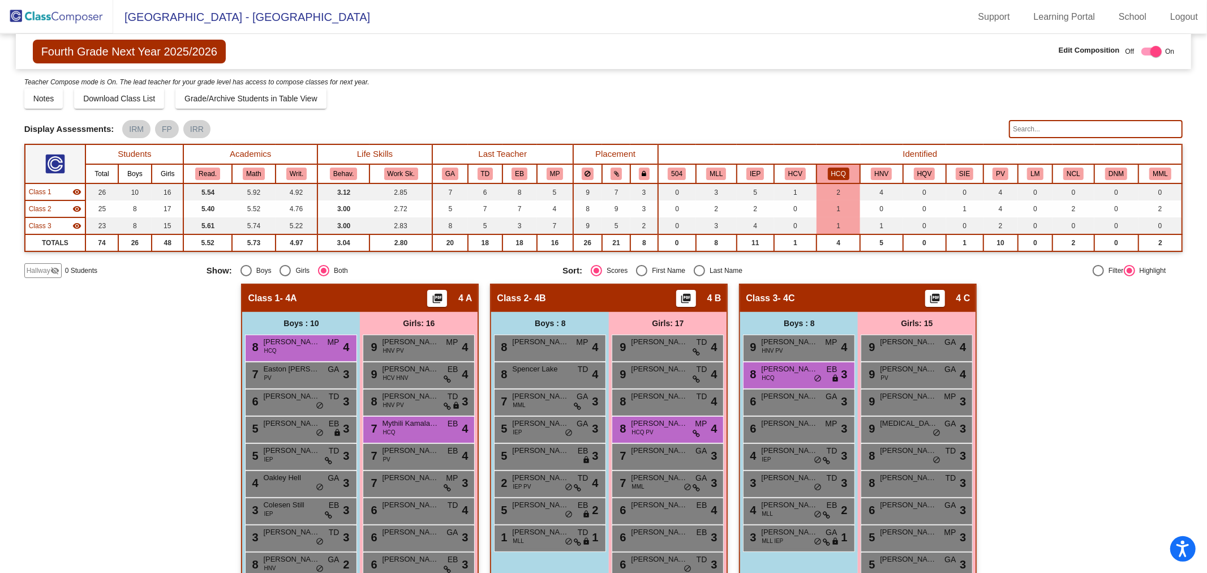
click at [837, 168] on button "HCQ" at bounding box center [838, 173] width 21 height 12
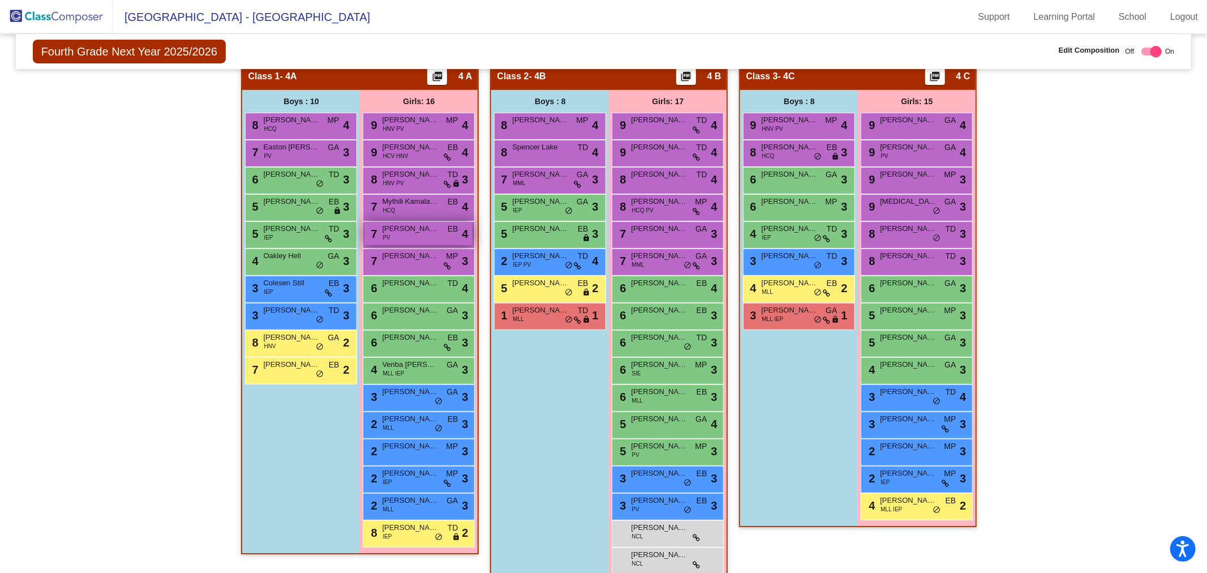
scroll to position [239, 0]
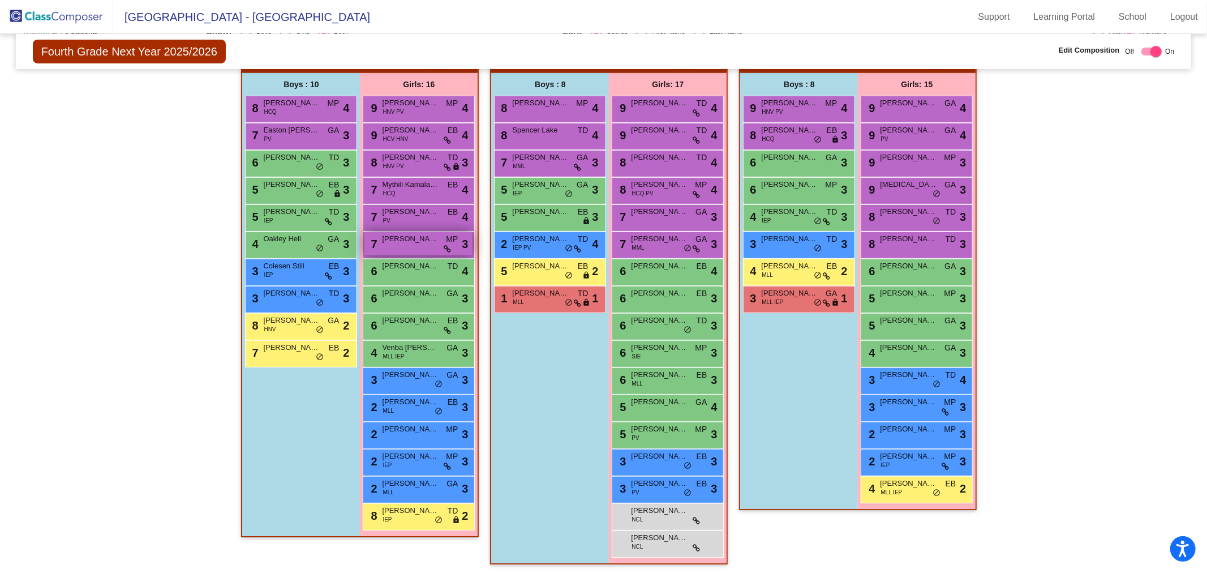
click at [427, 241] on span "[PERSON_NAME]" at bounding box center [410, 238] width 57 height 11
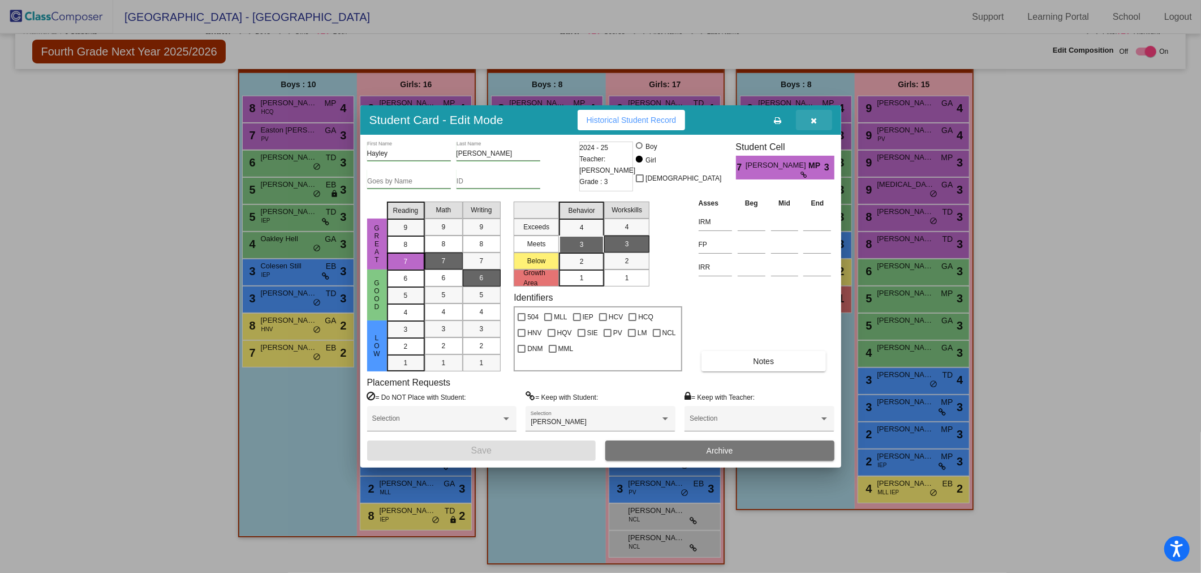
click at [821, 117] on button "button" at bounding box center [814, 120] width 36 height 20
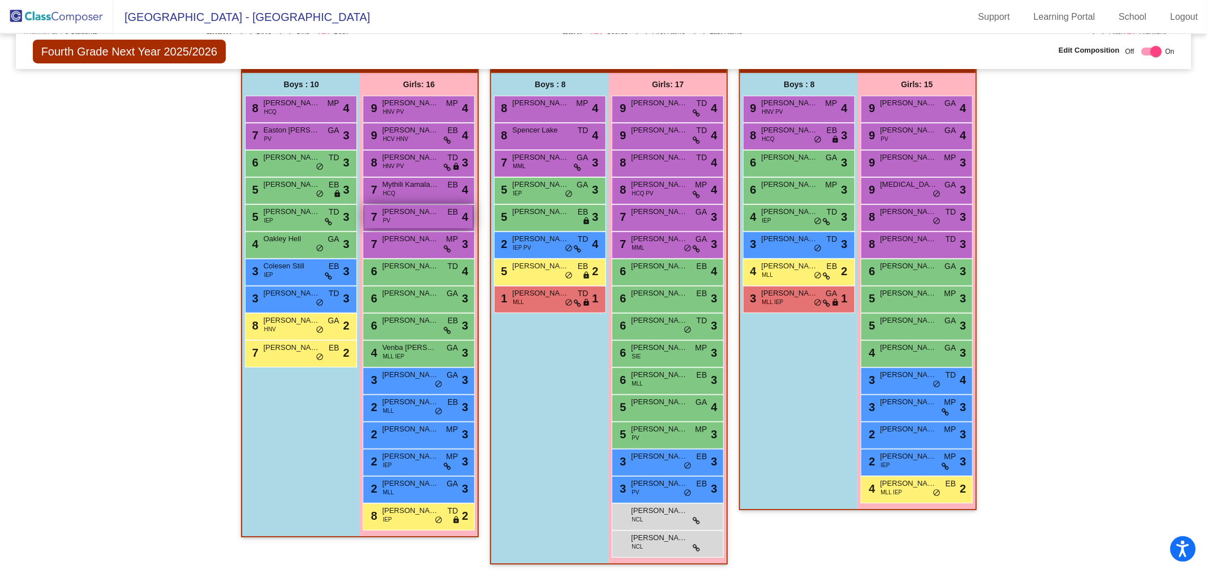
click at [412, 220] on div "7 [PERSON_NAME] [PERSON_NAME] PV EB lock do_not_disturb_alt 4" at bounding box center [418, 216] width 108 height 23
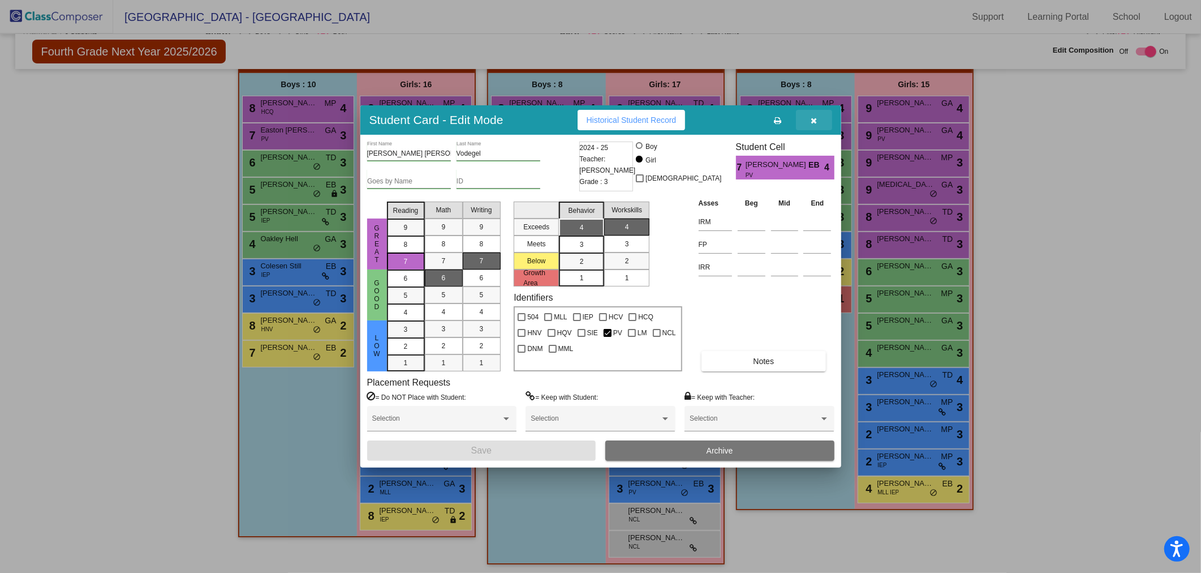
click at [818, 123] on button "button" at bounding box center [814, 120] width 36 height 20
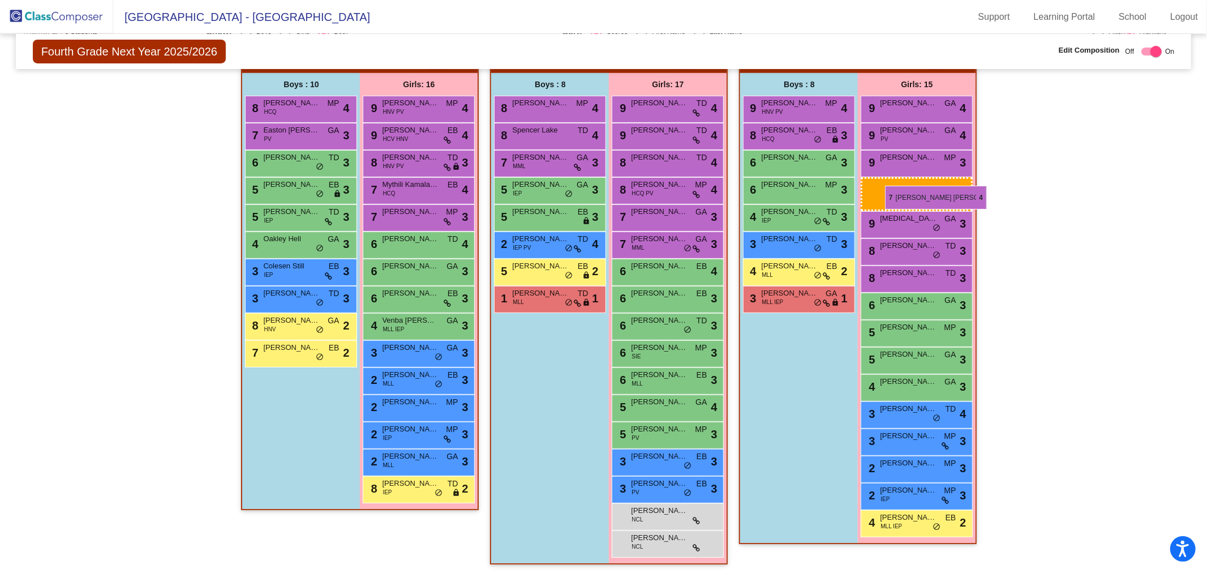
drag, startPoint x: 418, startPoint y: 210, endPoint x: 885, endPoint y: 186, distance: 468.0
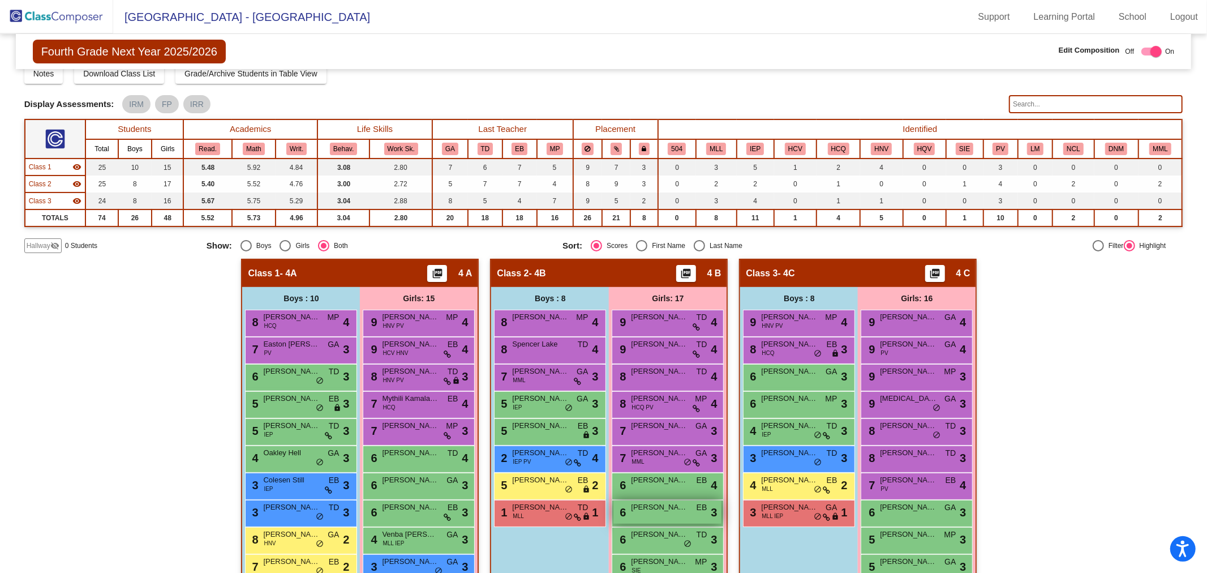
scroll to position [0, 0]
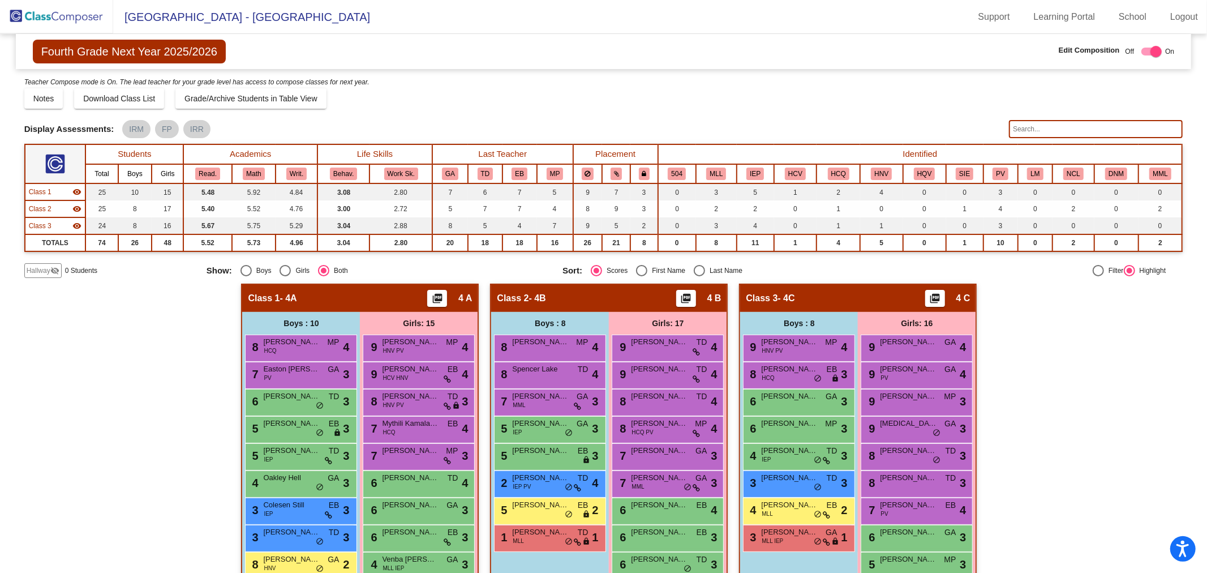
click at [66, 15] on img at bounding box center [56, 16] width 113 height 33
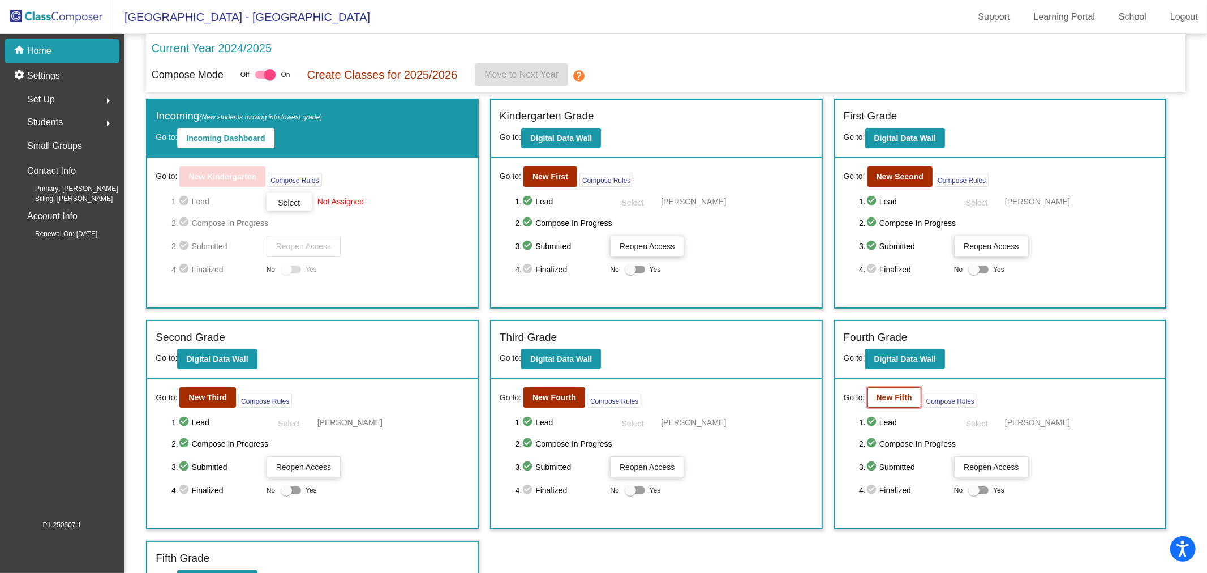
click at [889, 403] on button "New Fifth" at bounding box center [894, 397] width 54 height 20
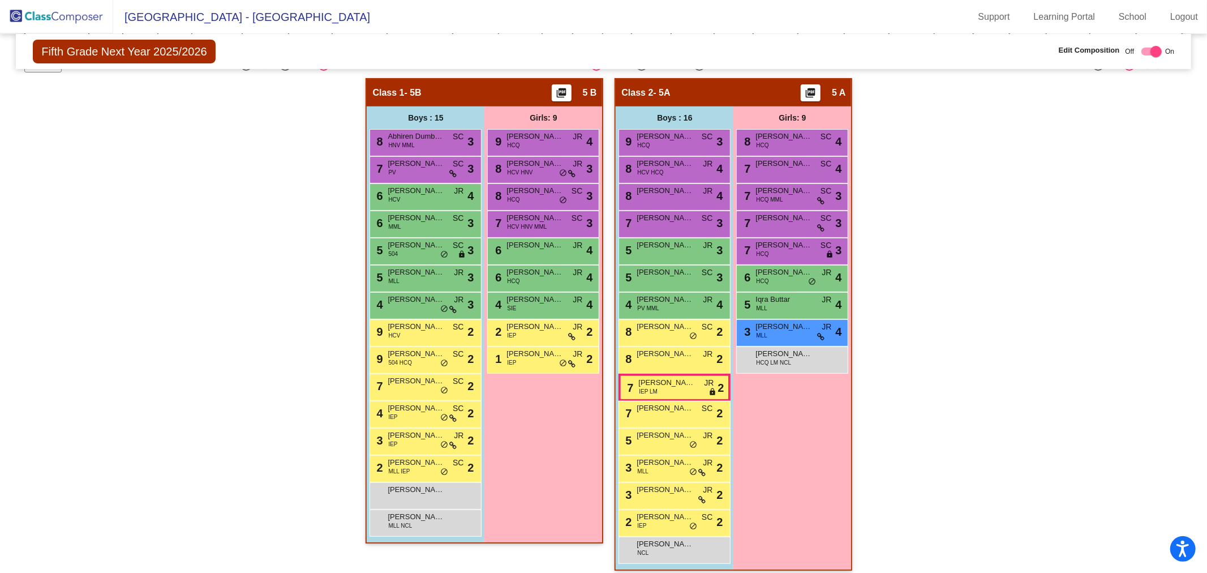
scroll to position [195, 0]
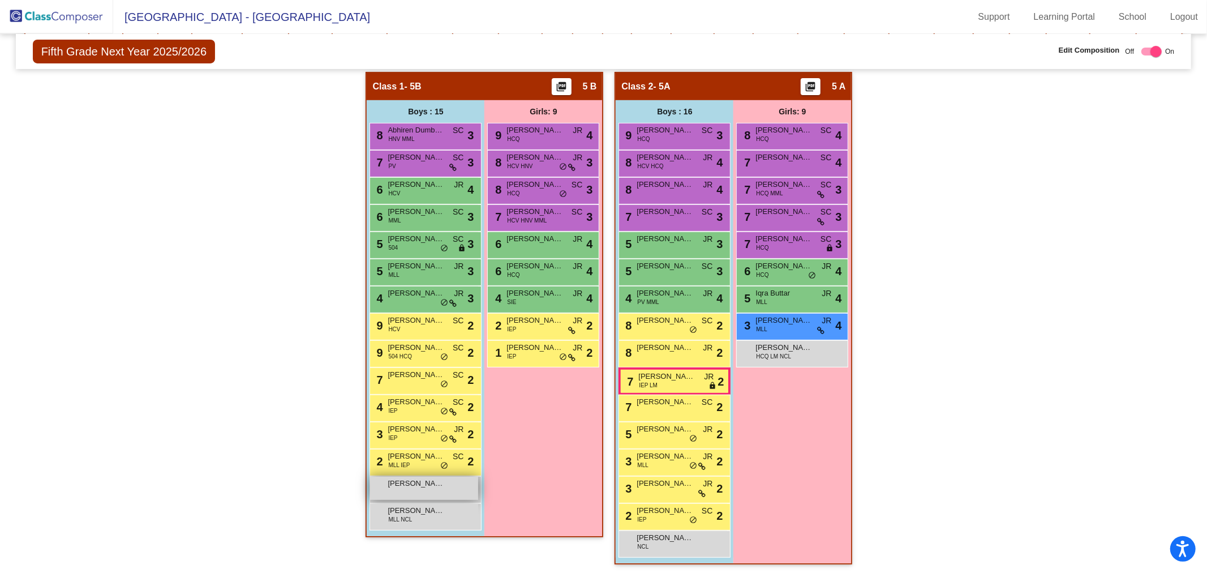
click at [425, 488] on div "[PERSON_NAME] lock do_not_disturb_alt" at bounding box center [424, 487] width 108 height 23
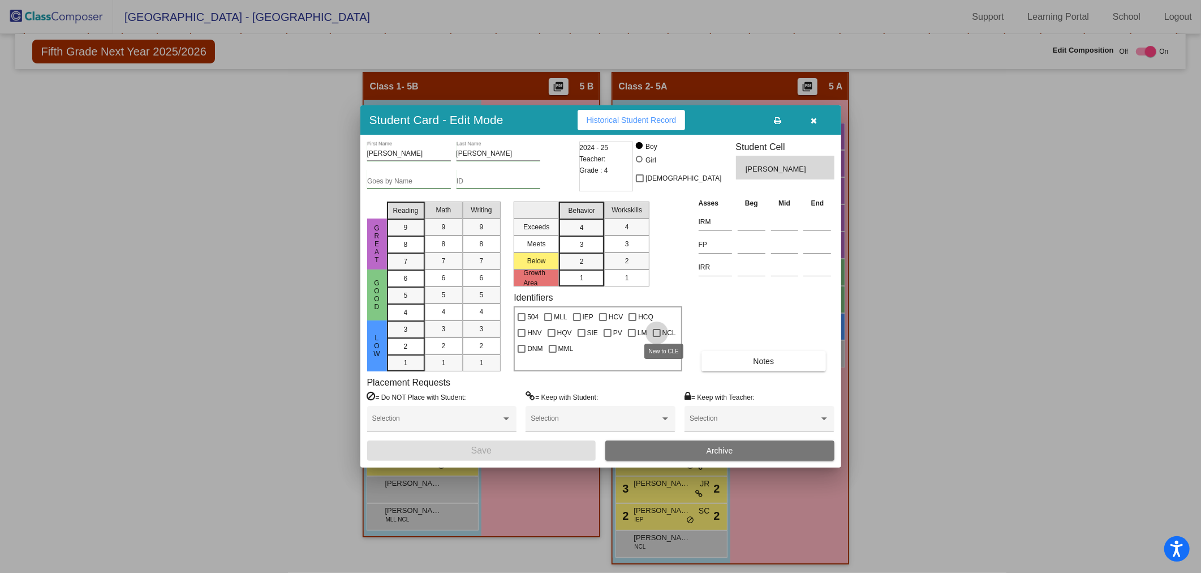
click at [657, 335] on div at bounding box center [657, 333] width 8 height 8
click at [657, 337] on input "NCL" at bounding box center [656, 337] width 1 height 1
checkbox input "true"
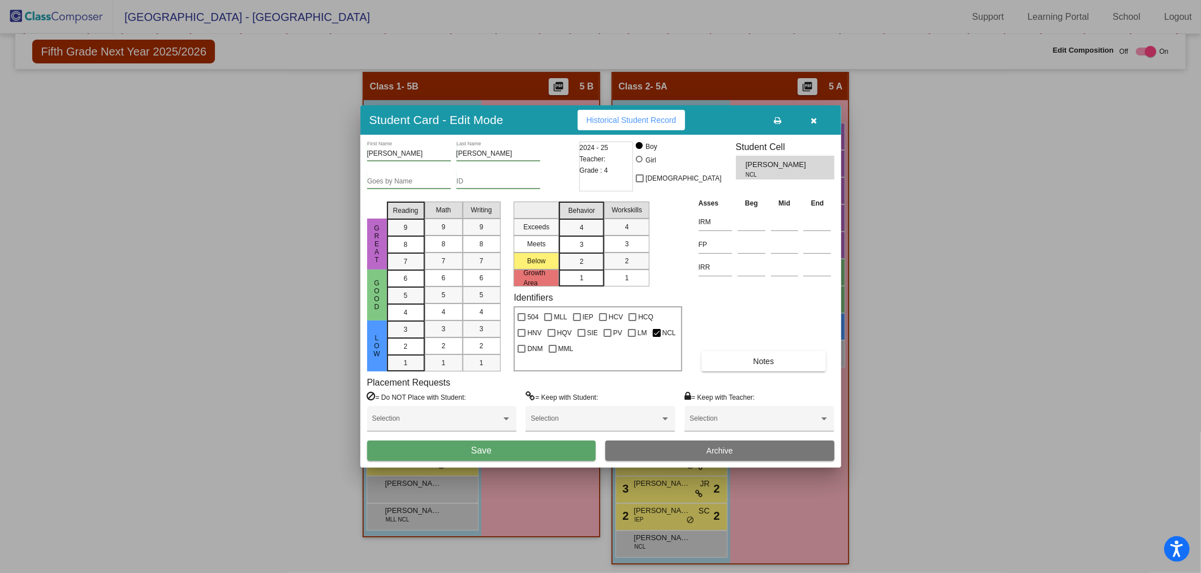
click at [570, 454] on button "Save" at bounding box center [481, 450] width 229 height 20
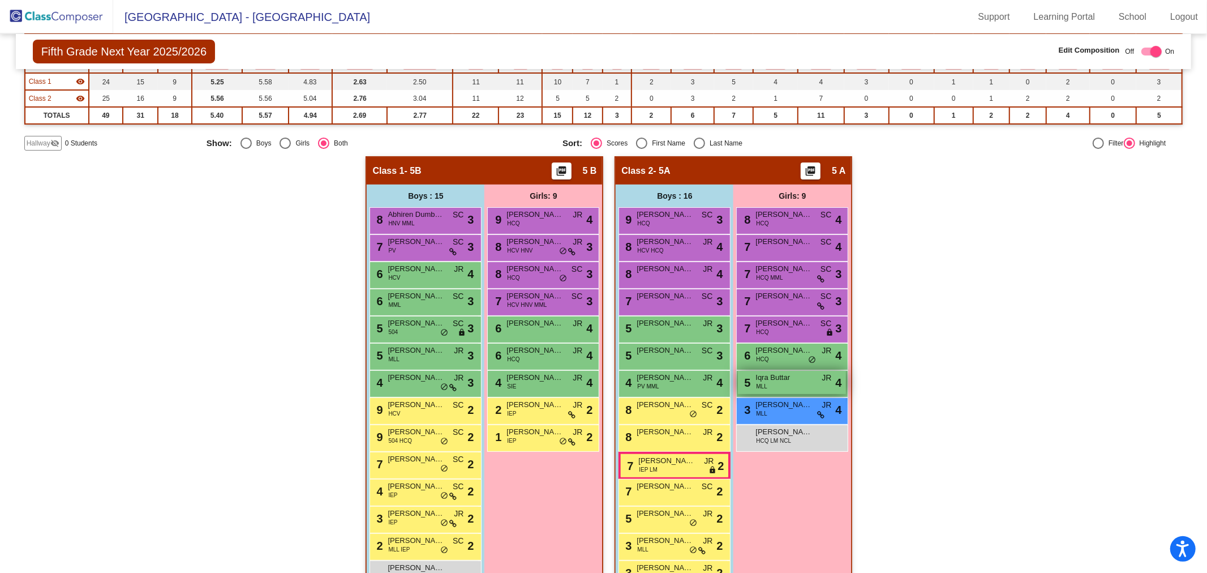
scroll to position [0, 0]
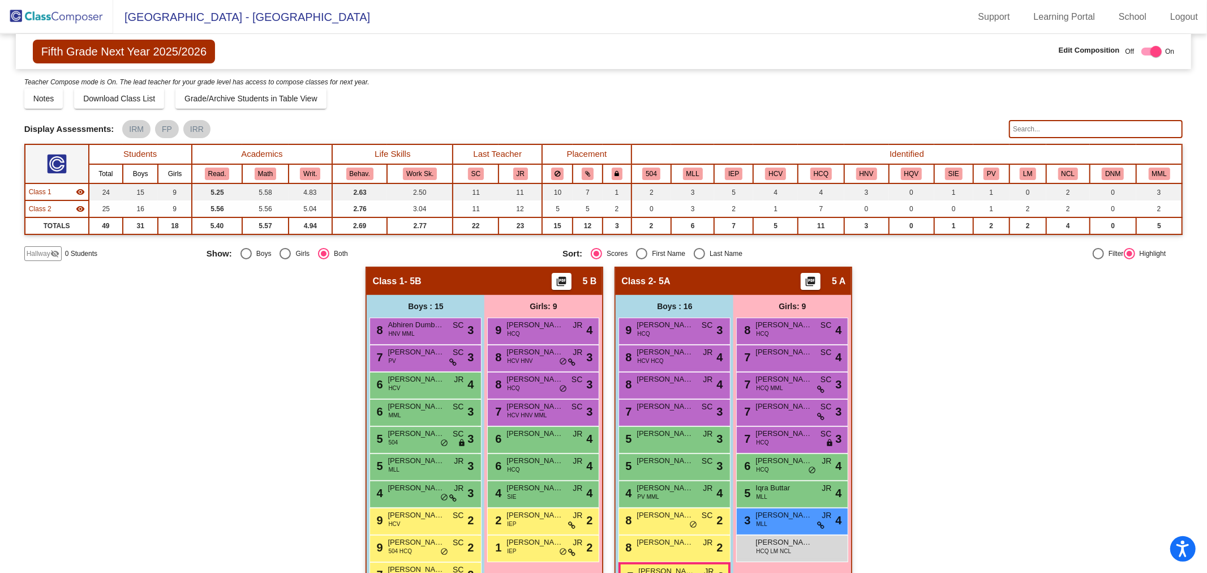
click at [1033, 173] on th "LM" at bounding box center [1027, 173] width 37 height 19
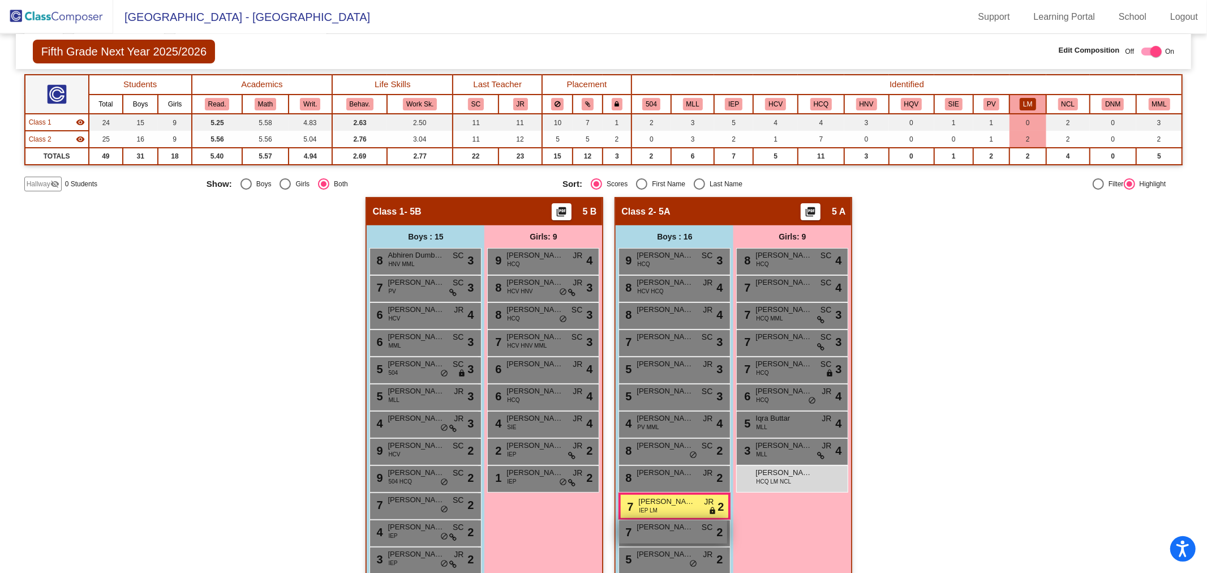
scroll to position [69, 0]
click at [763, 479] on span "HCQ LM NCL" at bounding box center [773, 482] width 35 height 8
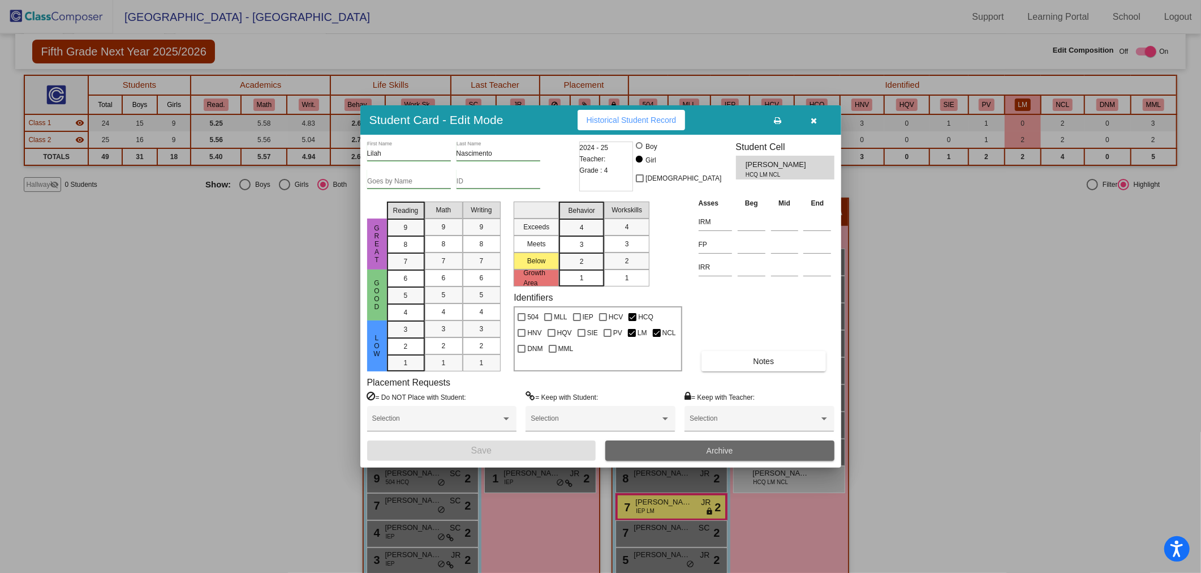
click at [719, 448] on span "Archive" at bounding box center [720, 450] width 27 height 9
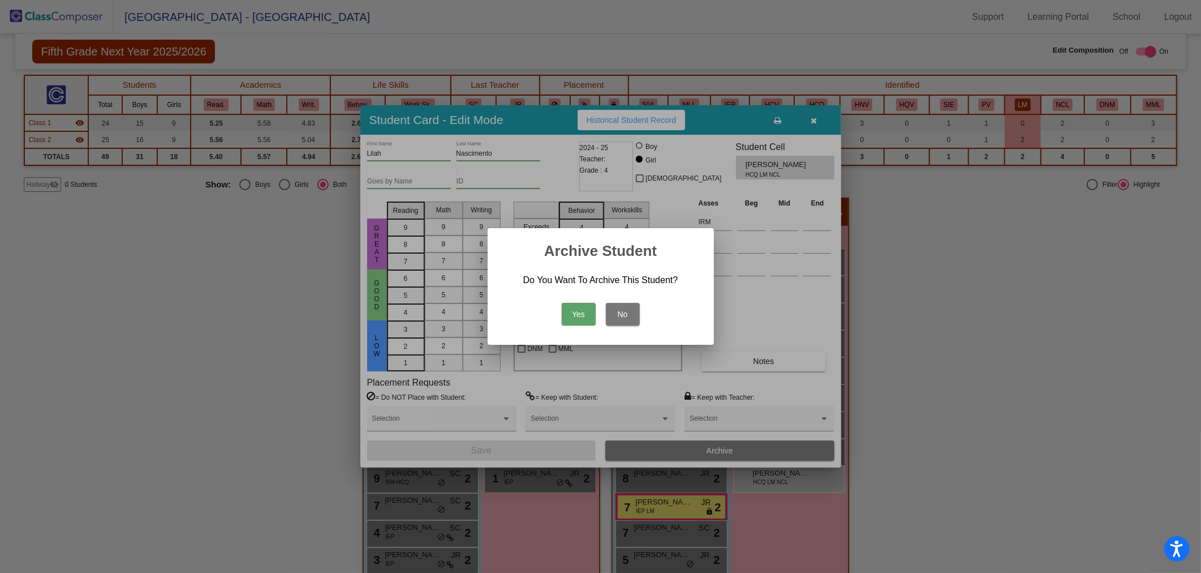
click at [587, 319] on button "Yes" at bounding box center [579, 314] width 34 height 23
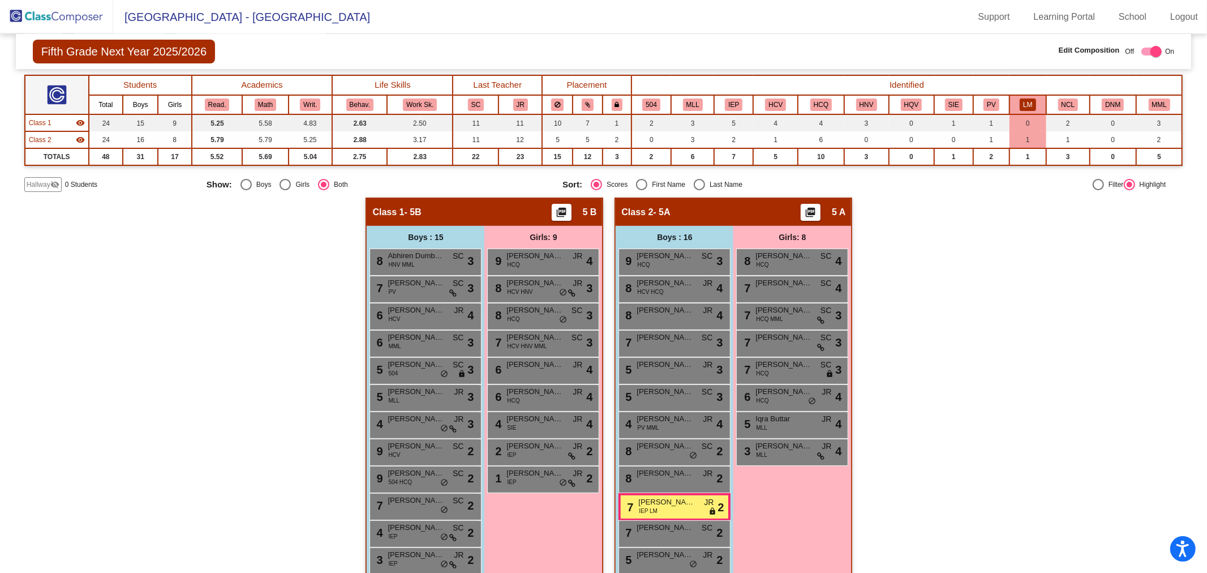
click at [1020, 98] on button "LM" at bounding box center [1028, 104] width 16 height 12
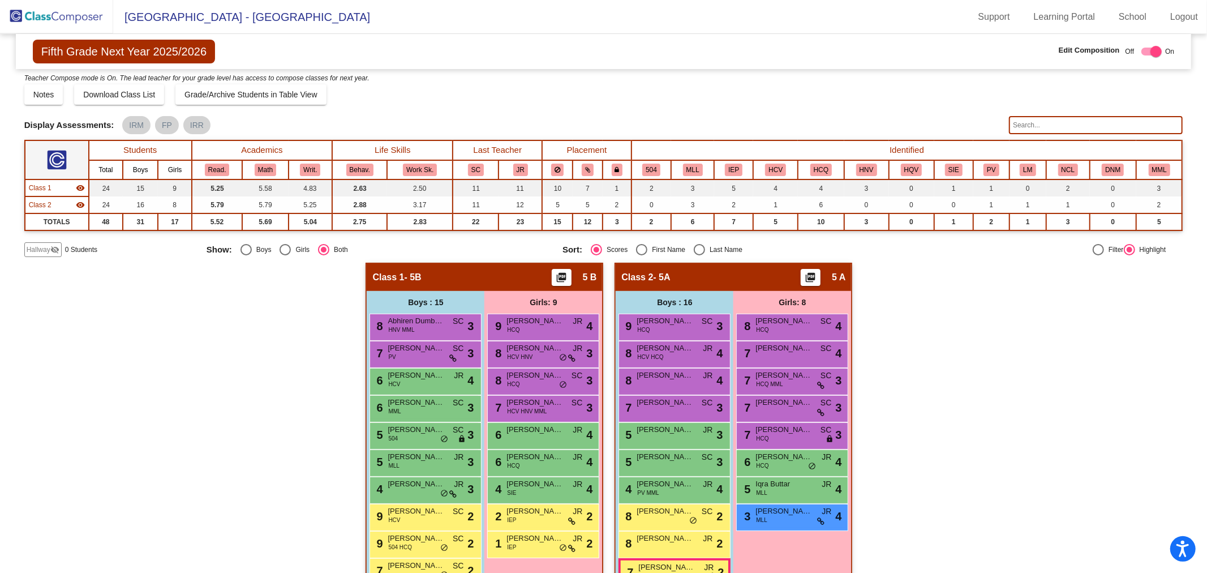
scroll to position [0, 0]
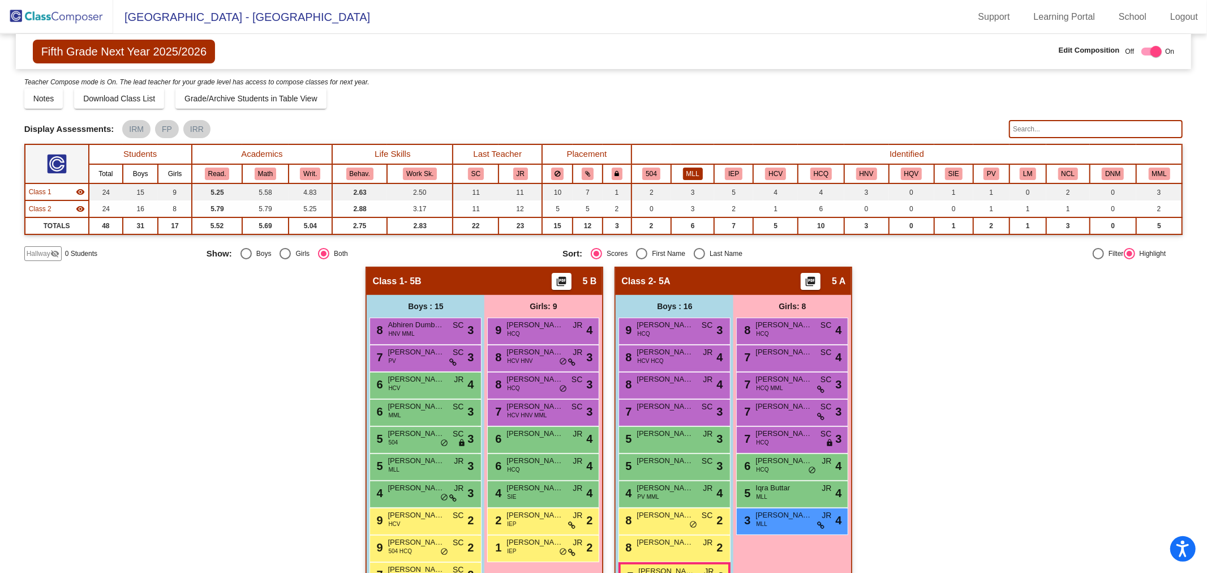
click at [685, 170] on button "MLL" at bounding box center [693, 173] width 20 height 12
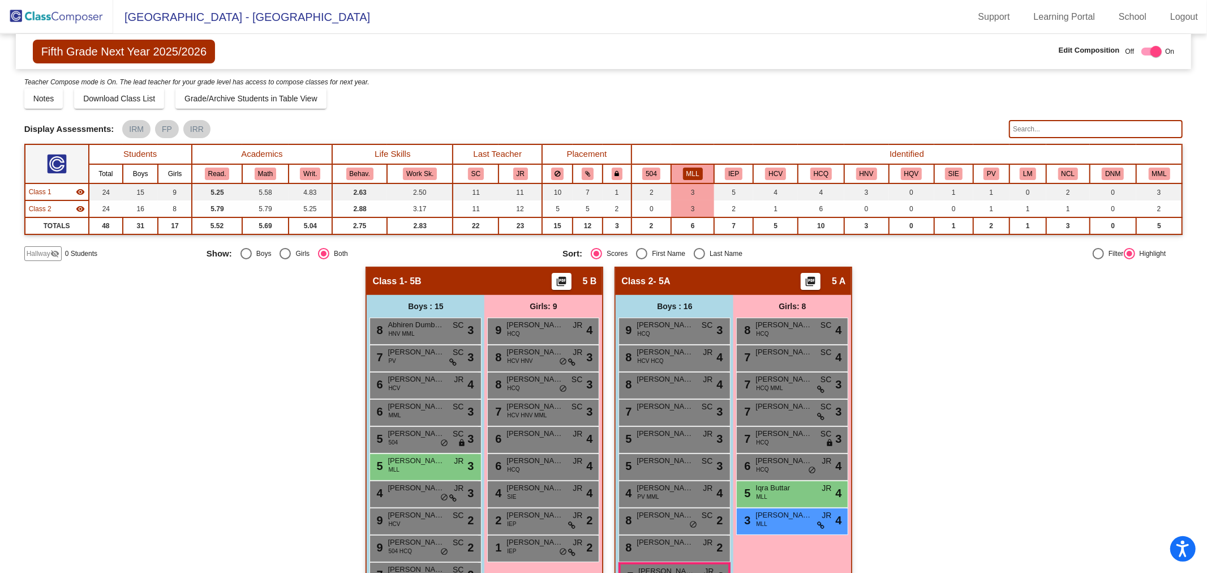
click at [694, 165] on th "MLL" at bounding box center [692, 173] width 43 height 19
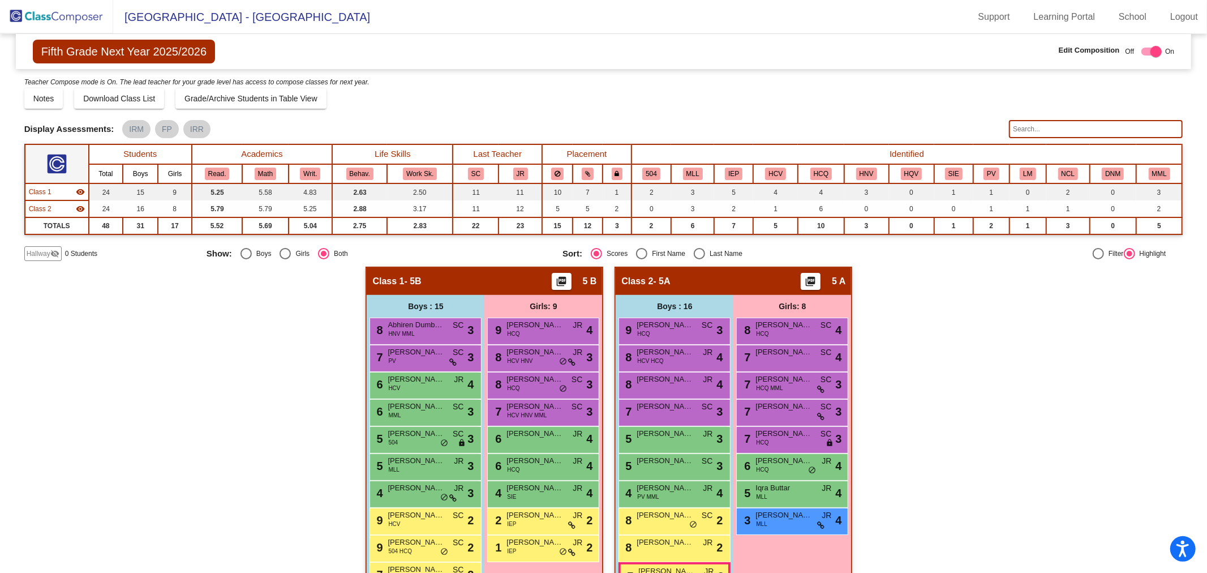
click at [85, 12] on img at bounding box center [56, 16] width 113 height 33
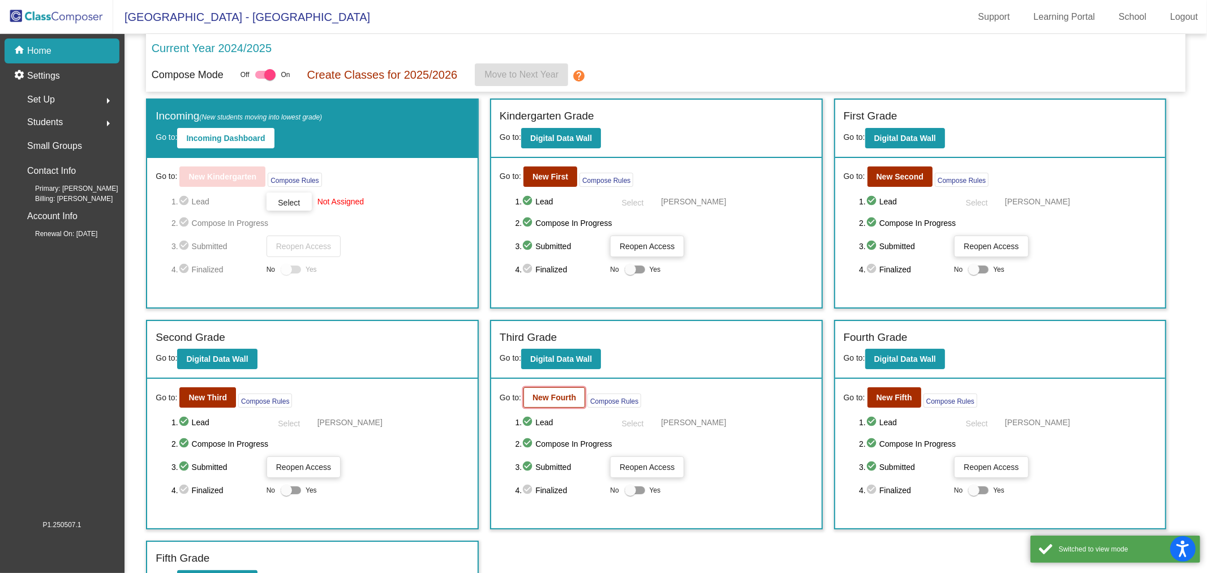
click at [557, 397] on b "New Fourth" at bounding box center [554, 397] width 44 height 9
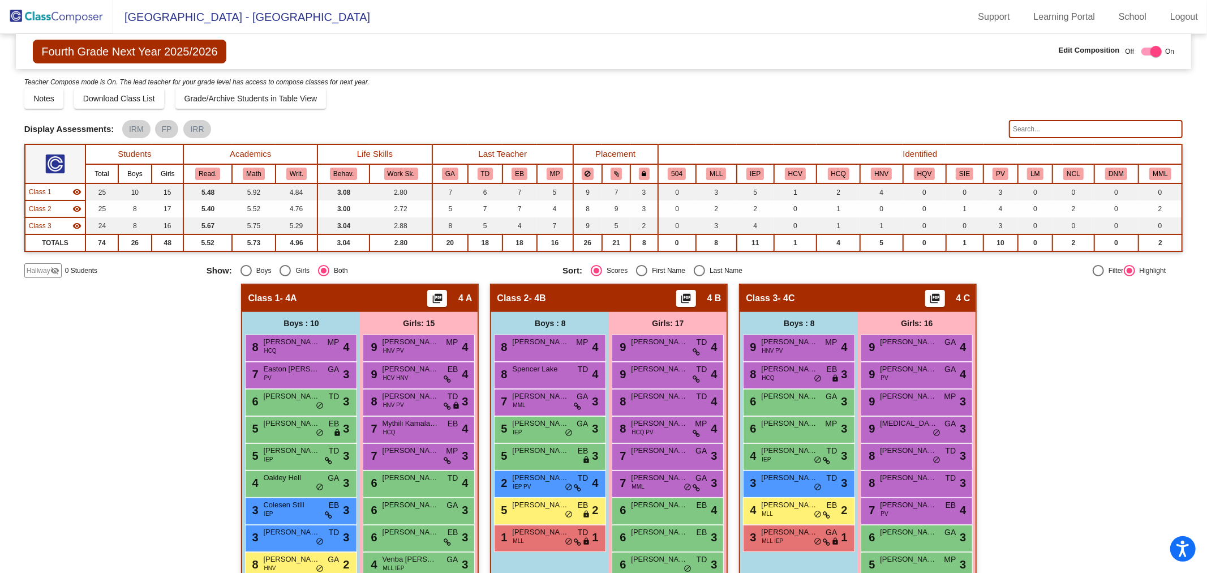
click at [1105, 131] on input "text" at bounding box center [1096, 129] width 174 height 18
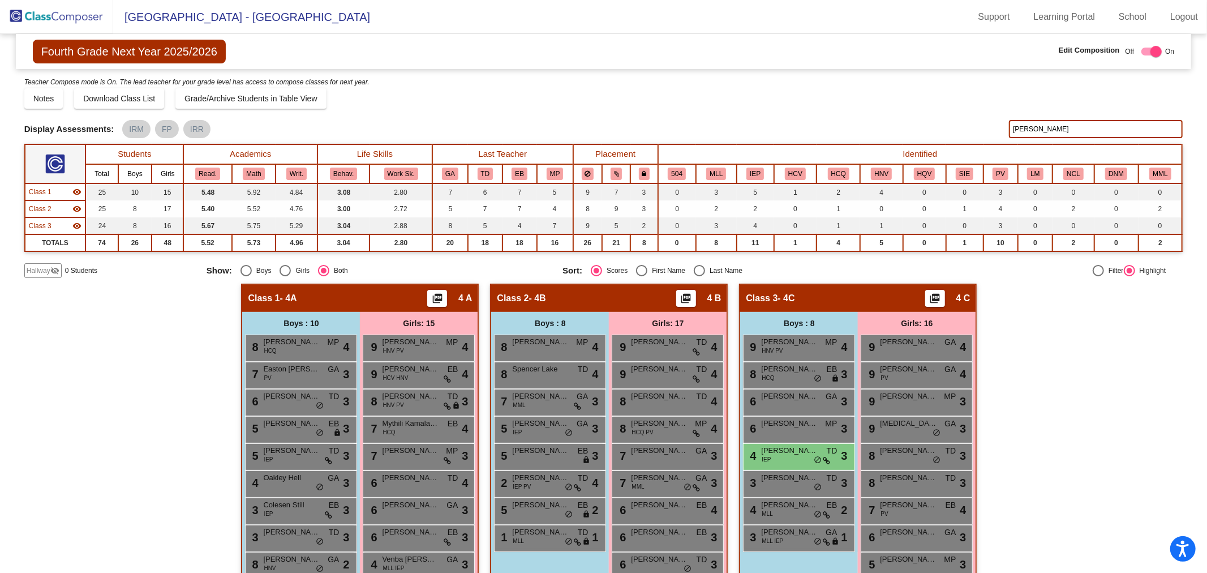
type input "[PERSON_NAME]"
click at [1051, 135] on input "[PERSON_NAME]" at bounding box center [1096, 129] width 174 height 18
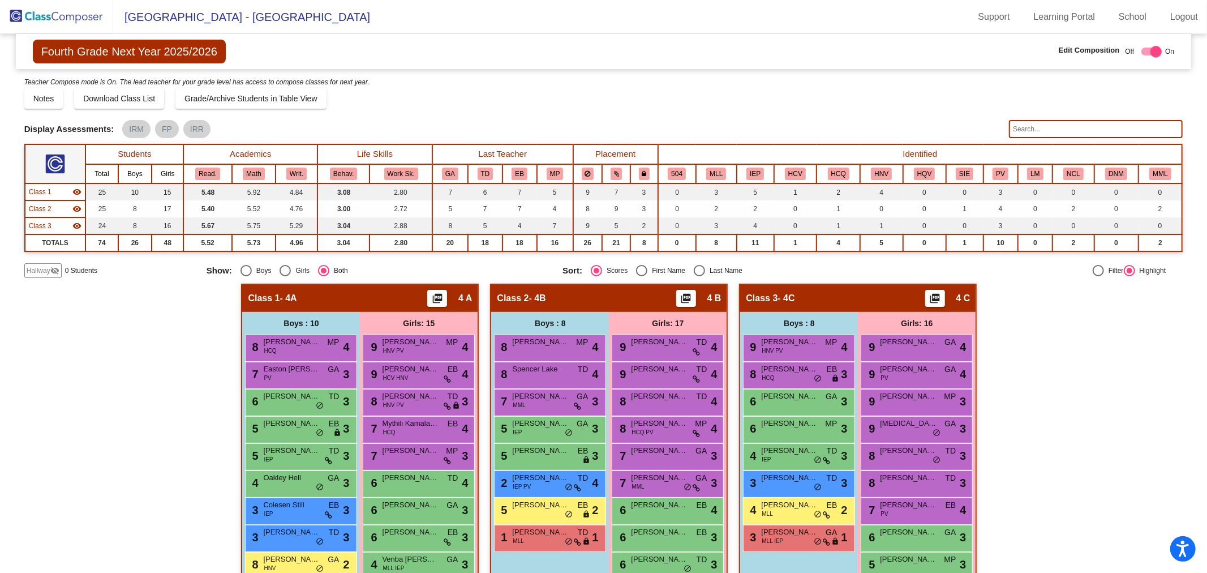
click at [85, 24] on img at bounding box center [56, 16] width 113 height 33
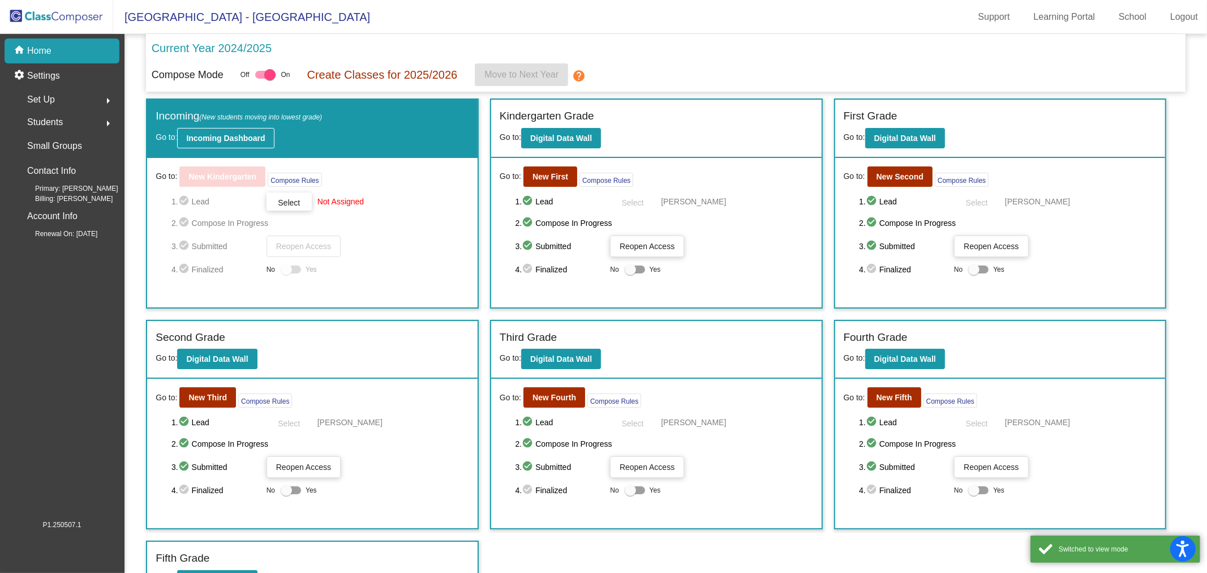
click at [244, 132] on button "Incoming Dashboard" at bounding box center [225, 138] width 97 height 20
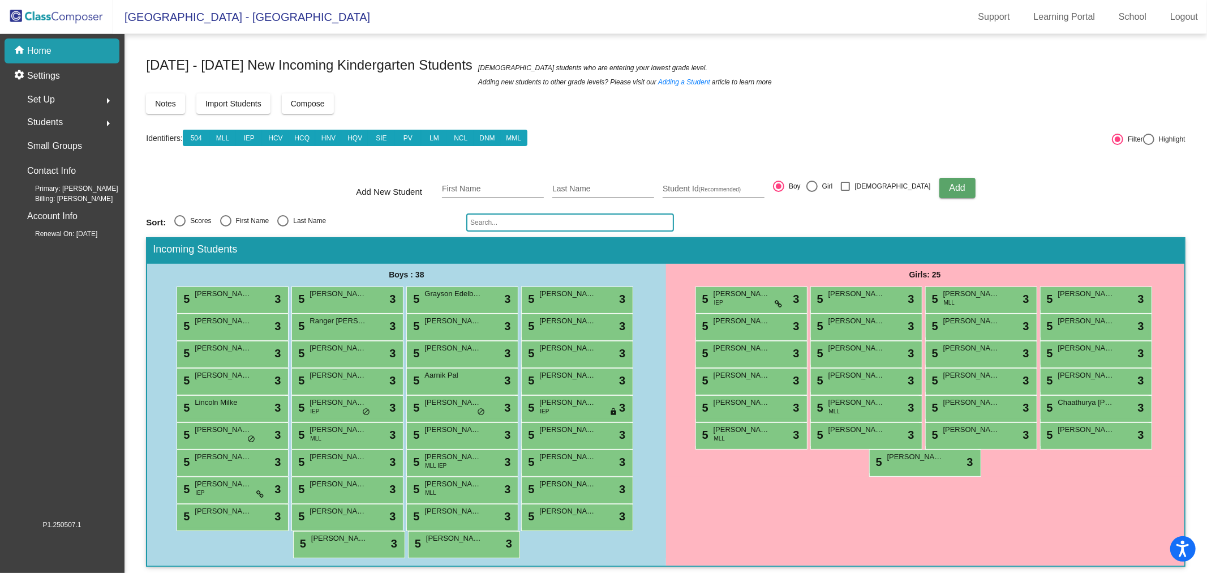
click at [96, 53] on div "home Home" at bounding box center [62, 50] width 115 height 25
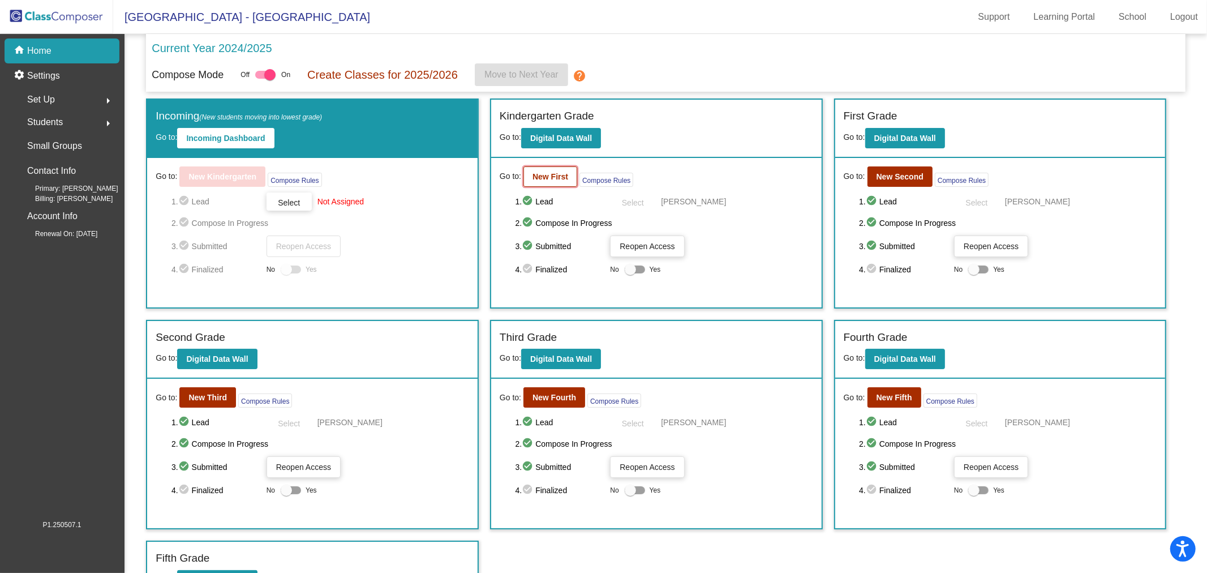
click at [549, 183] on button "New First" at bounding box center [550, 176] width 54 height 20
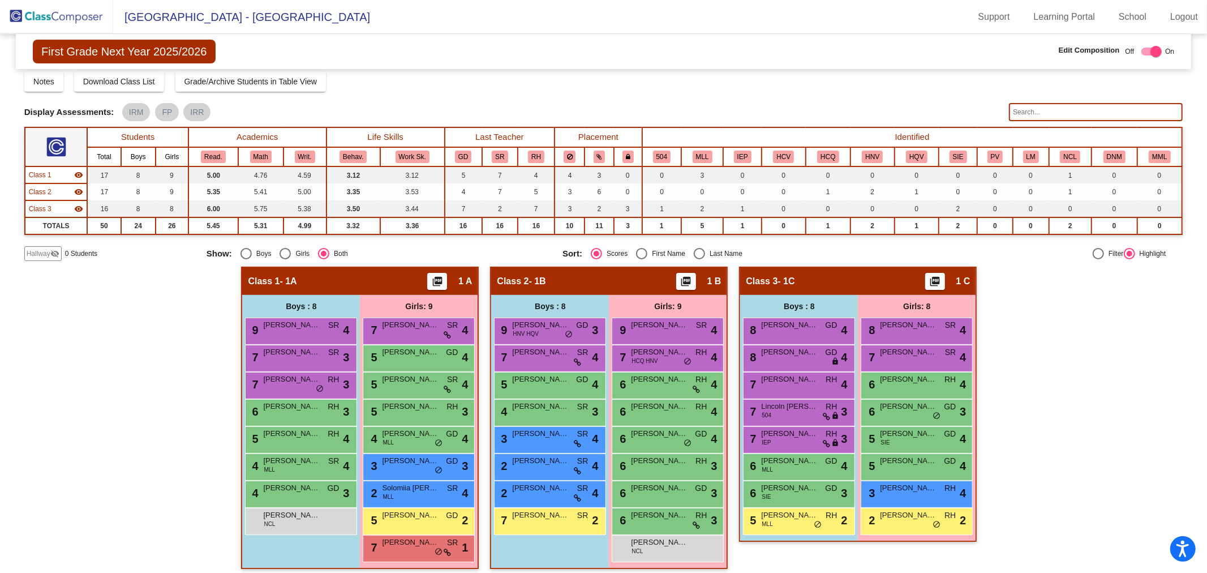
scroll to position [21, 0]
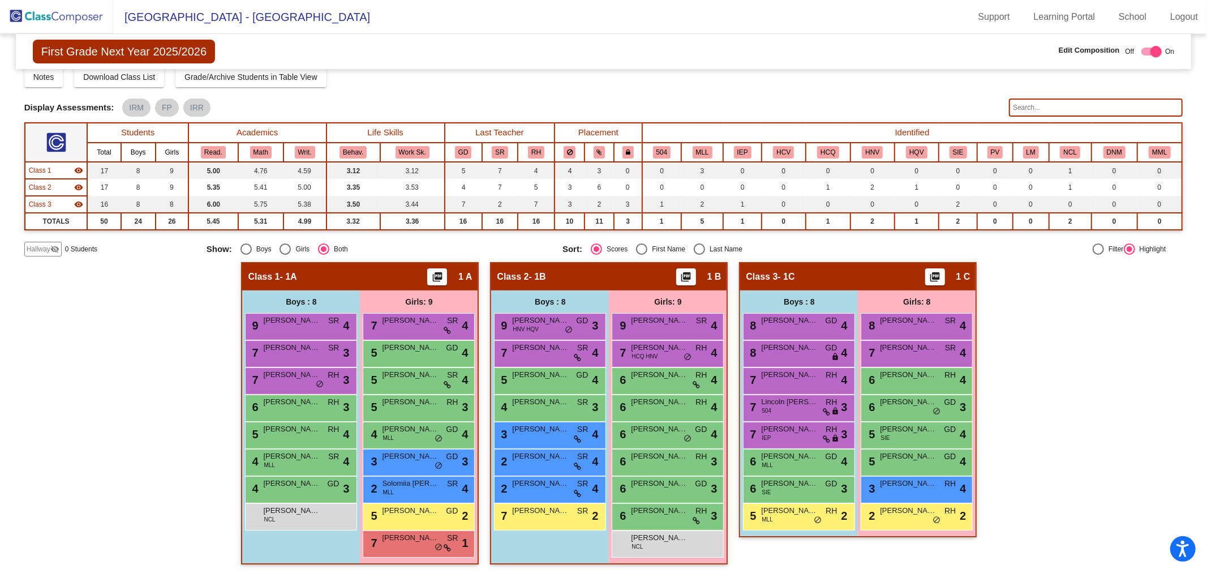
click at [36, 10] on img at bounding box center [56, 16] width 113 height 33
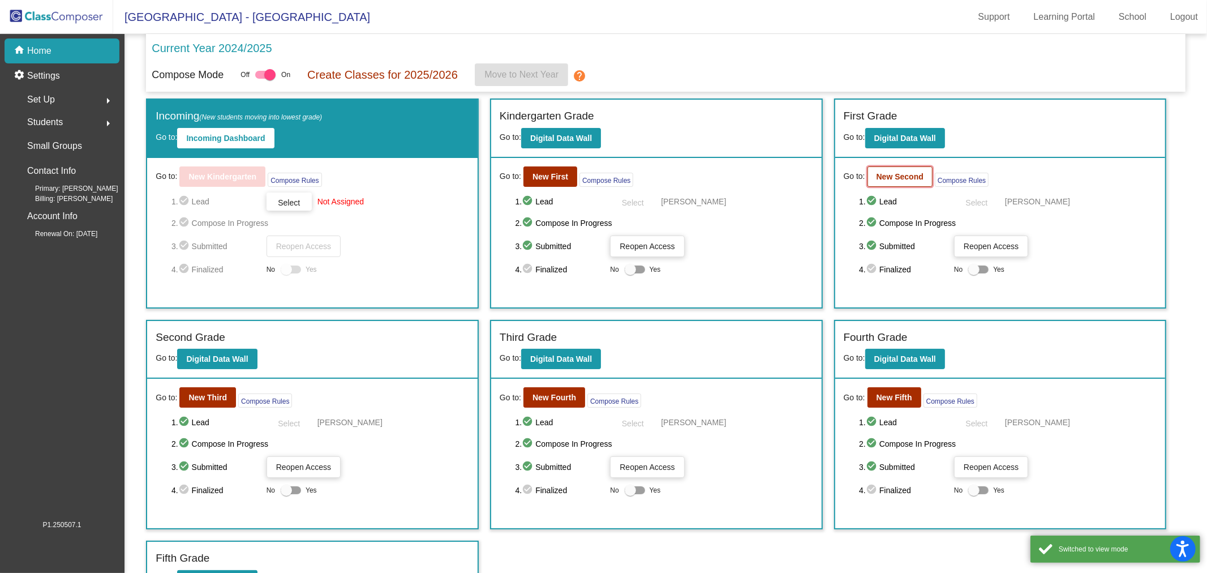
click at [904, 177] on b "New Second" at bounding box center [899, 176] width 47 height 9
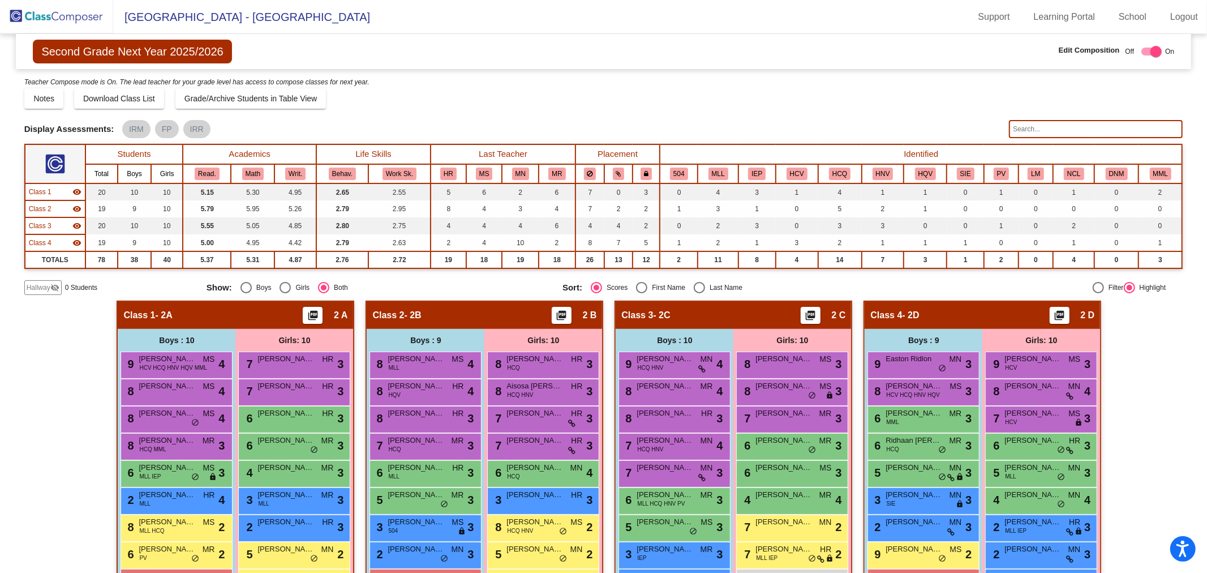
click at [78, 14] on img at bounding box center [56, 16] width 113 height 33
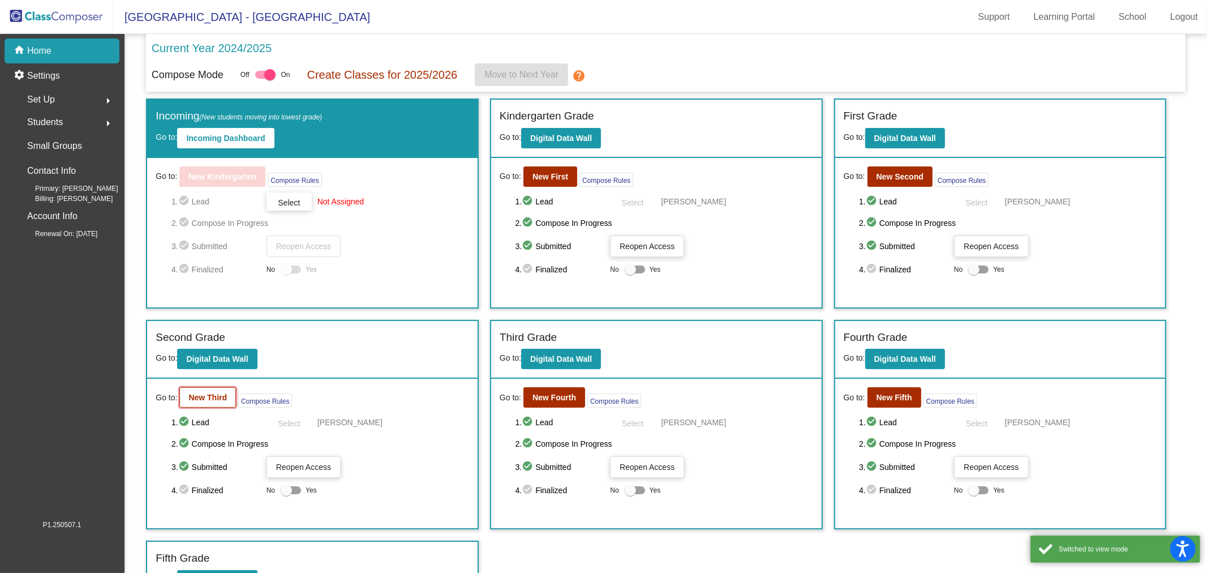
click at [217, 387] on button "New Third" at bounding box center [207, 397] width 57 height 20
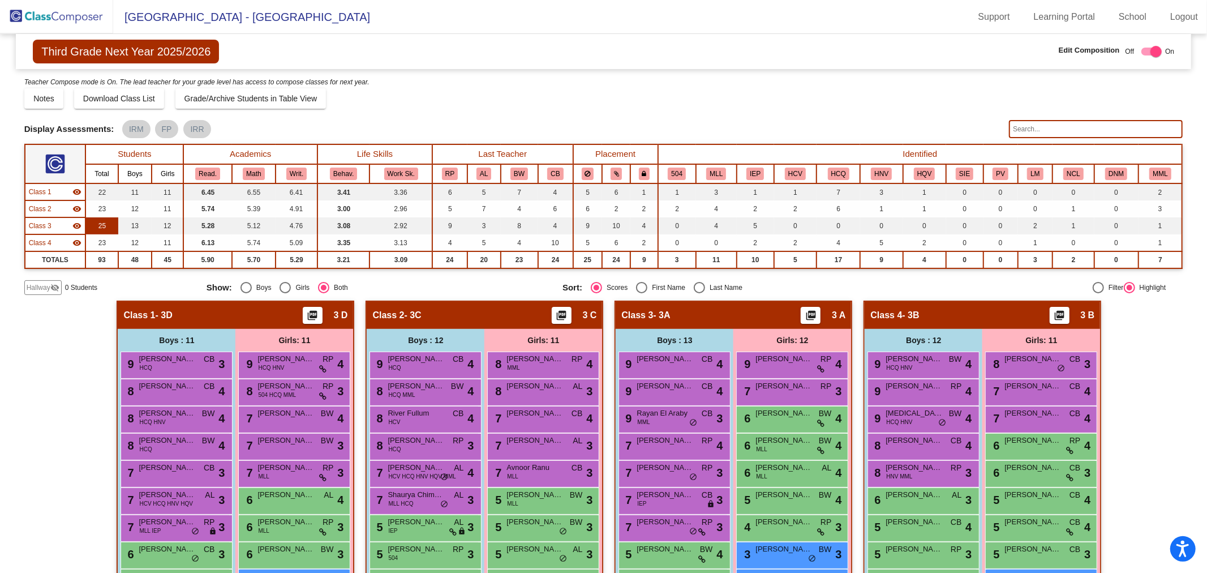
click at [102, 223] on td "25" at bounding box center [101, 225] width 32 height 17
click at [1027, 174] on button "LM" at bounding box center [1035, 173] width 16 height 12
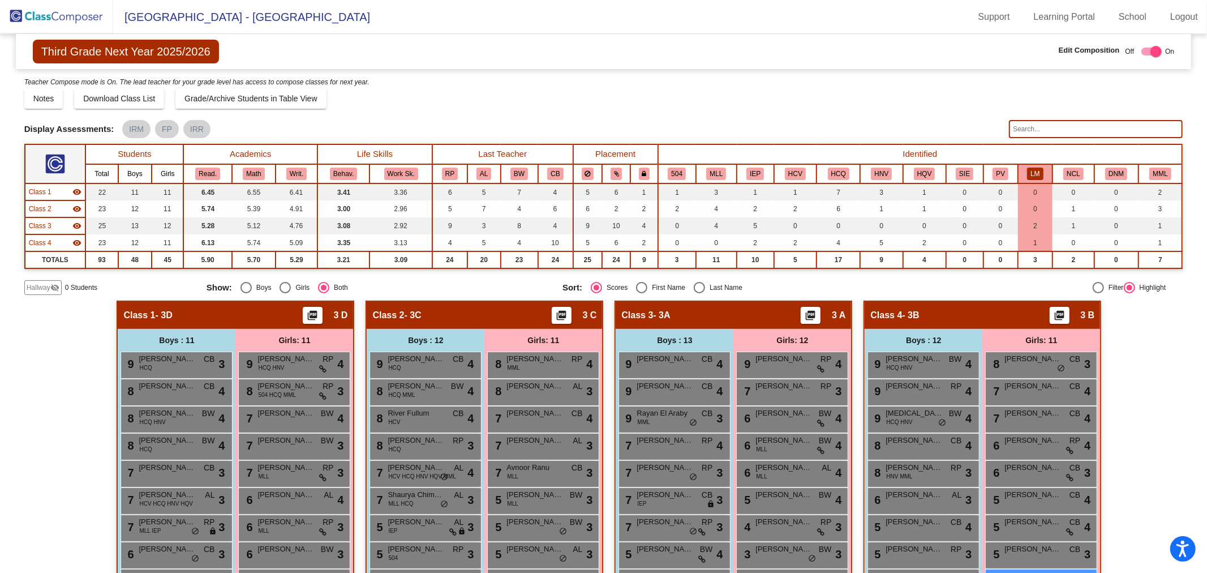
click at [33, 8] on img at bounding box center [56, 16] width 113 height 33
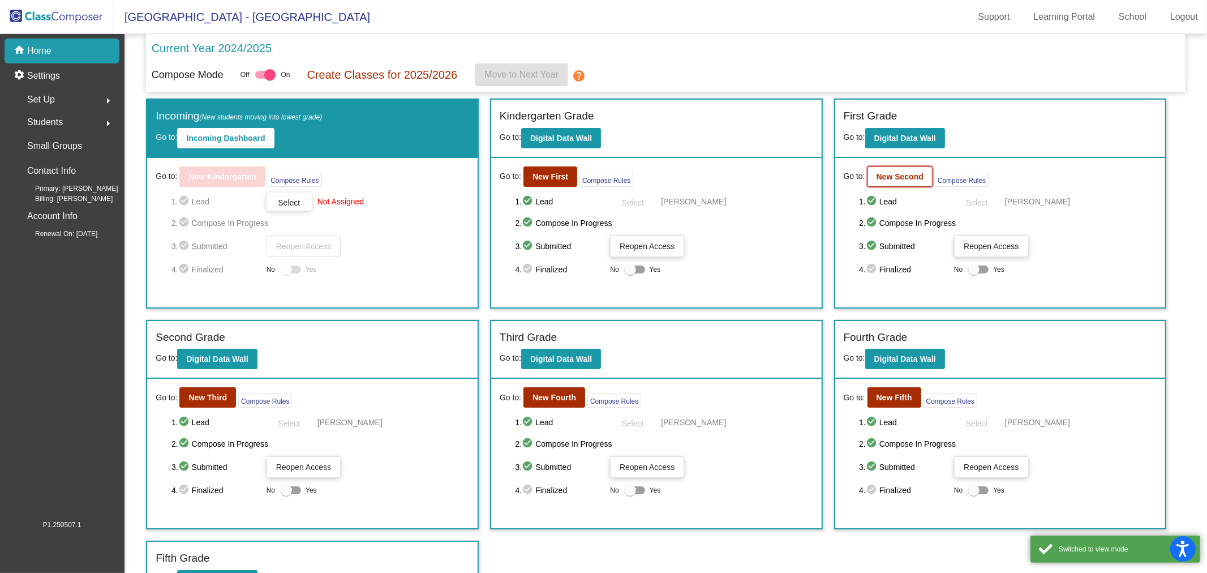
click at [900, 174] on b "New Second" at bounding box center [899, 176] width 47 height 9
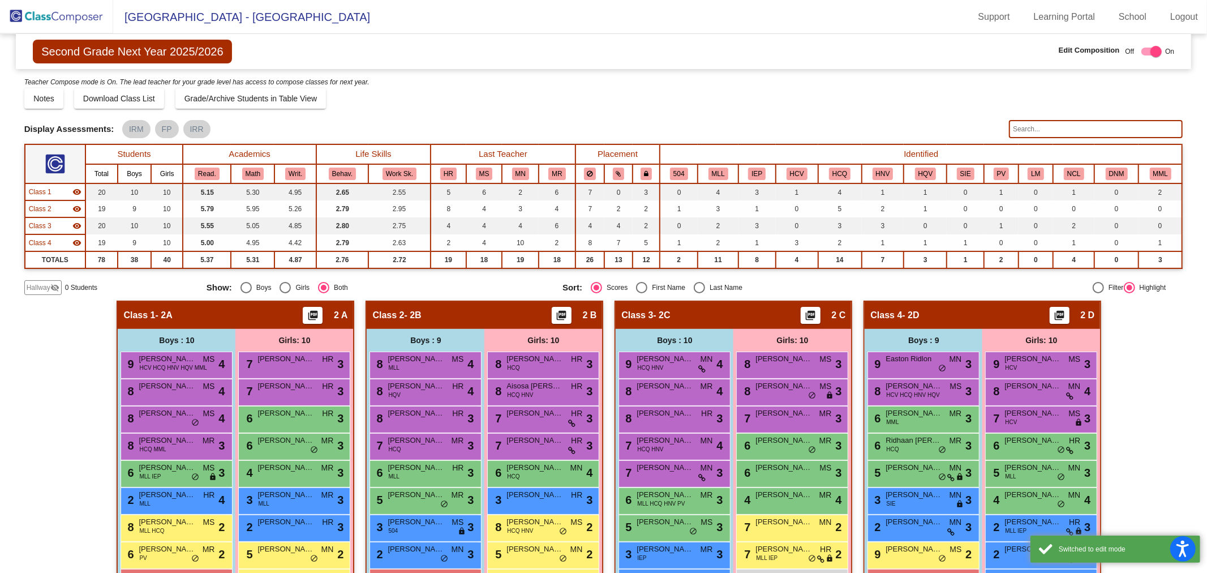
click at [1087, 132] on input "text" at bounding box center [1096, 129] width 174 height 18
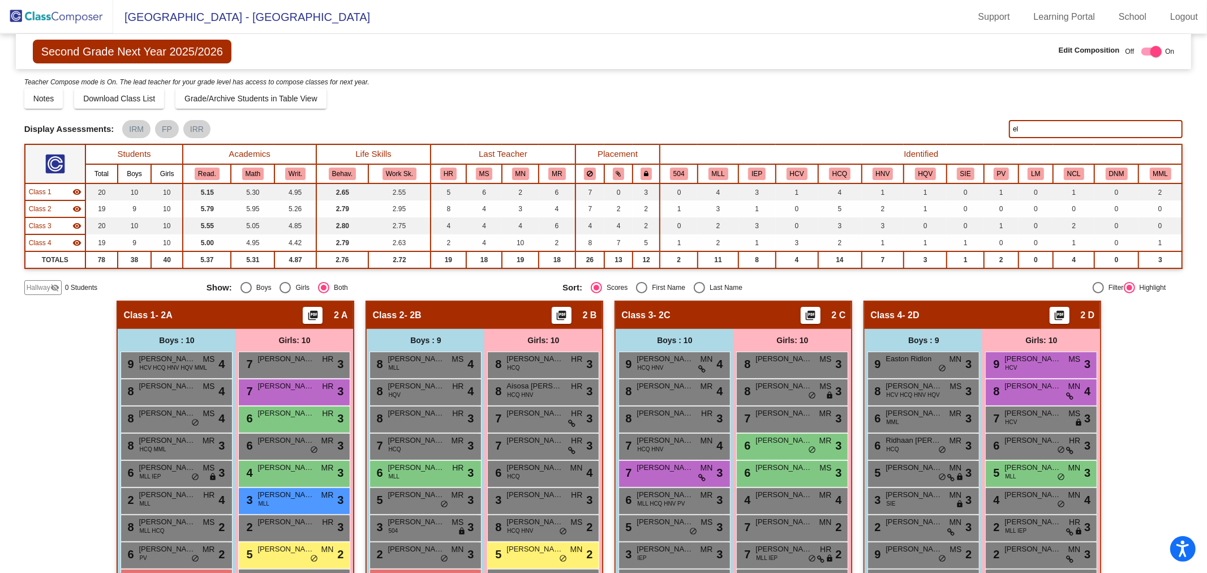
type input "[PERSON_NAME]"
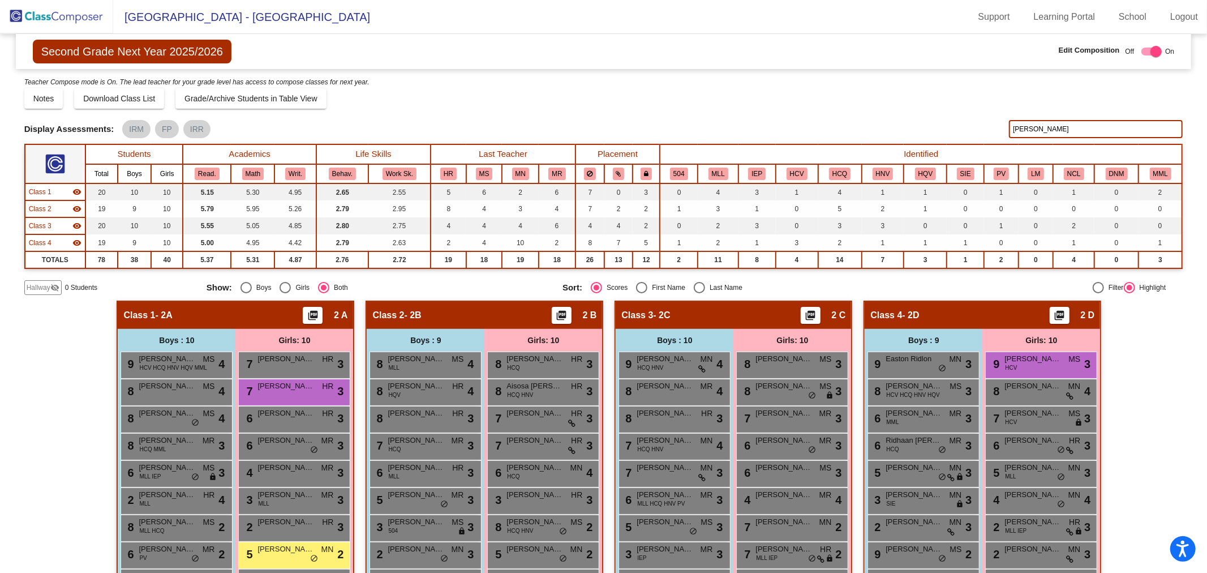
click at [1041, 127] on input "[PERSON_NAME]" at bounding box center [1096, 129] width 174 height 18
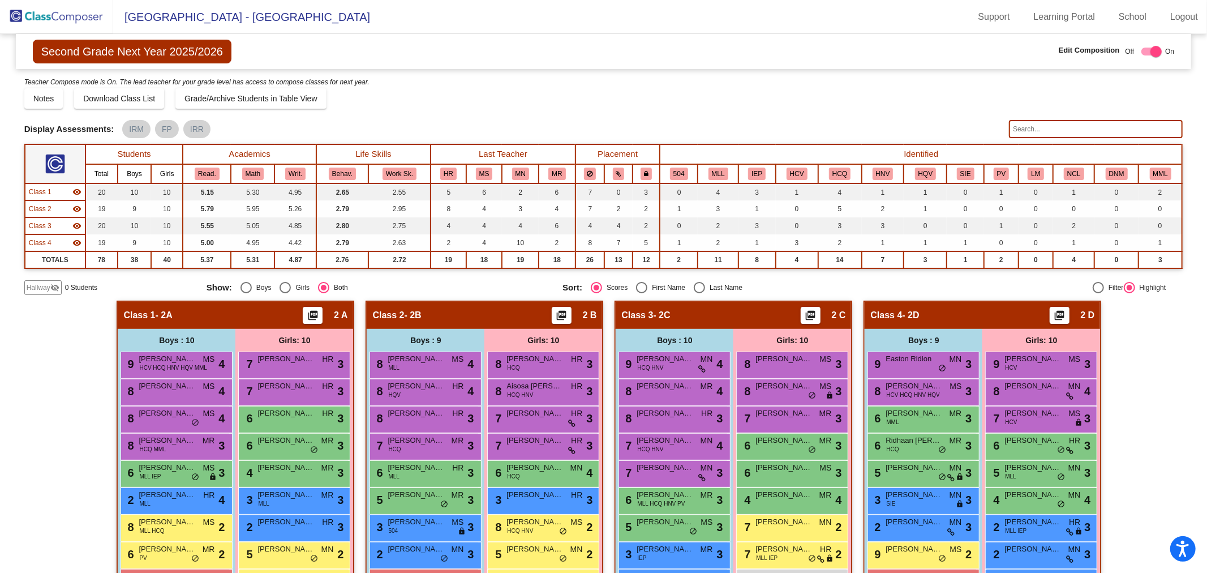
click at [75, 19] on img at bounding box center [56, 16] width 113 height 33
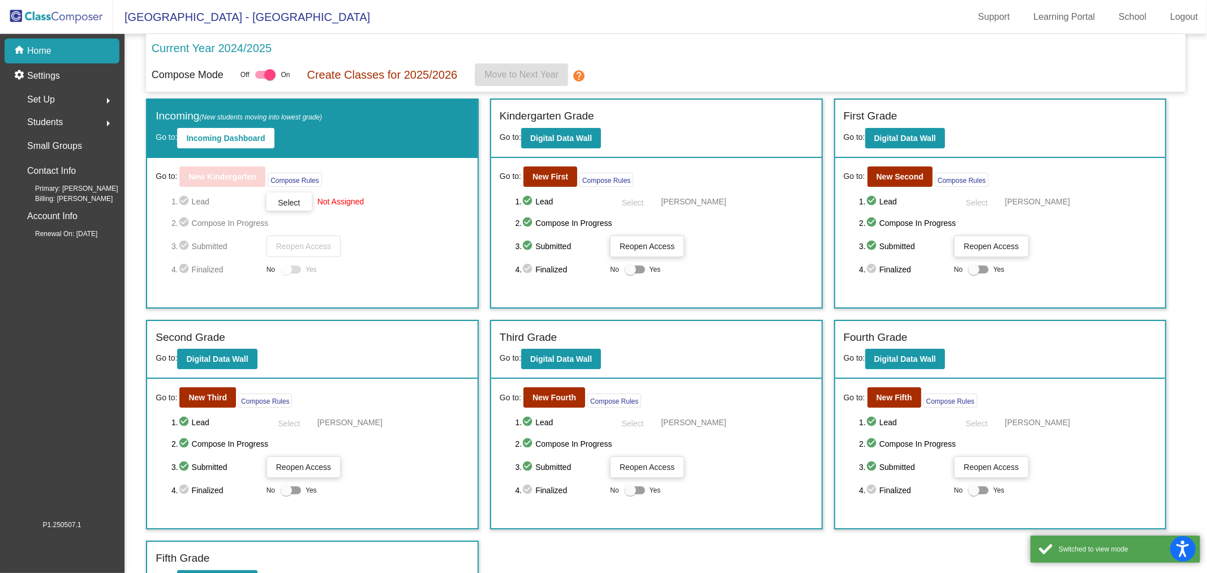
click at [72, 122] on div "Students arrow_right" at bounding box center [65, 122] width 108 height 23
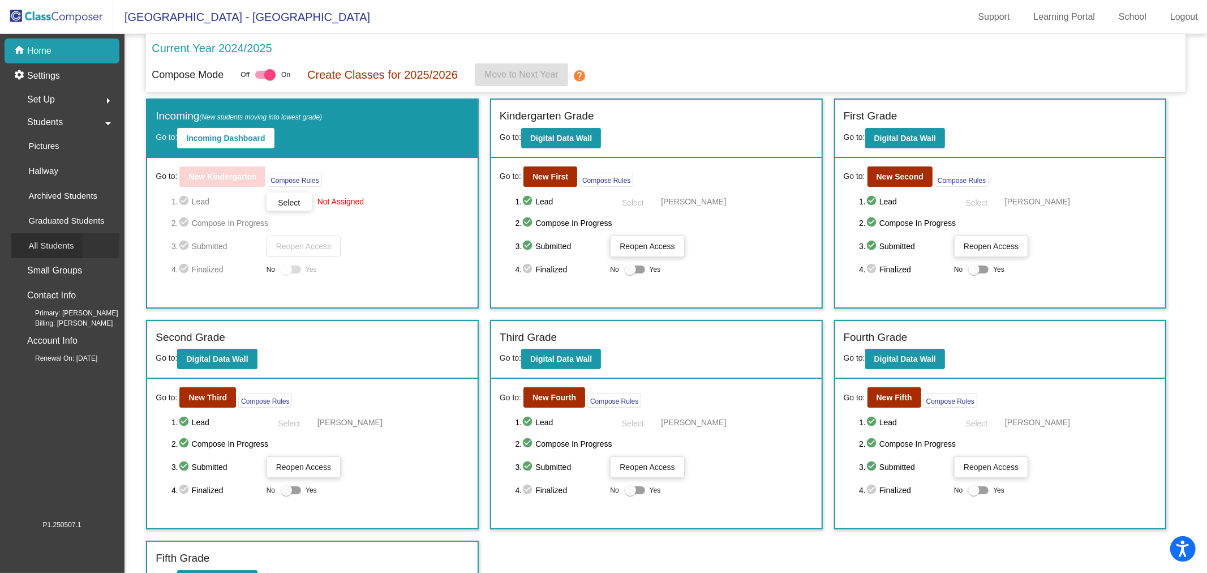
click at [63, 244] on p "All Students" at bounding box center [50, 246] width 45 height 14
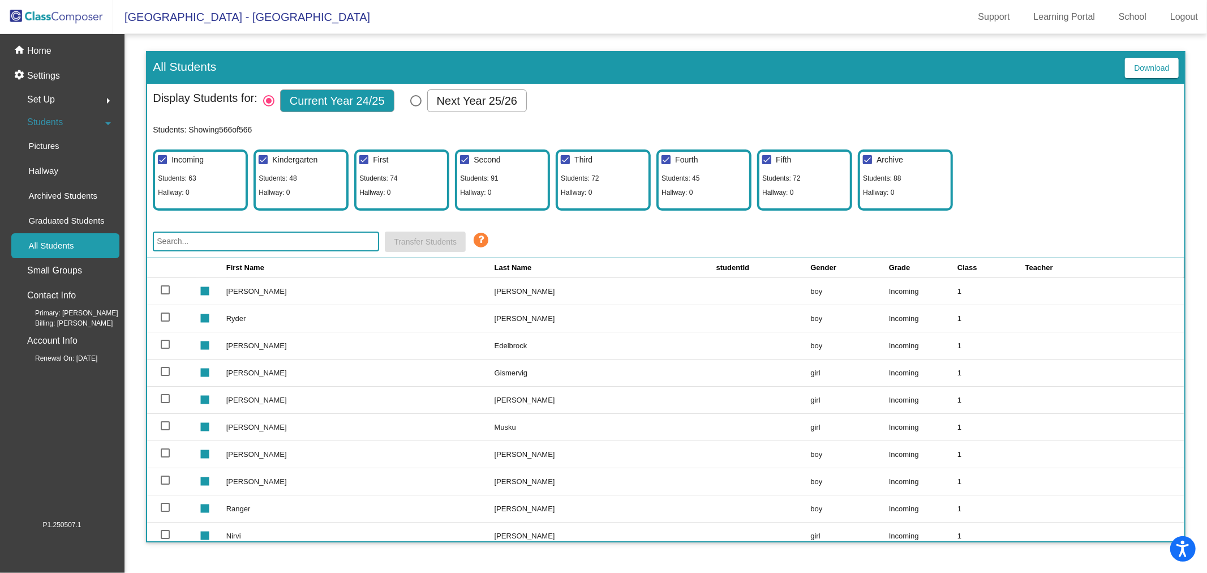
click at [210, 239] on input "text" at bounding box center [266, 241] width 226 height 20
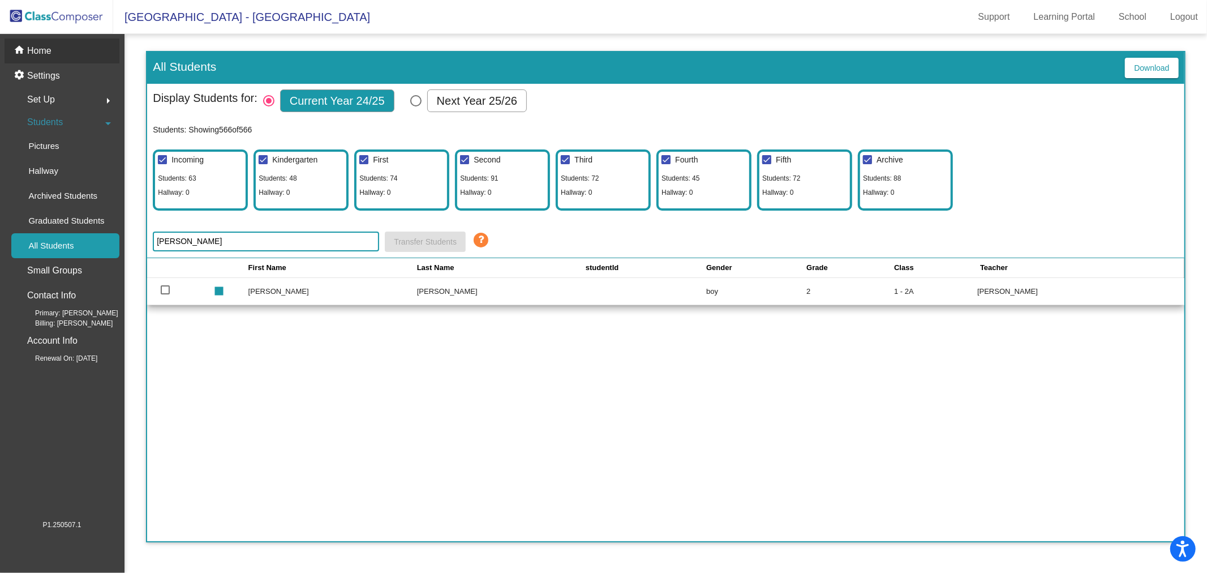
type input "[PERSON_NAME]"
click at [35, 42] on div "home Home" at bounding box center [62, 50] width 115 height 25
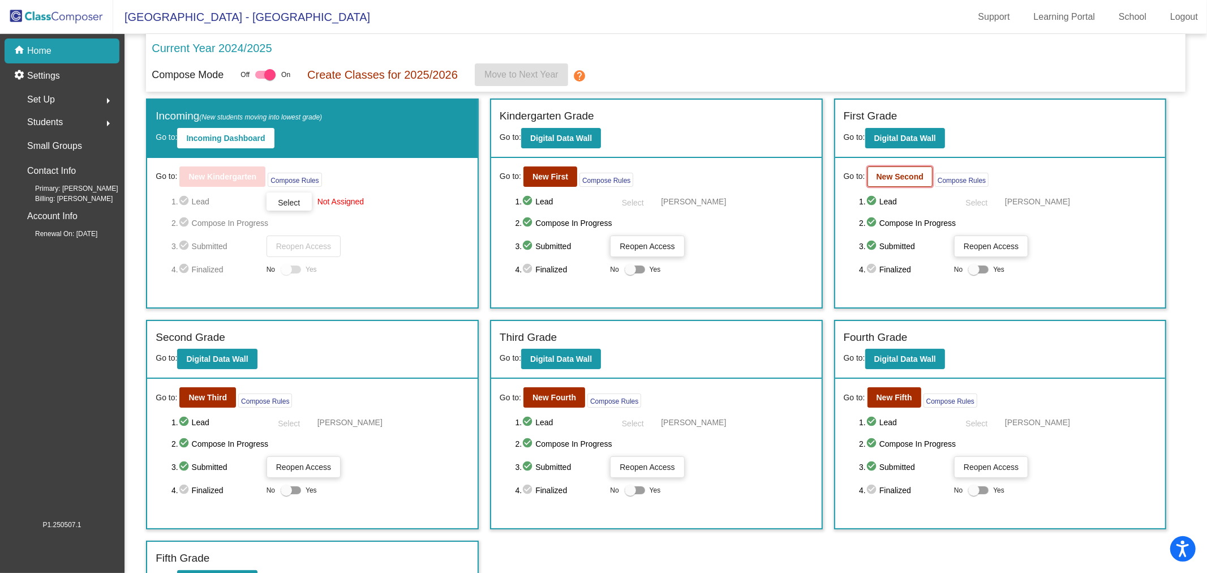
click at [896, 168] on button "New Second" at bounding box center [899, 176] width 65 height 20
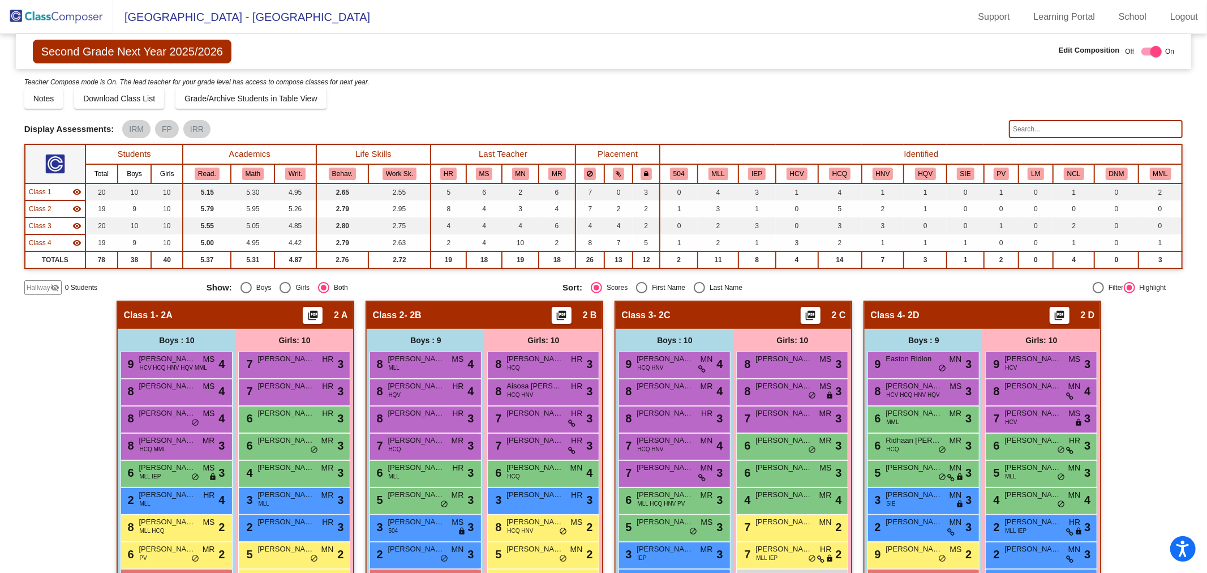
click at [57, 18] on img at bounding box center [56, 16] width 113 height 33
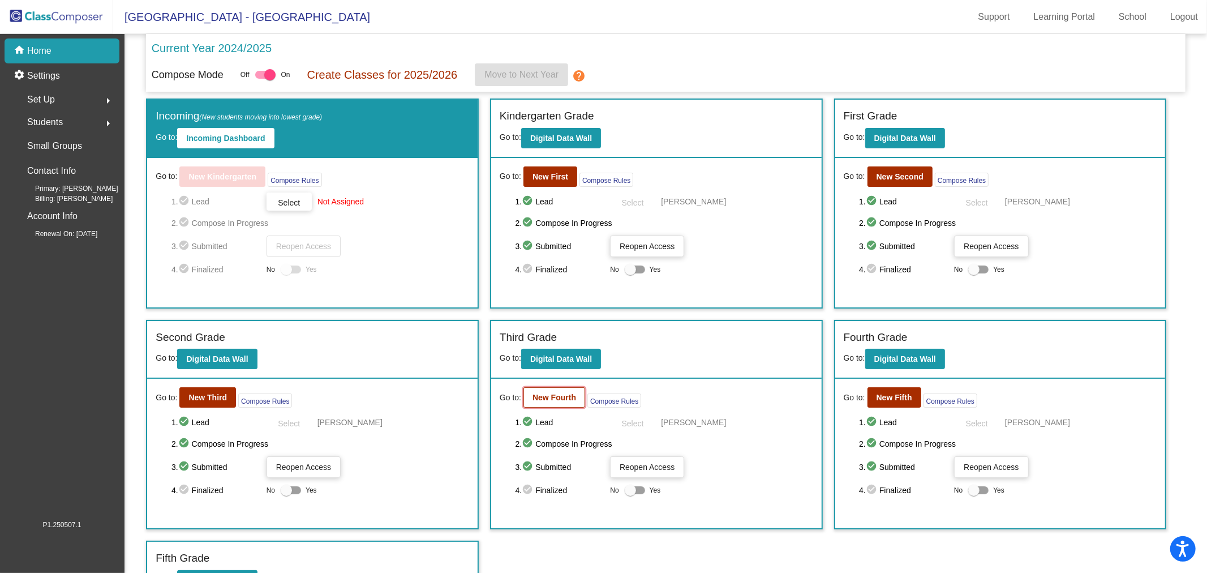
click at [564, 393] on b "New Fourth" at bounding box center [554, 397] width 44 height 9
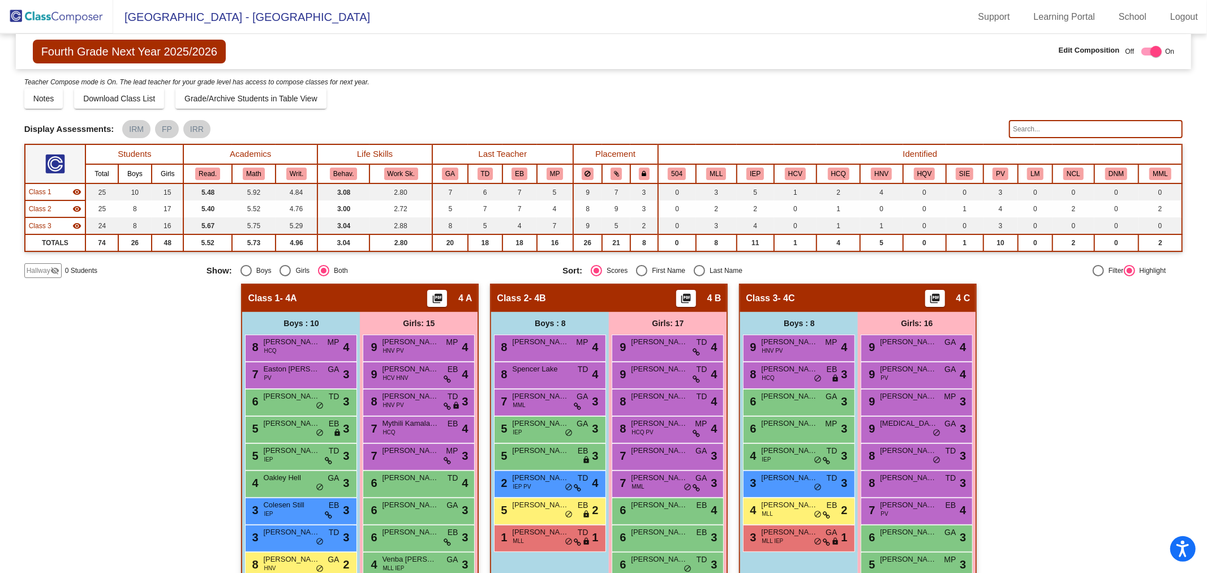
click at [35, 10] on img at bounding box center [56, 16] width 113 height 33
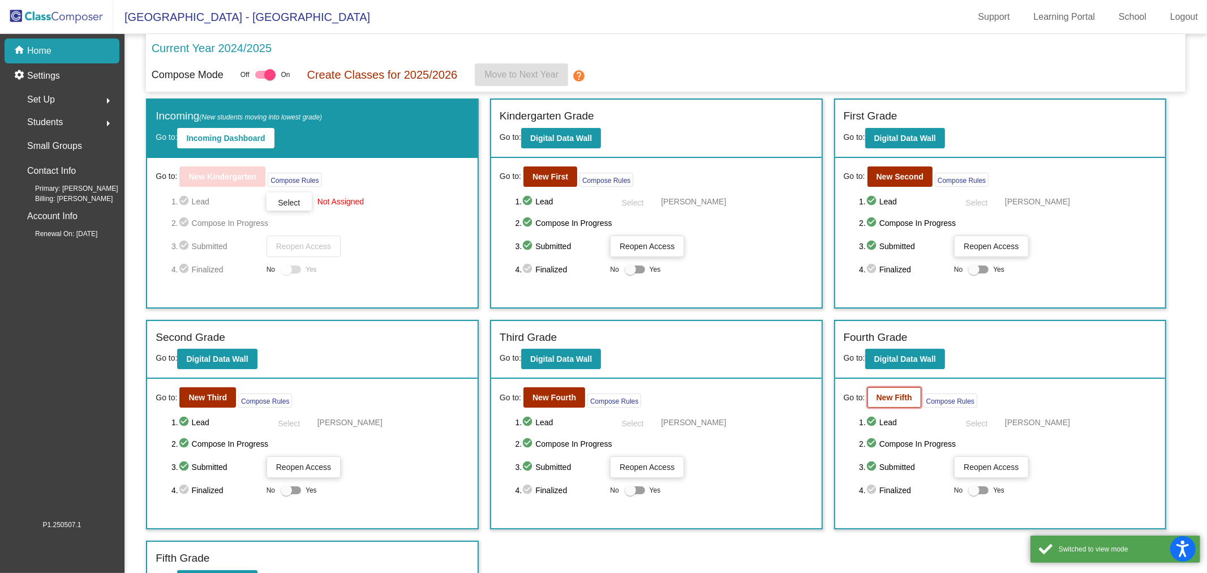
click at [893, 398] on b "New Fifth" at bounding box center [894, 397] width 36 height 9
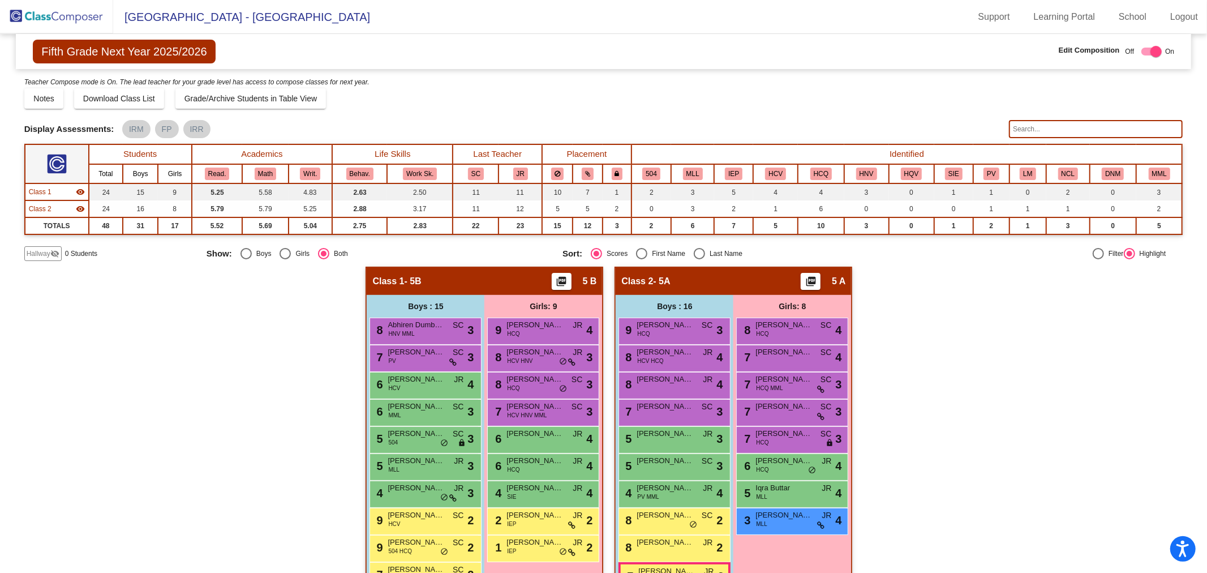
click at [29, 17] on img at bounding box center [56, 16] width 113 height 33
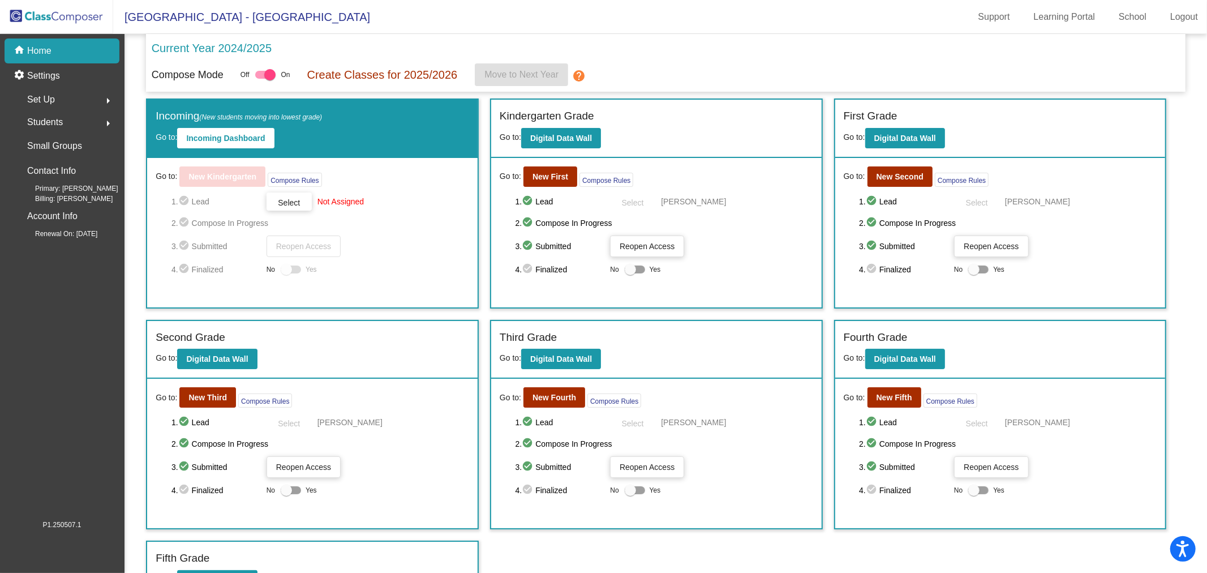
click at [70, 125] on div "Students arrow_right" at bounding box center [65, 122] width 108 height 23
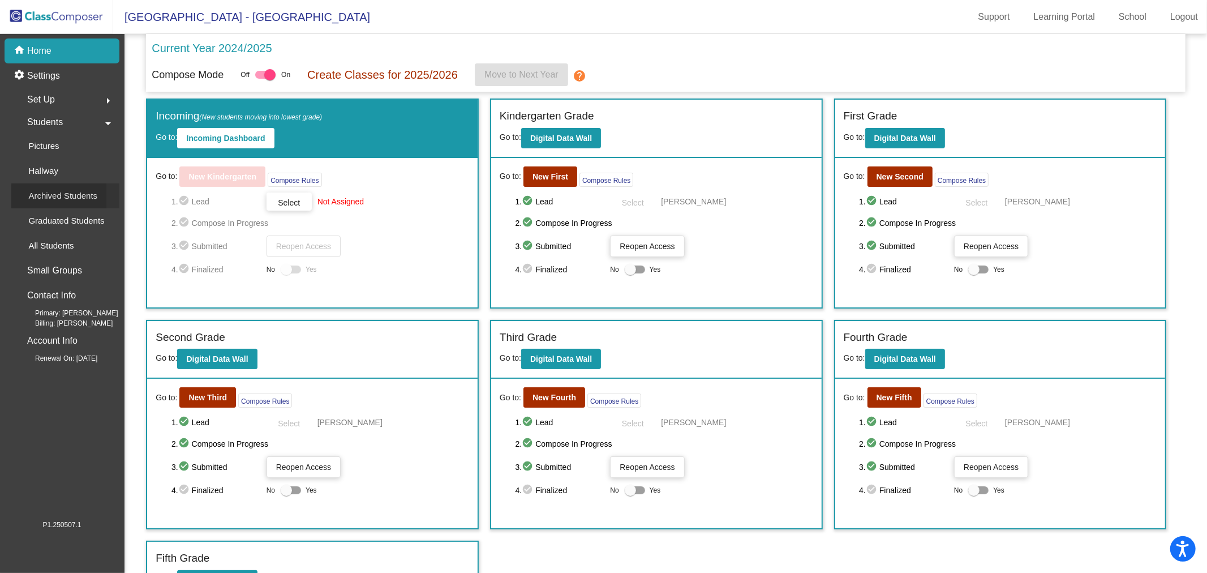
click at [71, 199] on p "Archived Students" at bounding box center [62, 196] width 69 height 14
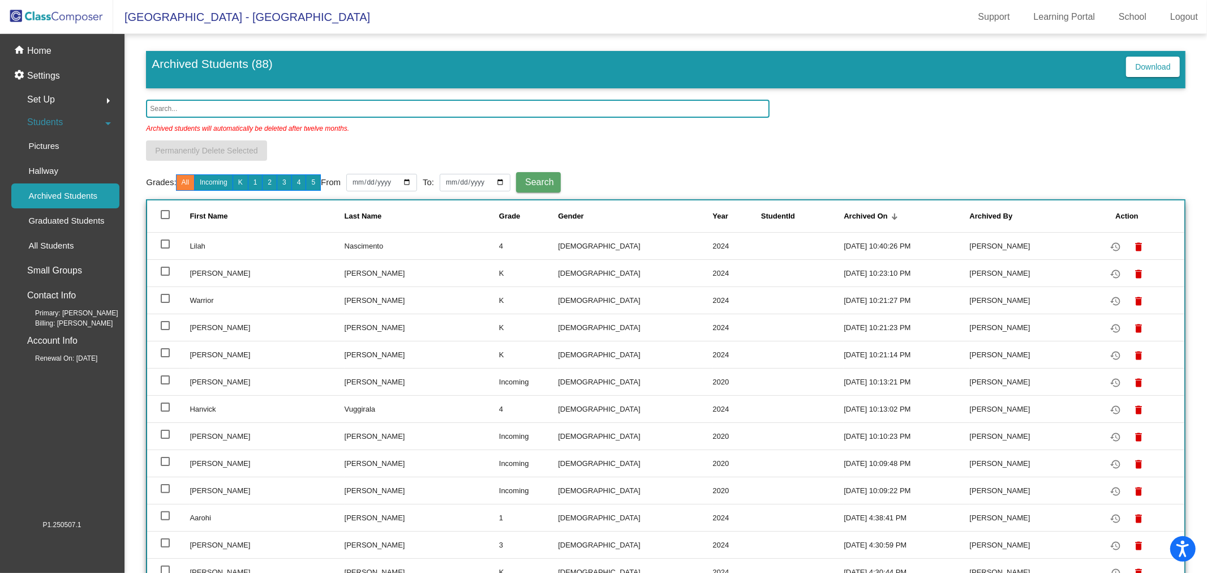
drag, startPoint x: 306, startPoint y: 115, endPoint x: 306, endPoint y: 110, distance: 5.7
click at [306, 115] on input "text" at bounding box center [457, 109] width 623 height 18
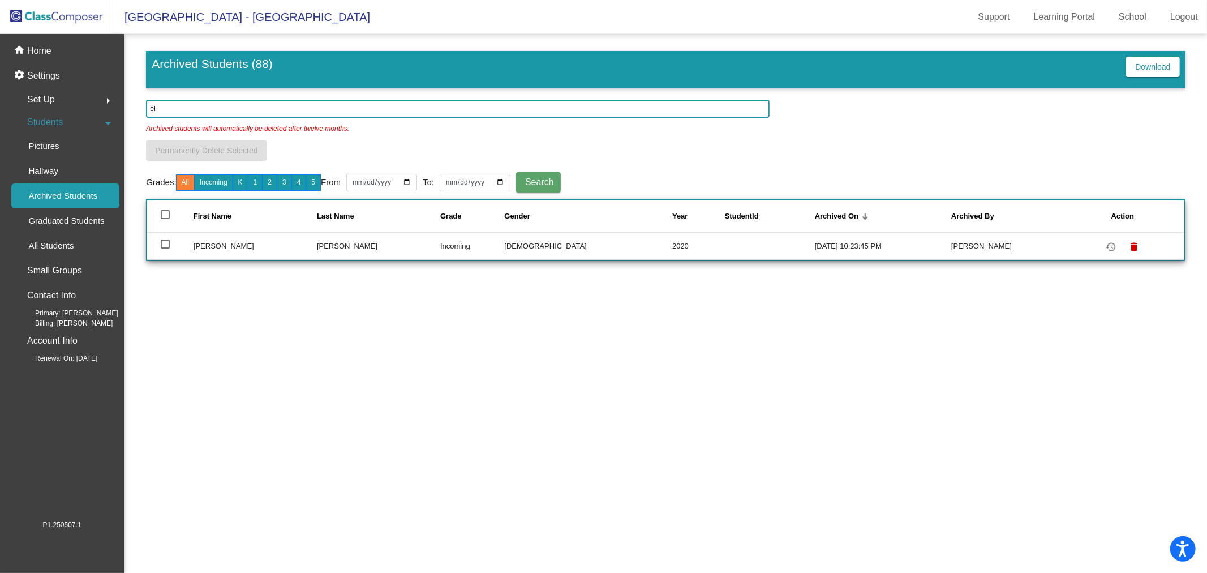
type input "e"
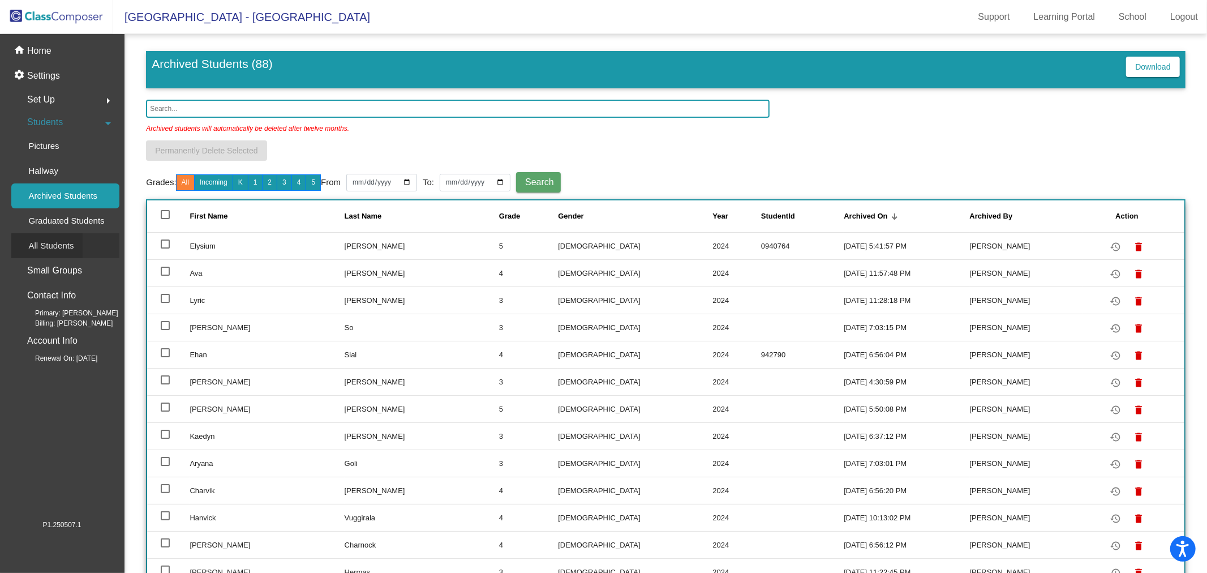
click at [76, 246] on div "All Students" at bounding box center [46, 245] width 71 height 25
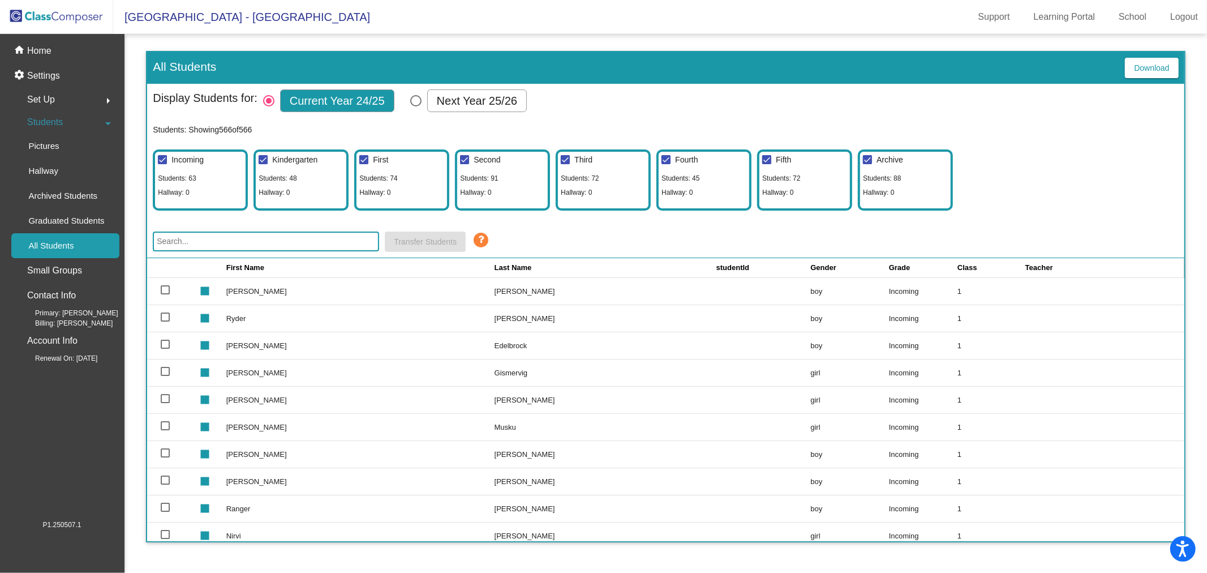
click at [287, 234] on input "text" at bounding box center [266, 241] width 226 height 20
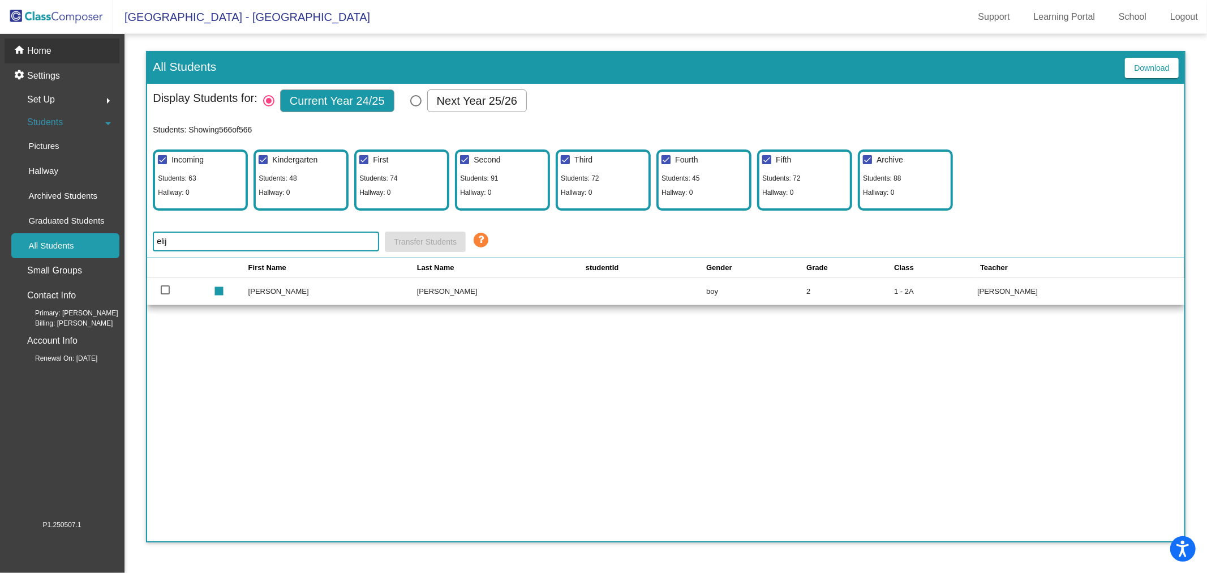
type input "elij"
click at [46, 51] on p "Home" at bounding box center [39, 51] width 24 height 14
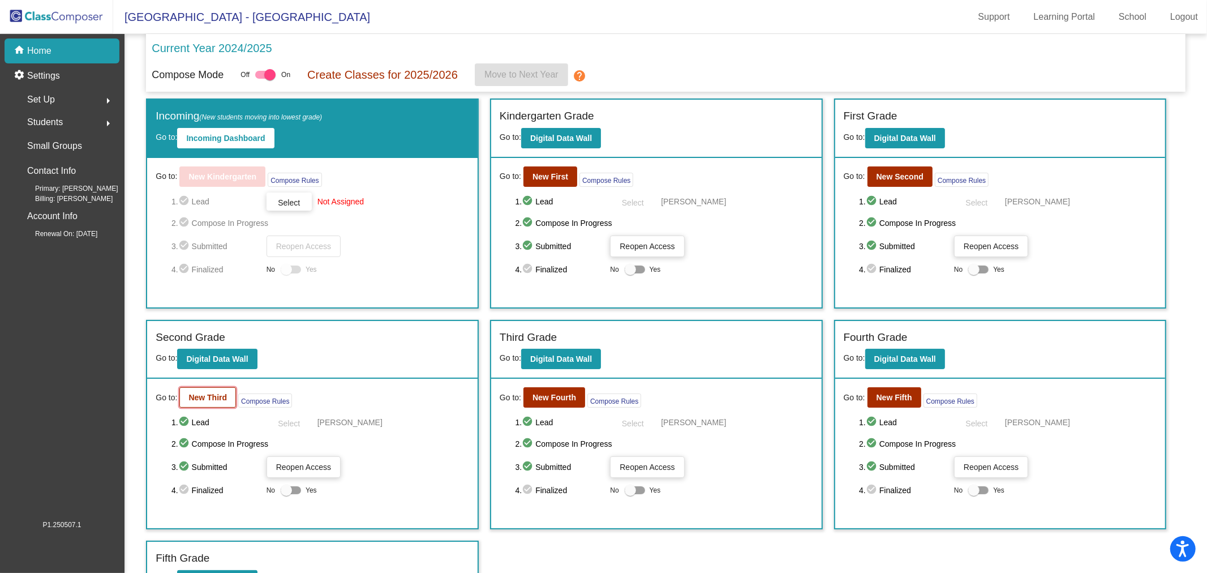
click at [201, 397] on b "New Third" at bounding box center [207, 397] width 38 height 9
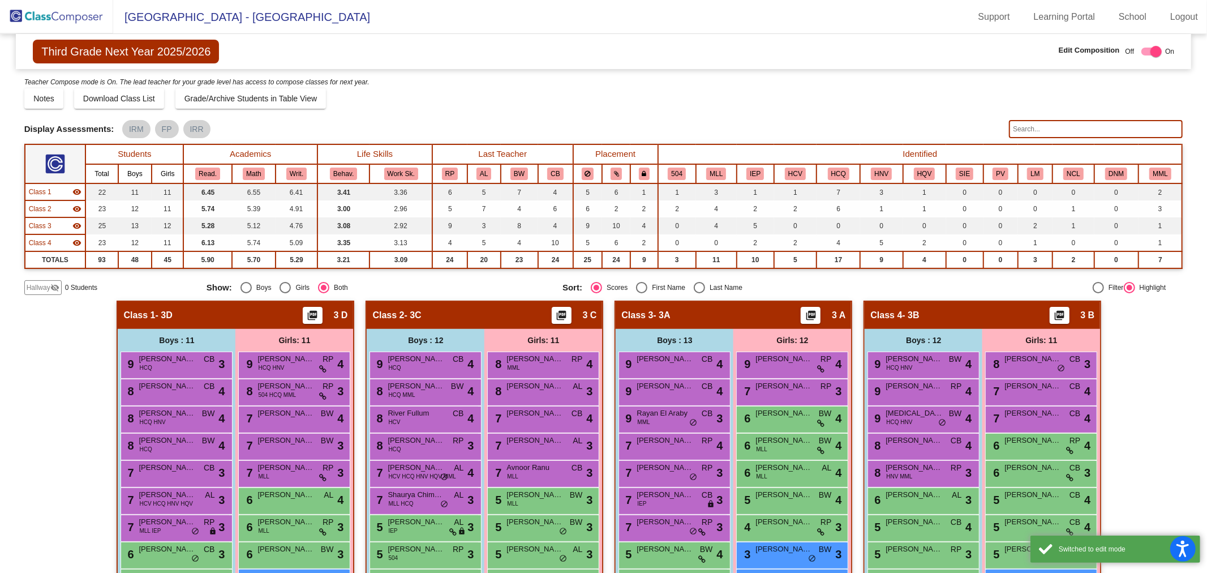
click at [1072, 123] on input "text" at bounding box center [1096, 129] width 174 height 18
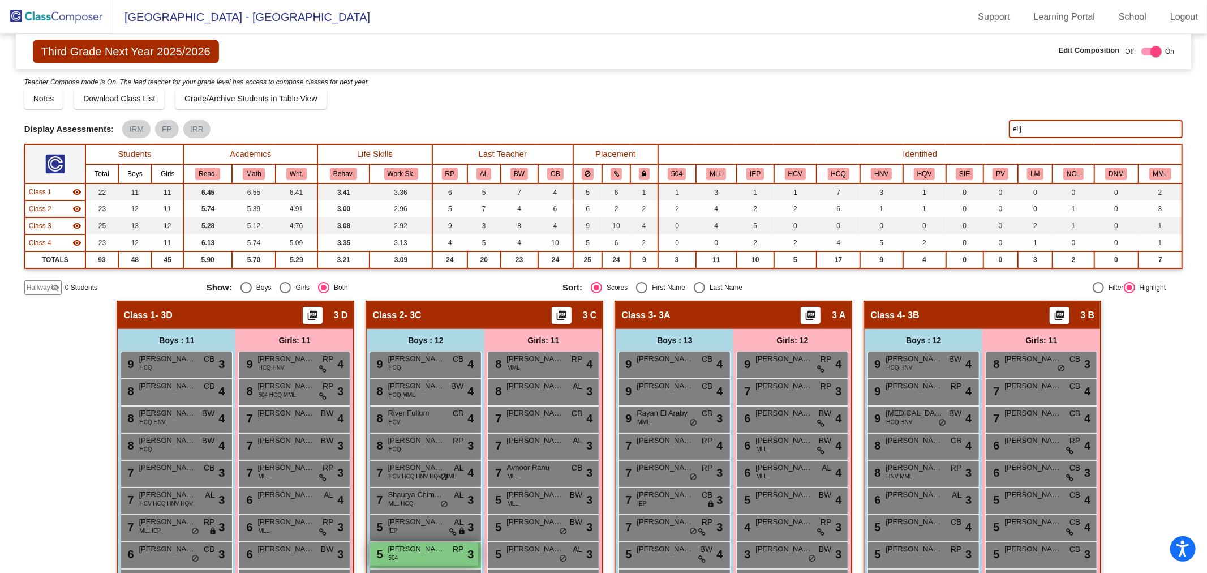
type input "elij"
click at [415, 549] on span "[PERSON_NAME]" at bounding box center [416, 548] width 57 height 11
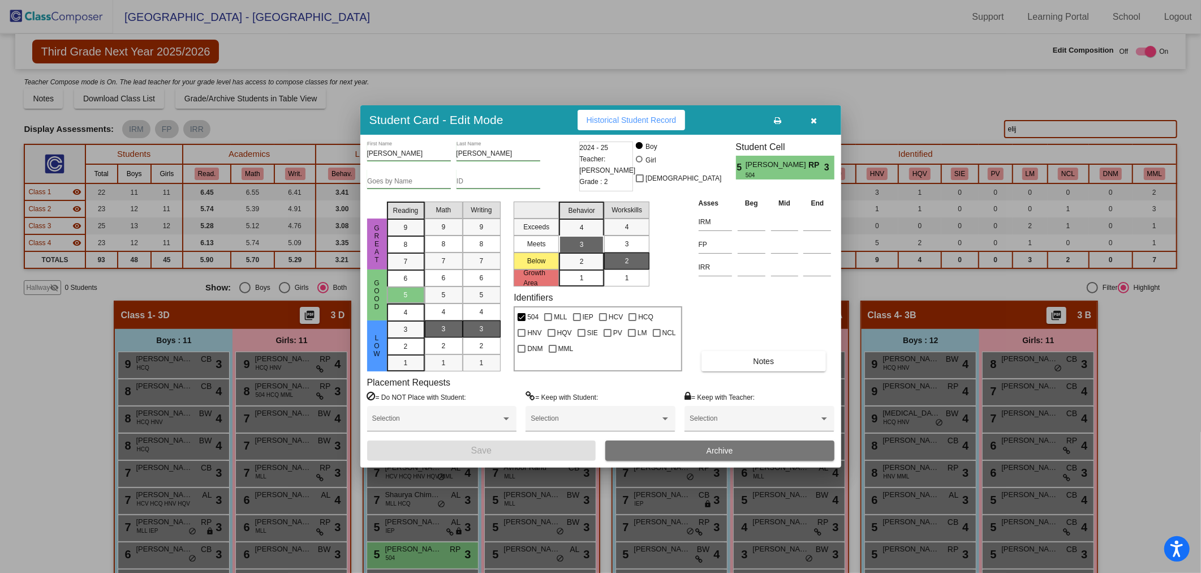
click at [719, 454] on span "Archive" at bounding box center [720, 450] width 27 height 9
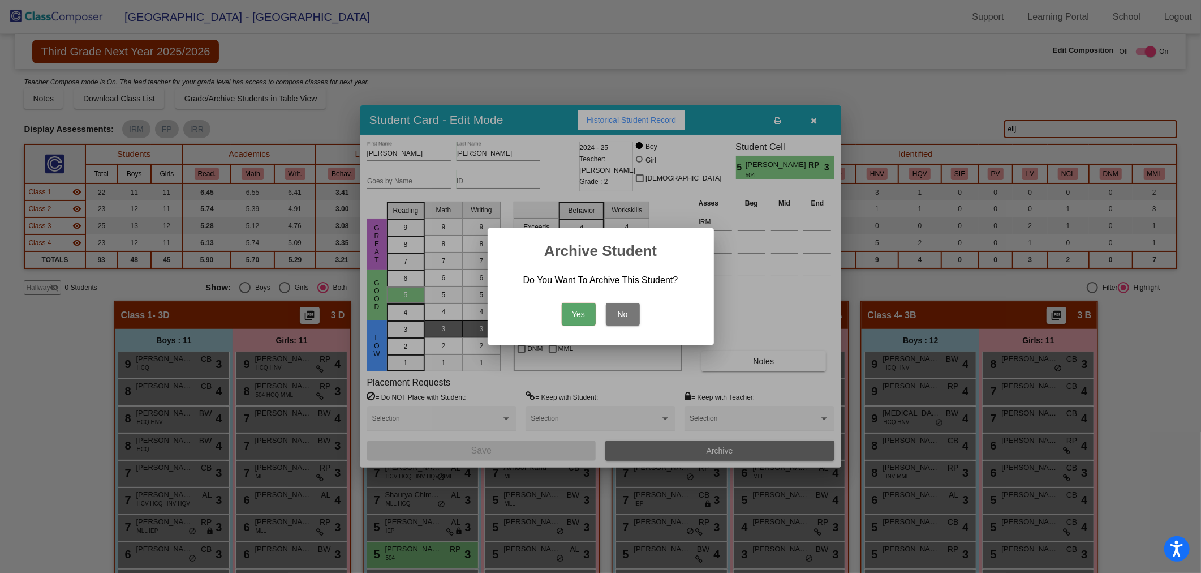
click at [583, 311] on button "Yes" at bounding box center [579, 314] width 34 height 23
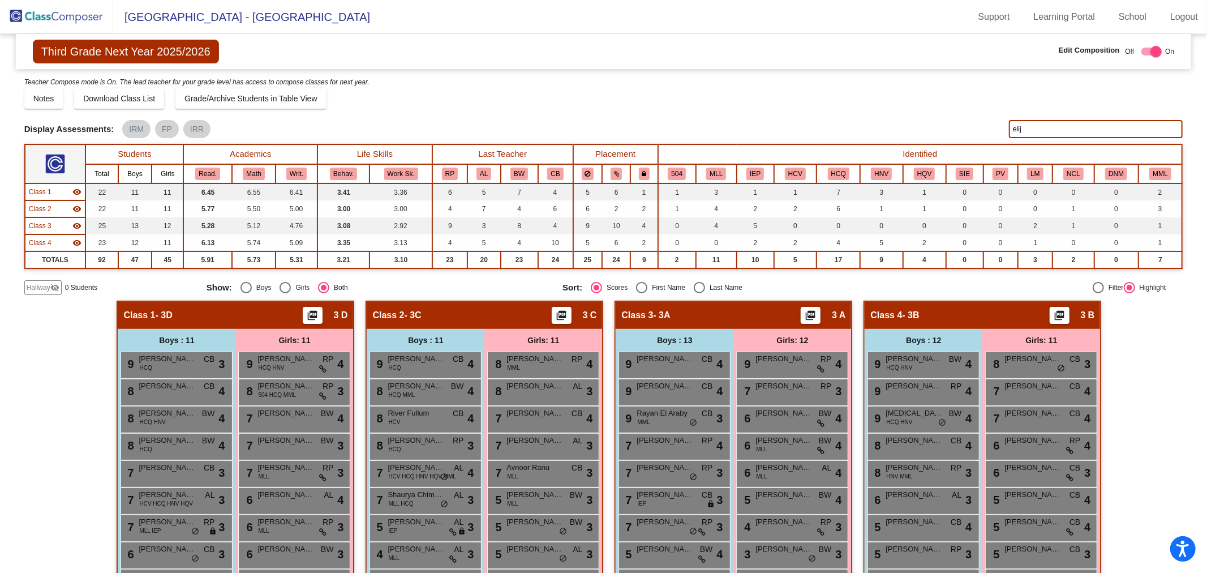
click at [1058, 130] on input "elij" at bounding box center [1096, 129] width 174 height 18
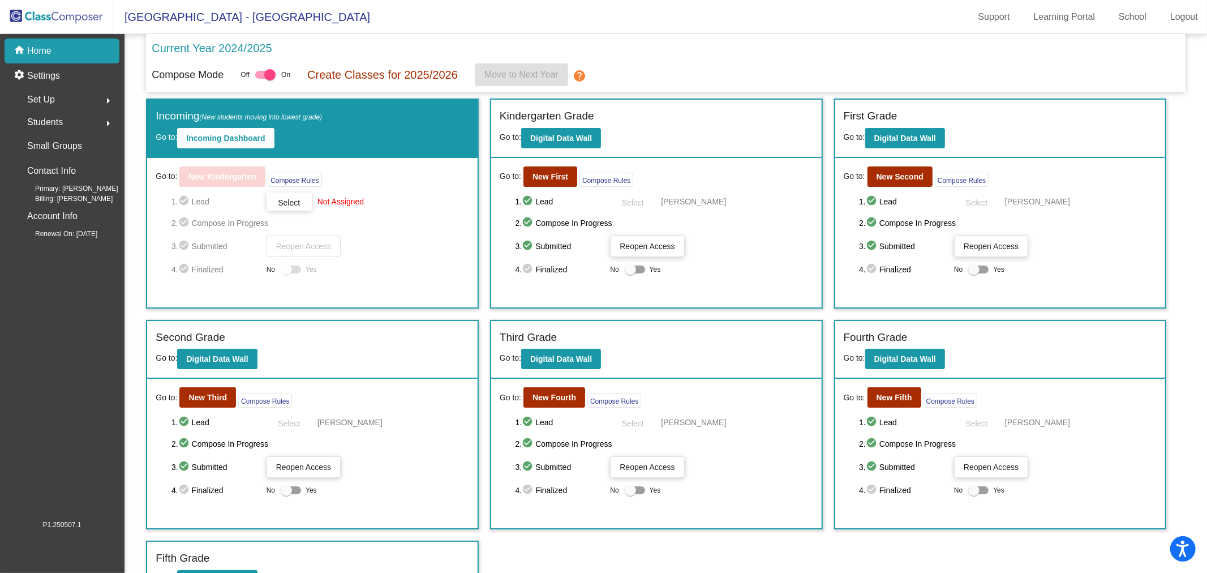
click at [60, 117] on span "Students" at bounding box center [45, 122] width 36 height 16
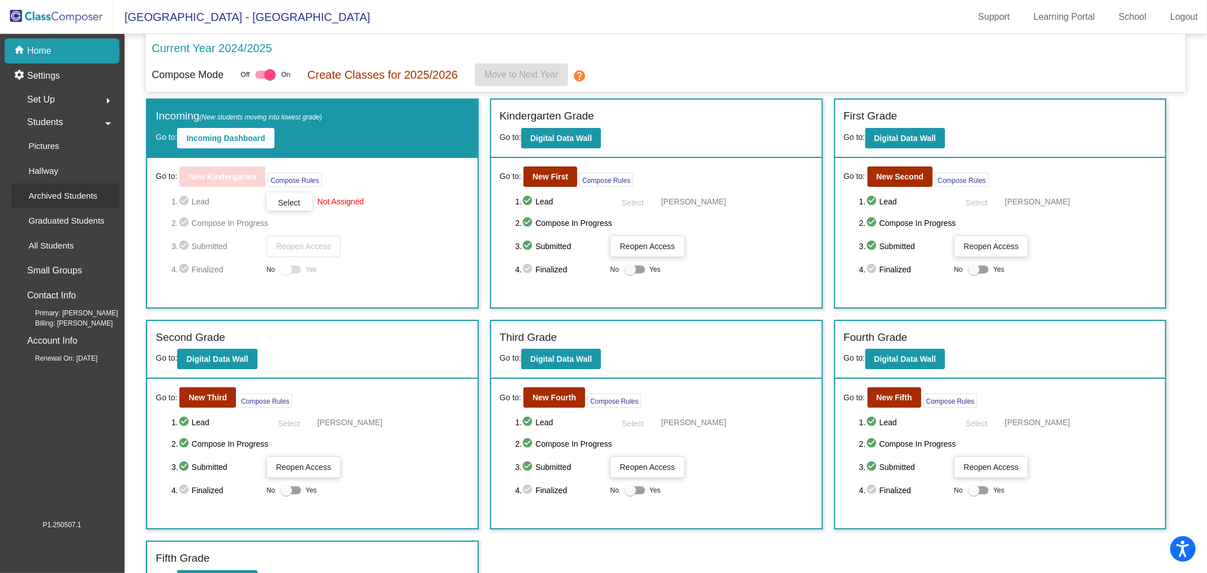
click at [49, 195] on p "Archived Students" at bounding box center [62, 196] width 69 height 14
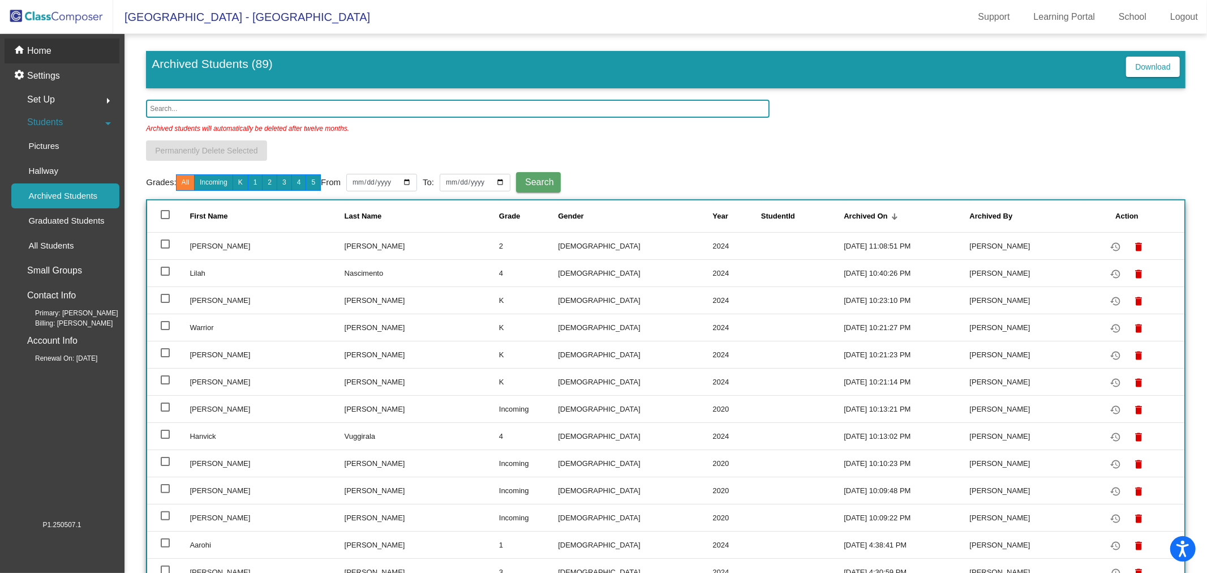
click at [57, 49] on div "home Home" at bounding box center [62, 50] width 115 height 25
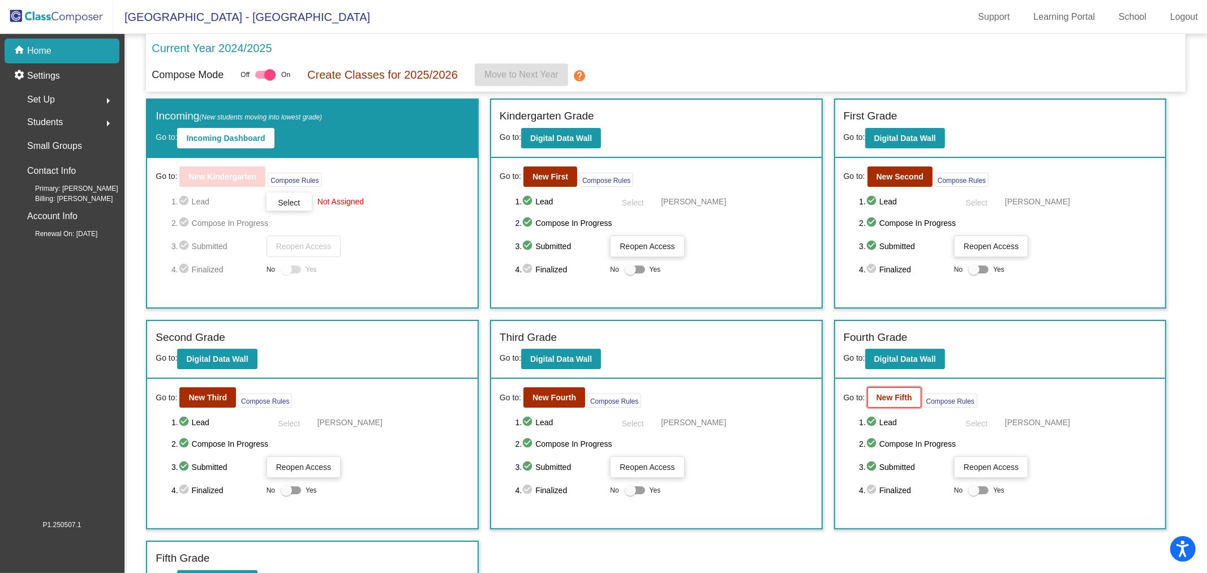
click at [900, 395] on b "New Fifth" at bounding box center [894, 397] width 36 height 9
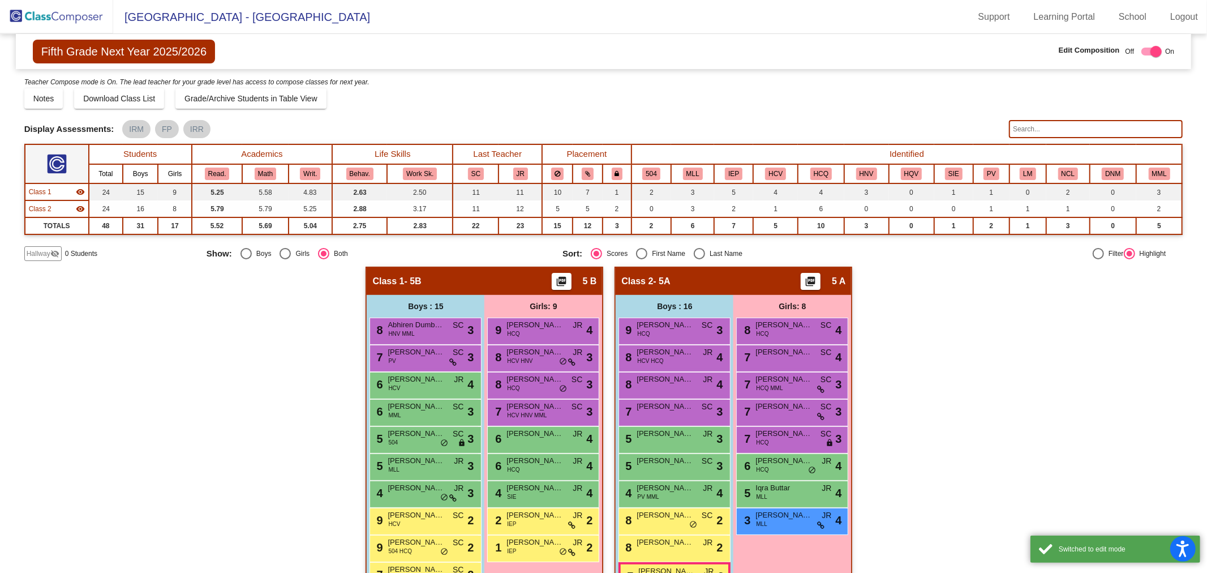
click at [1044, 127] on input "text" at bounding box center [1096, 129] width 174 height 18
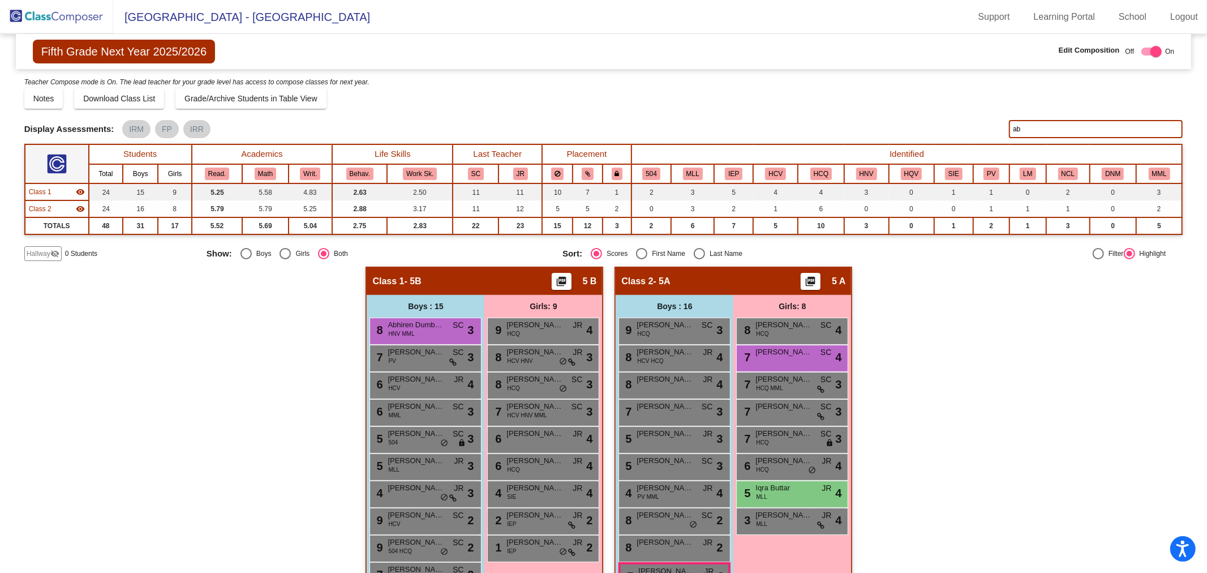
type input "a"
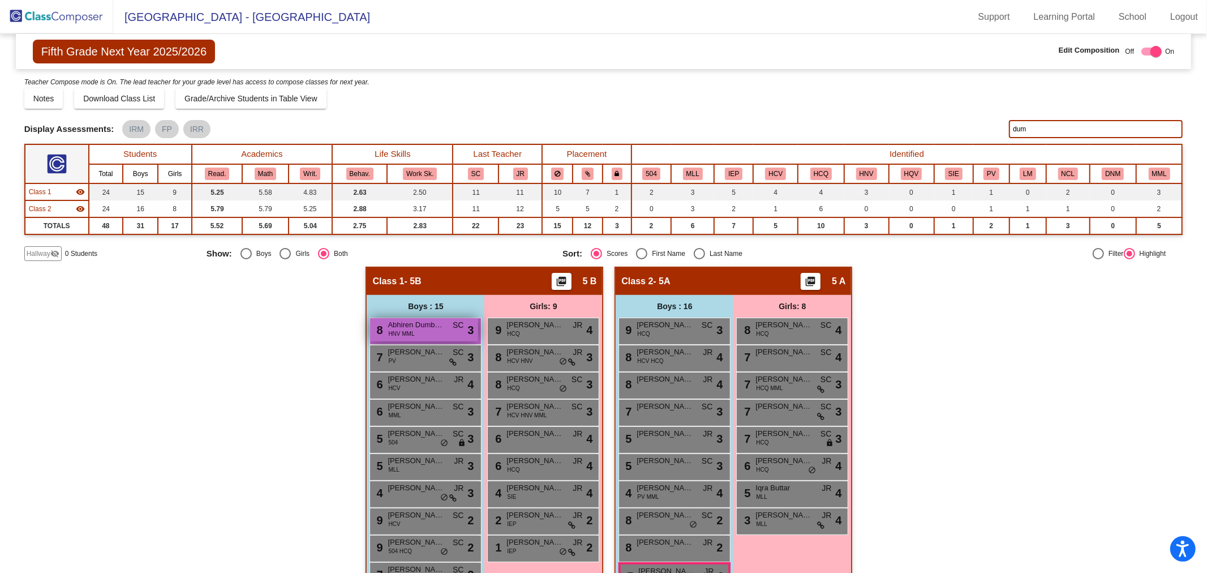
type input "dum"
click at [439, 323] on span "Abhiren Dumbala" at bounding box center [416, 324] width 57 height 11
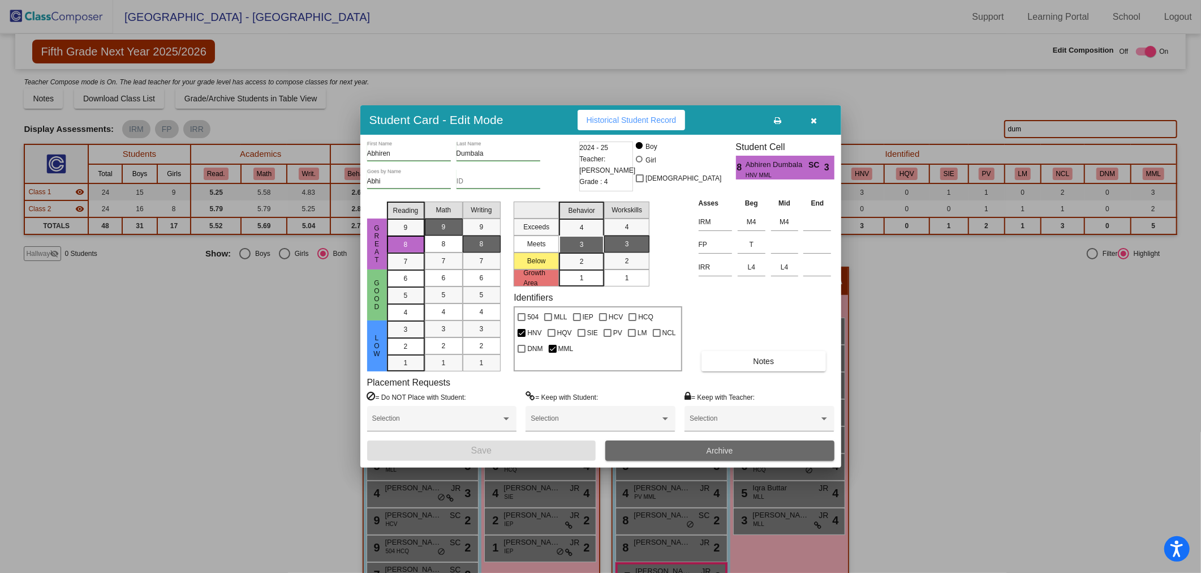
click at [679, 445] on button "Archive" at bounding box center [719, 450] width 229 height 20
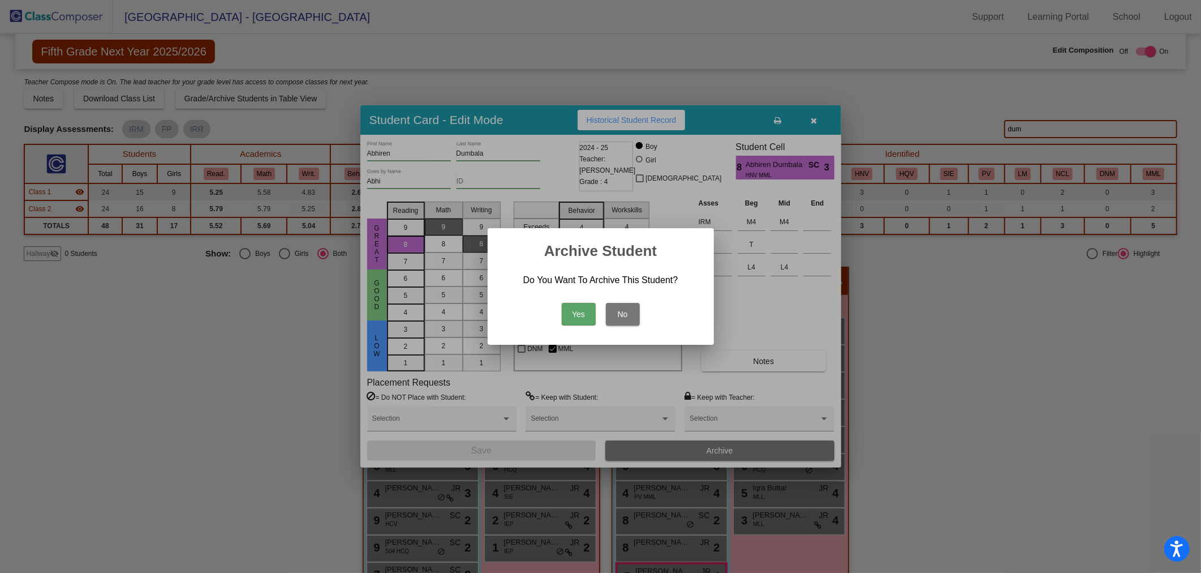
click at [590, 319] on button "Yes" at bounding box center [579, 314] width 34 height 23
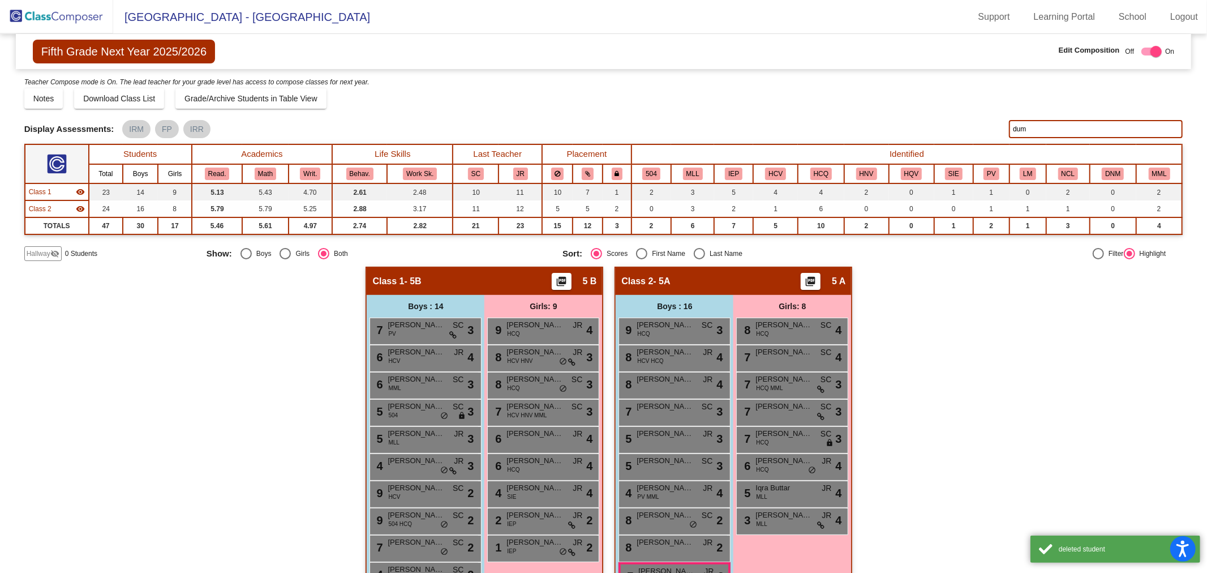
click at [1032, 125] on input "dum" at bounding box center [1096, 129] width 174 height 18
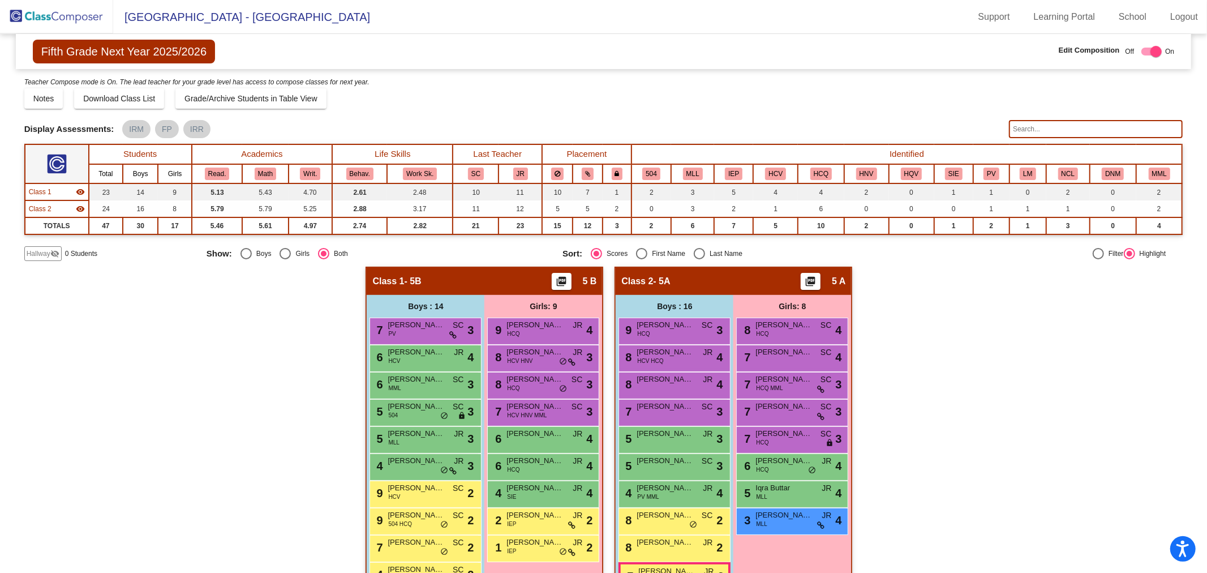
click at [65, 18] on img at bounding box center [56, 16] width 113 height 33
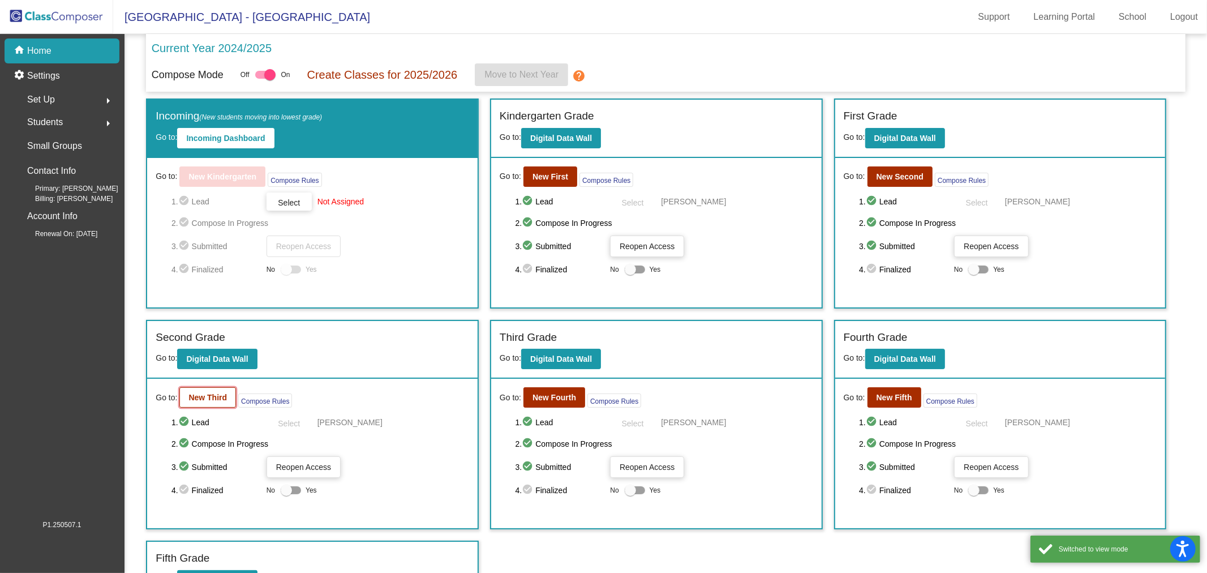
click at [210, 393] on b "New Third" at bounding box center [207, 397] width 38 height 9
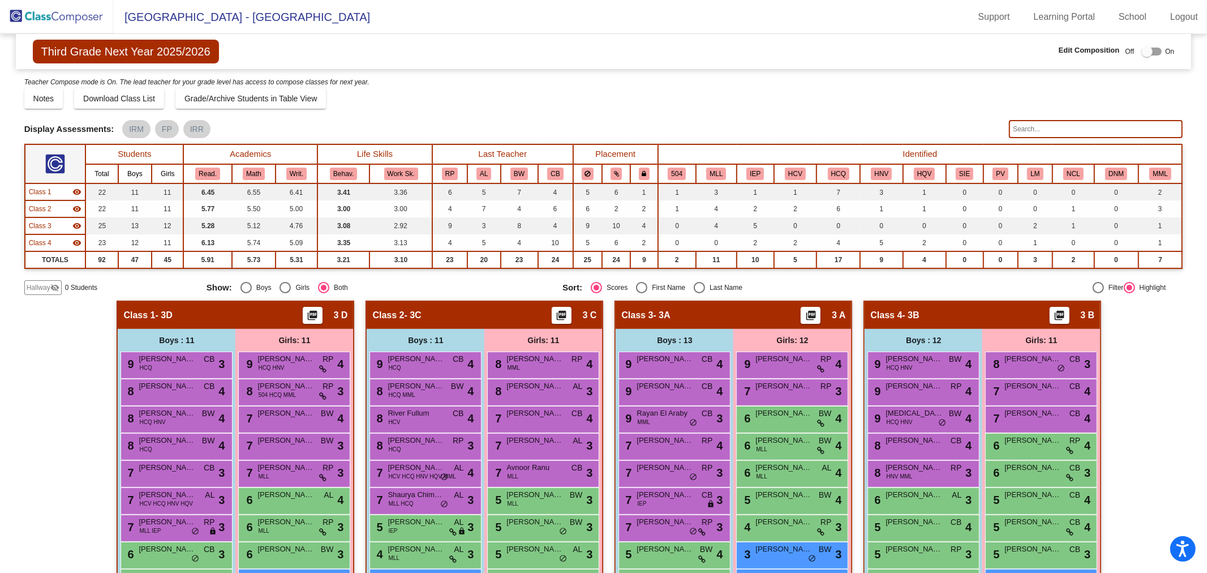
click at [1039, 126] on input "text" at bounding box center [1096, 129] width 174 height 18
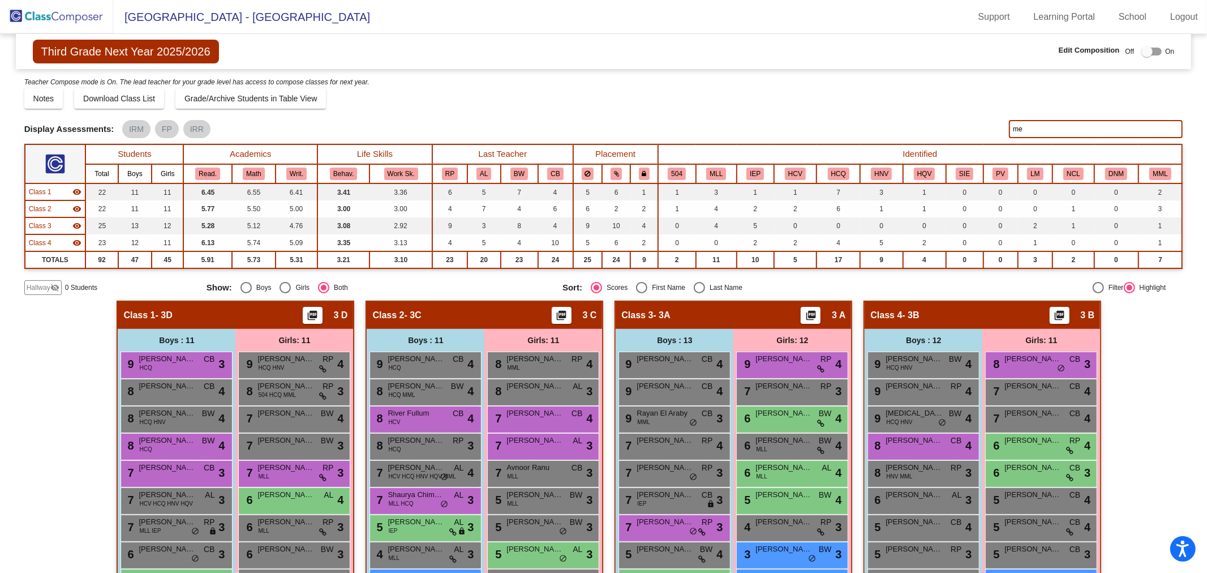
type input "mee"
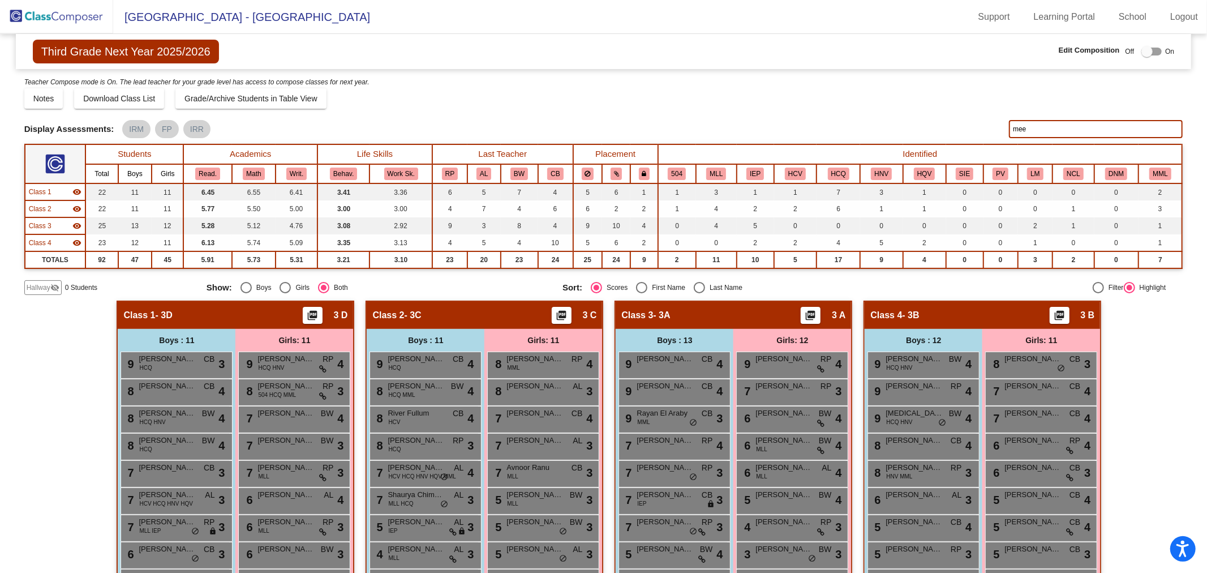
click at [1043, 132] on input "mee" at bounding box center [1096, 129] width 174 height 18
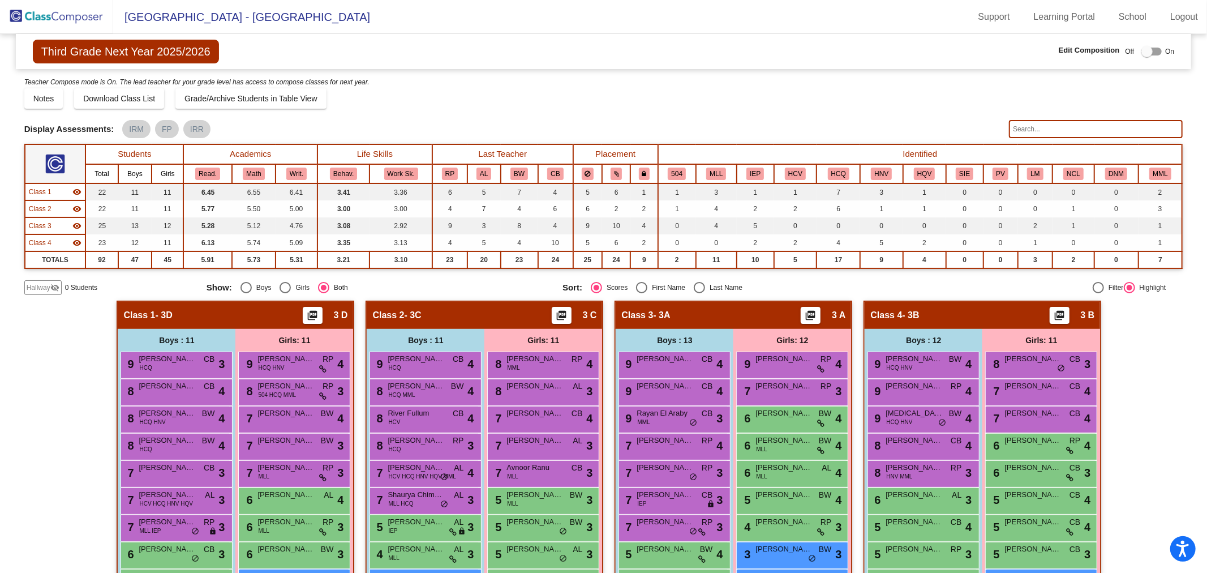
click at [105, 23] on img at bounding box center [56, 16] width 113 height 33
